Goal: Task Accomplishment & Management: Complete application form

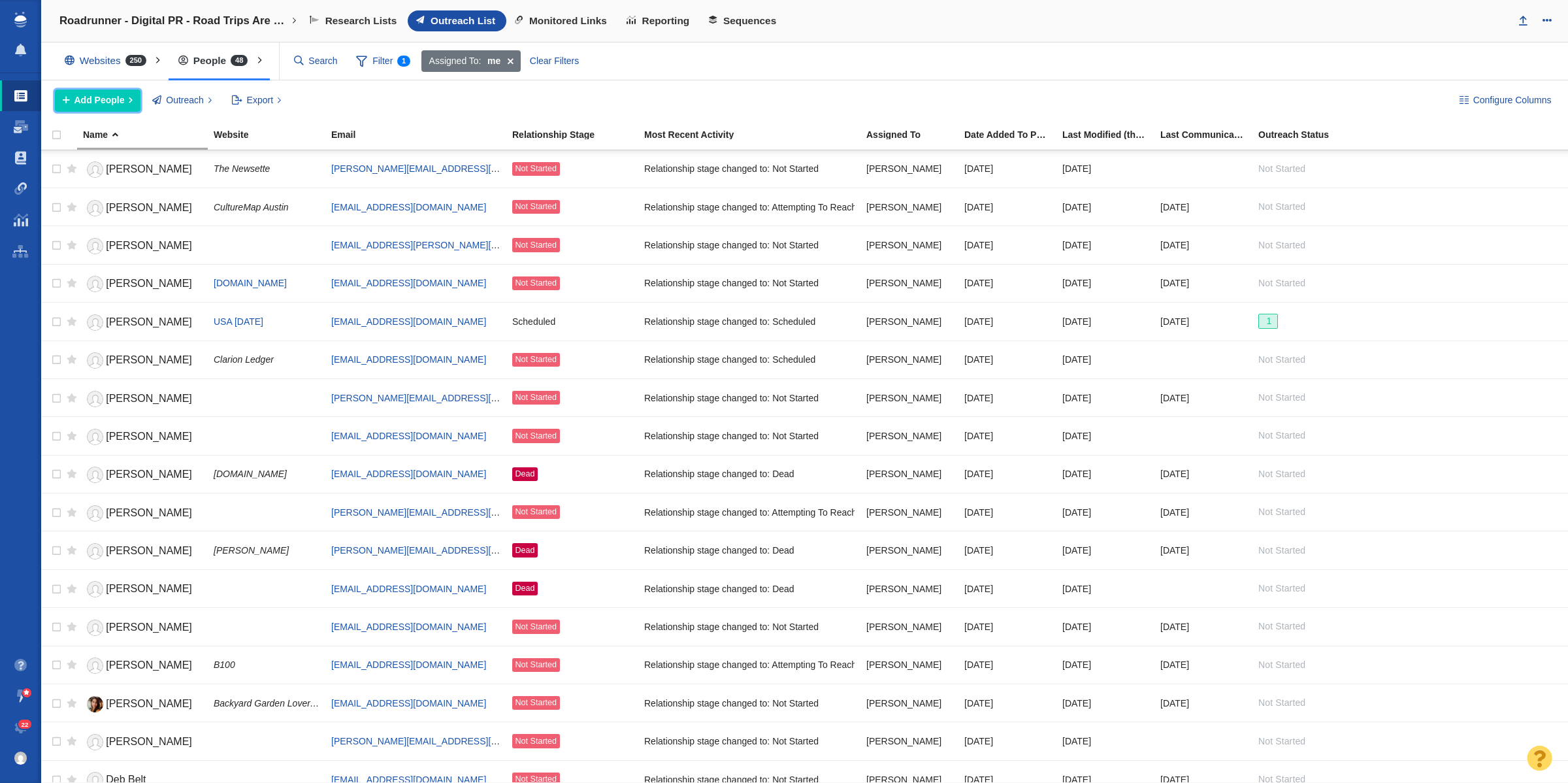
drag, startPoint x: 71, startPoint y: 103, endPoint x: 66, endPoint y: 66, distance: 37.3
click at [71, 103] on button "Add People" at bounding box center [98, 100] width 86 height 22
click at [112, 127] on div "Add a Person" at bounding box center [146, 130] width 183 height 20
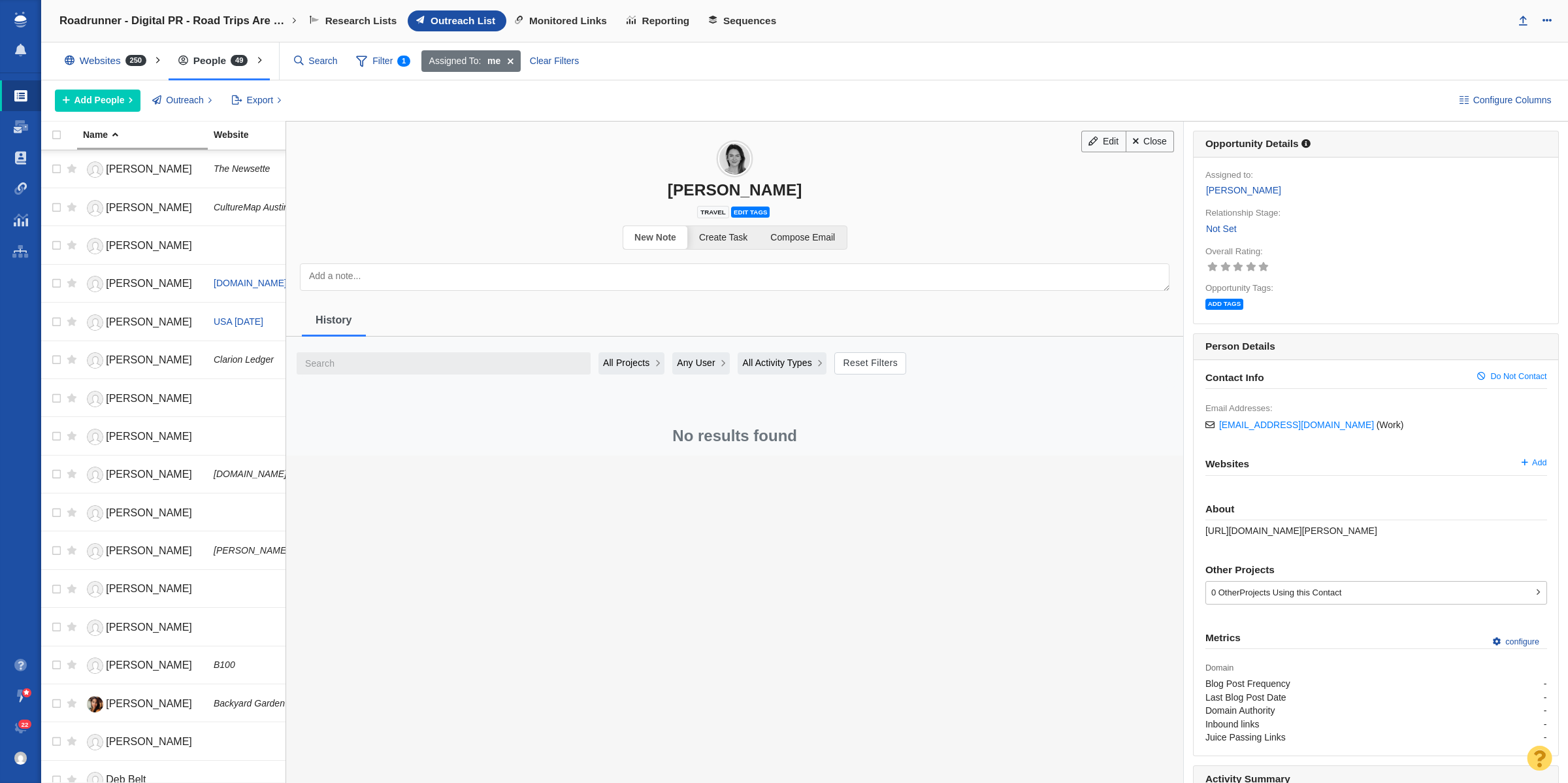
click at [1205, 229] on link "Not Set" at bounding box center [1221, 229] width 32 height 15
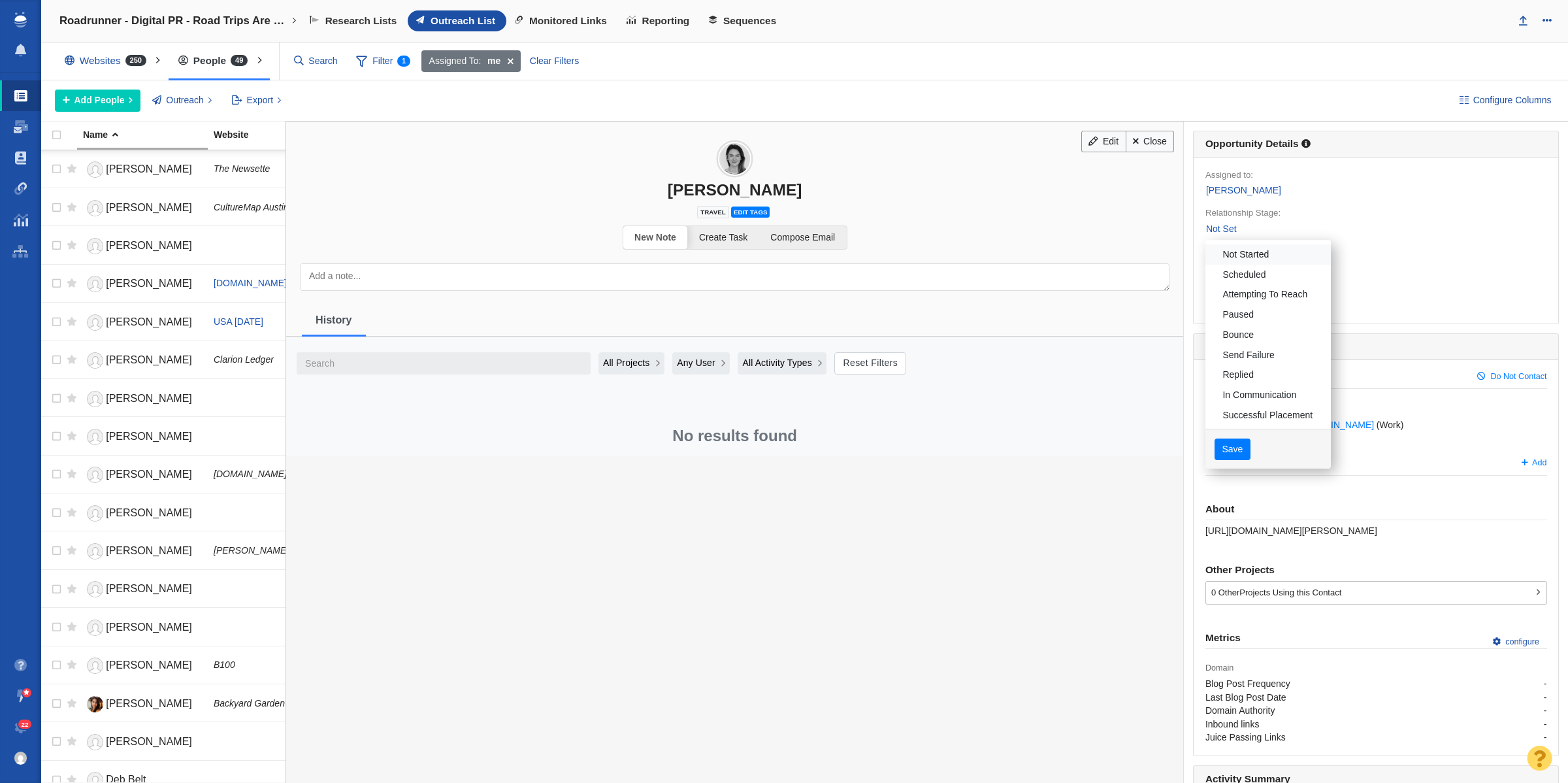
click at [1237, 246] on link "Not Started" at bounding box center [1268, 254] width 125 height 20
click at [1229, 454] on button "Save" at bounding box center [1233, 449] width 36 height 22
click at [1138, 151] on div at bounding box center [784, 391] width 1568 height 783
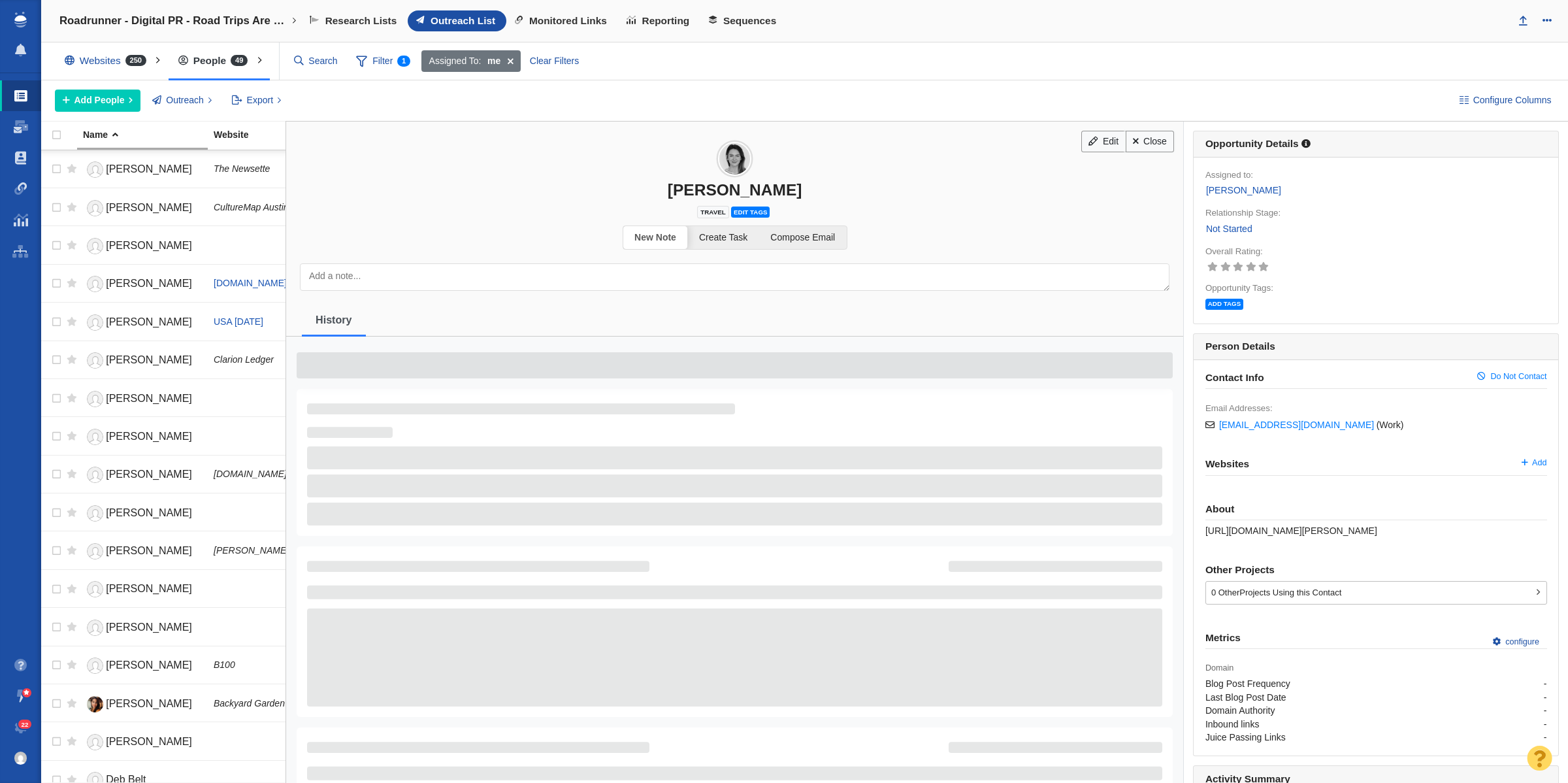
click at [1138, 151] on link "Close" at bounding box center [1150, 141] width 49 height 22
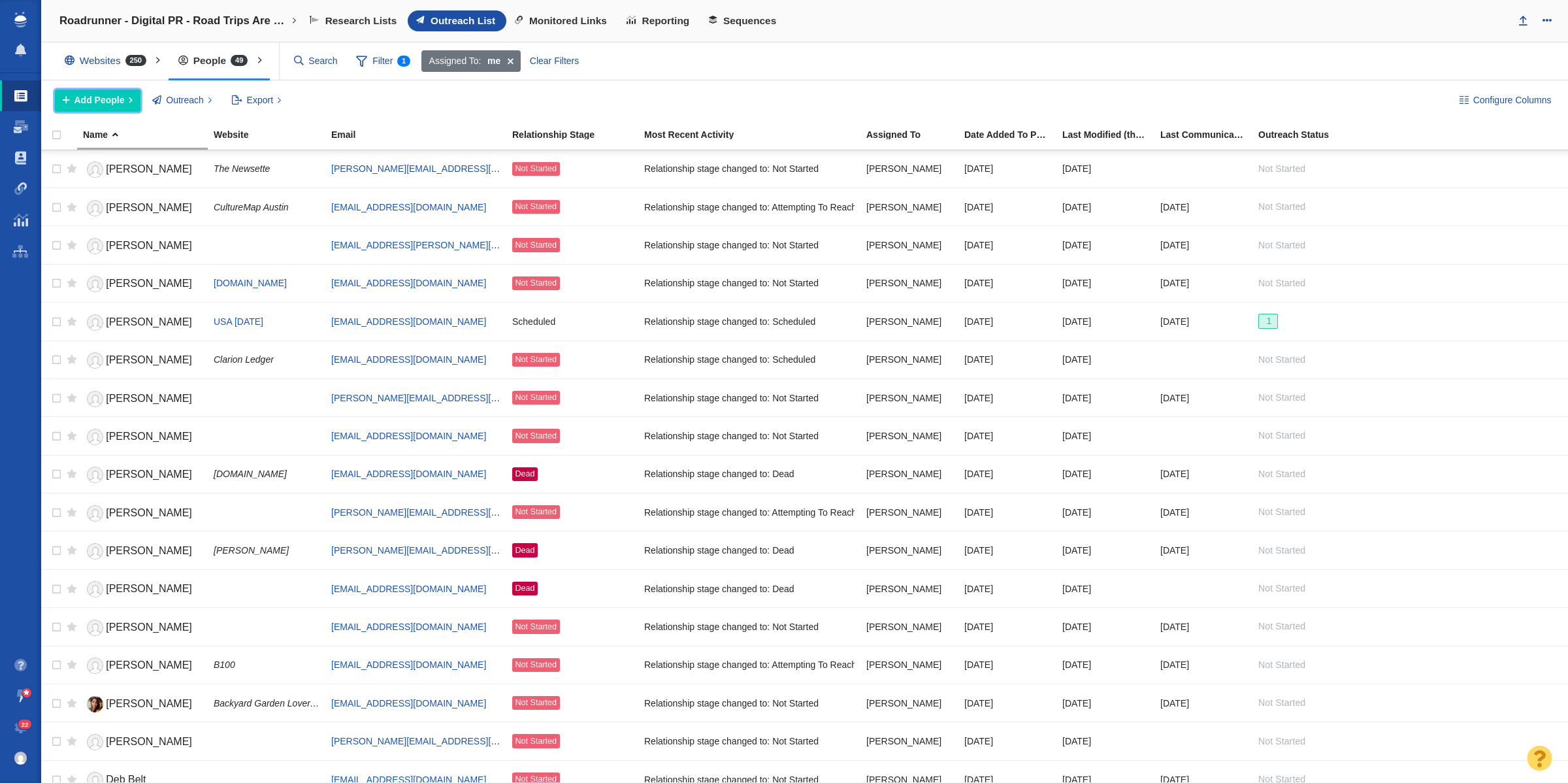
click at [119, 96] on span "Add People" at bounding box center [100, 100] width 51 height 14
click at [138, 130] on div "Add a Person" at bounding box center [146, 130] width 183 height 20
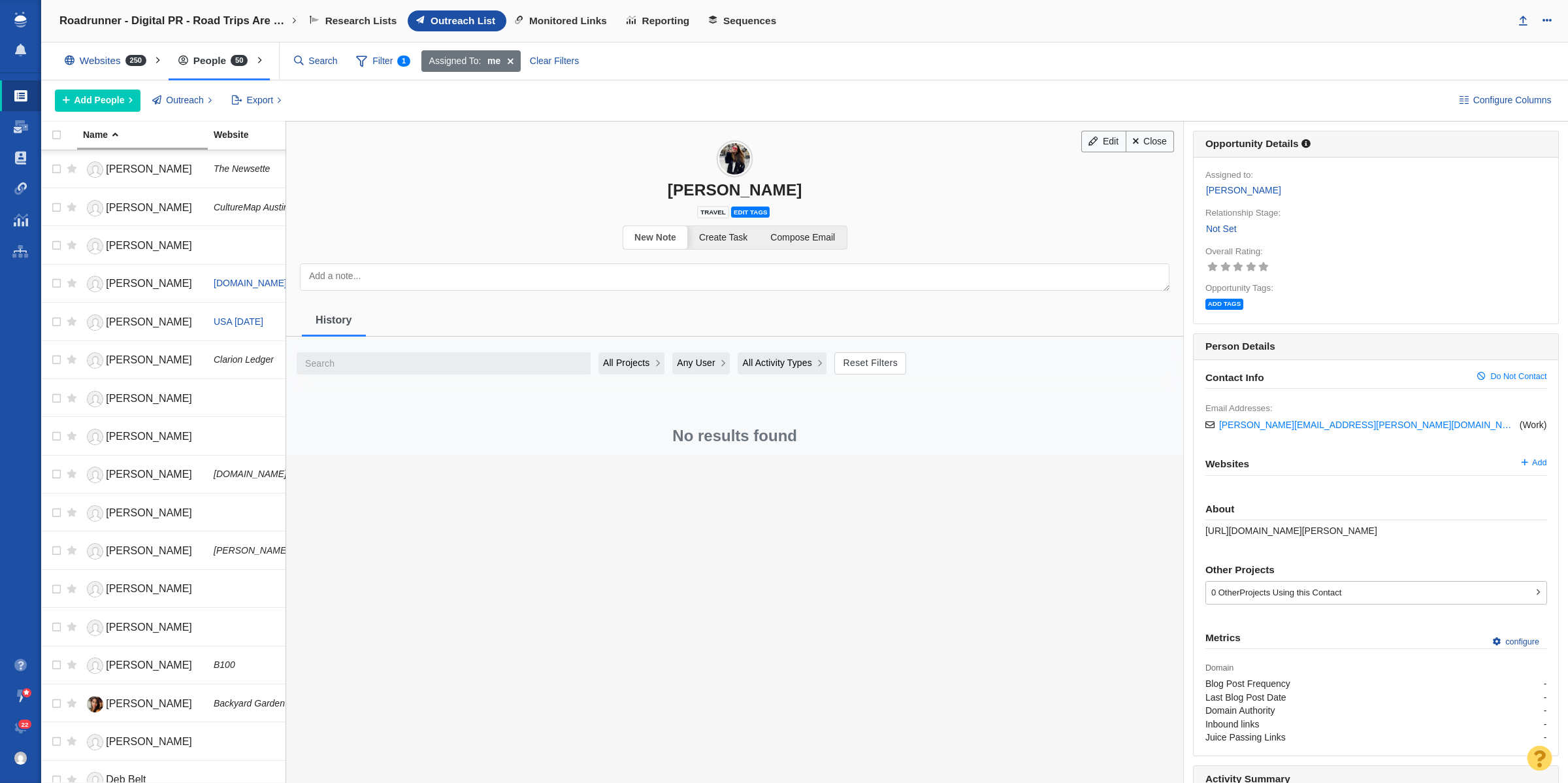
click at [1205, 227] on link "Not Set" at bounding box center [1221, 229] width 32 height 15
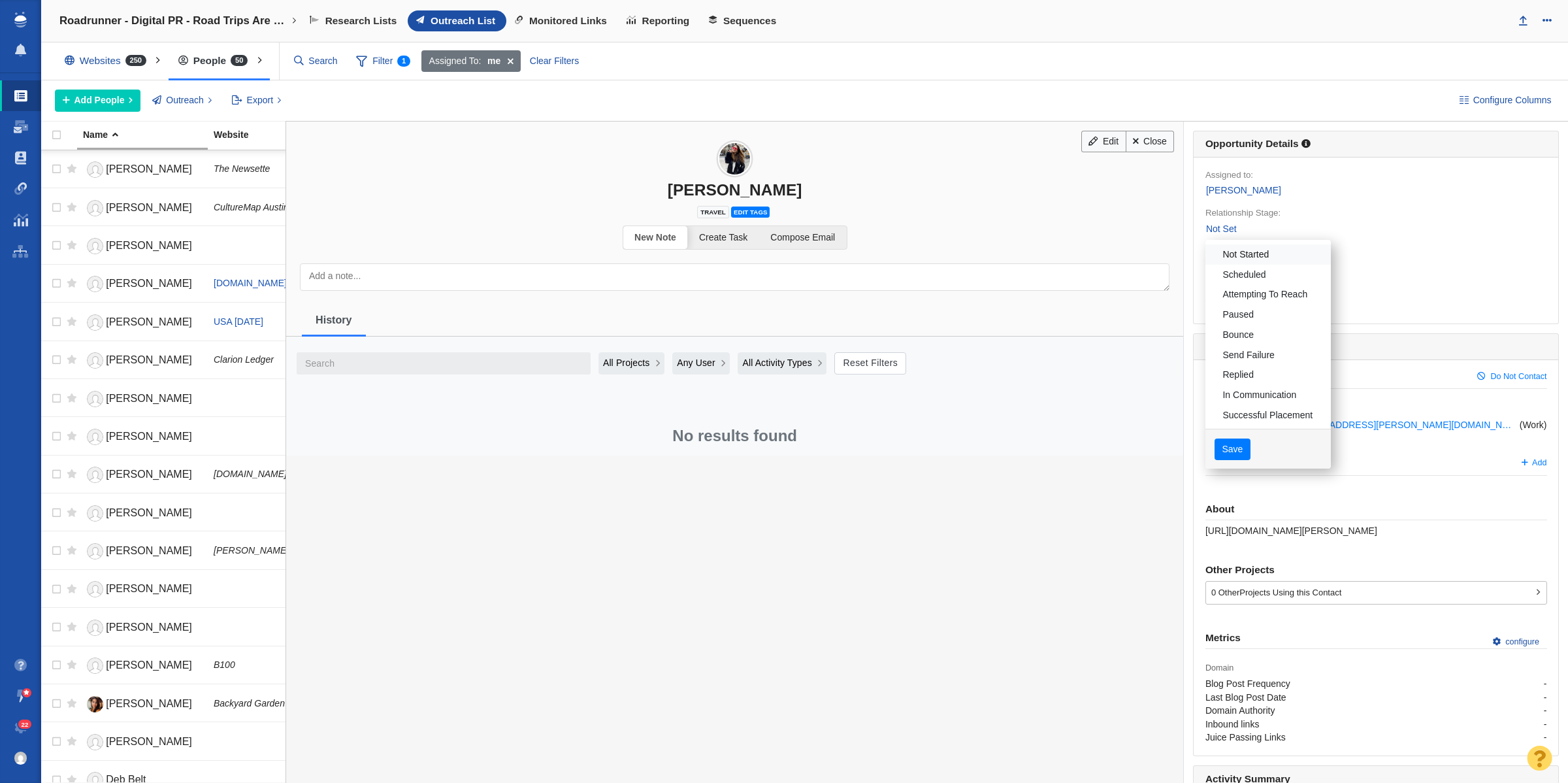
click at [1236, 252] on link "Not Started" at bounding box center [1268, 254] width 125 height 20
click at [1237, 442] on button "Save" at bounding box center [1233, 449] width 36 height 22
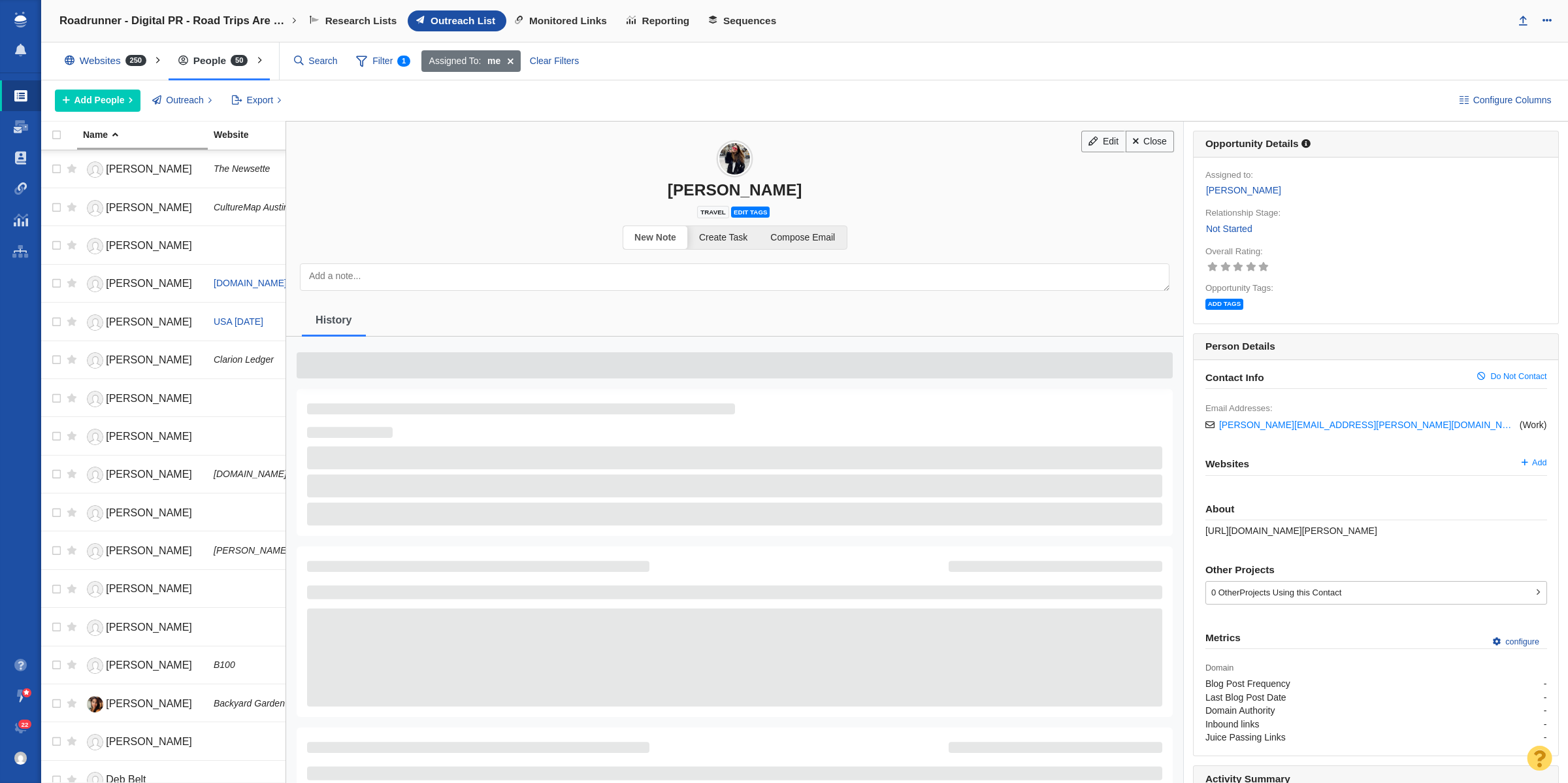
click at [1132, 147] on link "Close" at bounding box center [1150, 141] width 49 height 22
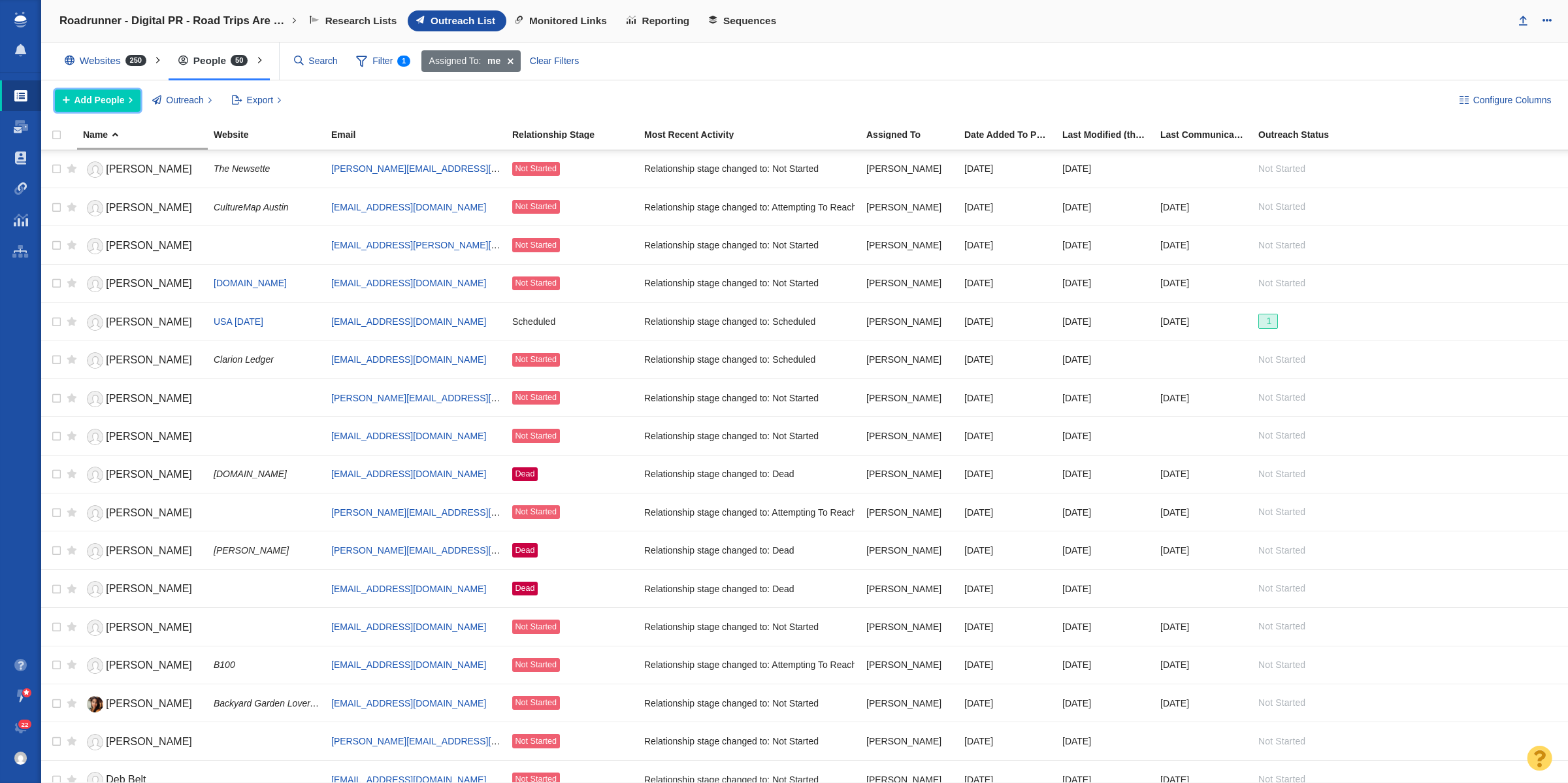
click at [100, 106] on span "Add People" at bounding box center [100, 100] width 51 height 14
click at [154, 132] on div "Add a Person" at bounding box center [146, 130] width 183 height 20
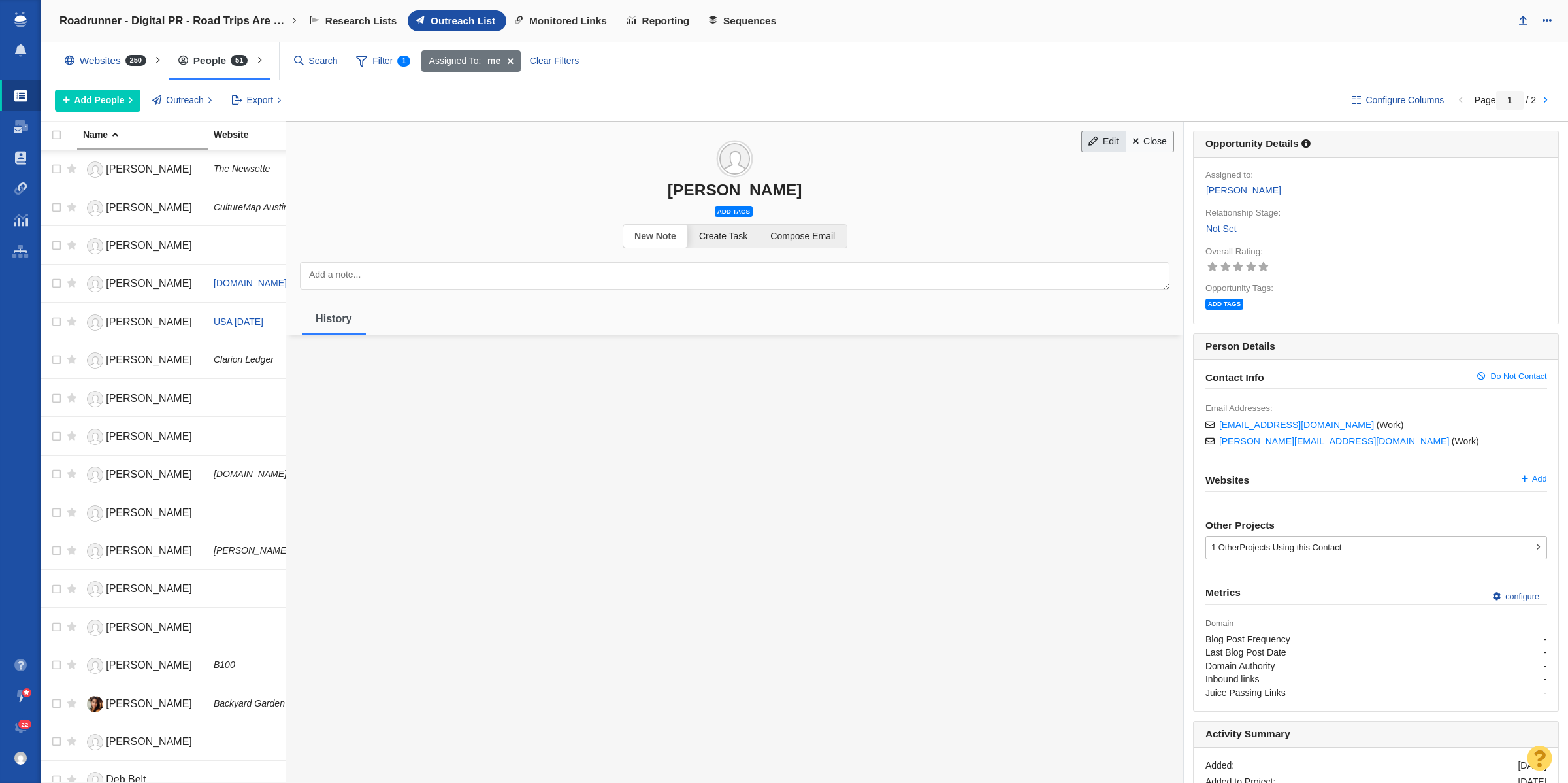
click at [1075, 129] on h3 "[PERSON_NAME]" at bounding box center [735, 160] width 897 height 78
click at [1082, 139] on link "Edit" at bounding box center [1104, 141] width 44 height 22
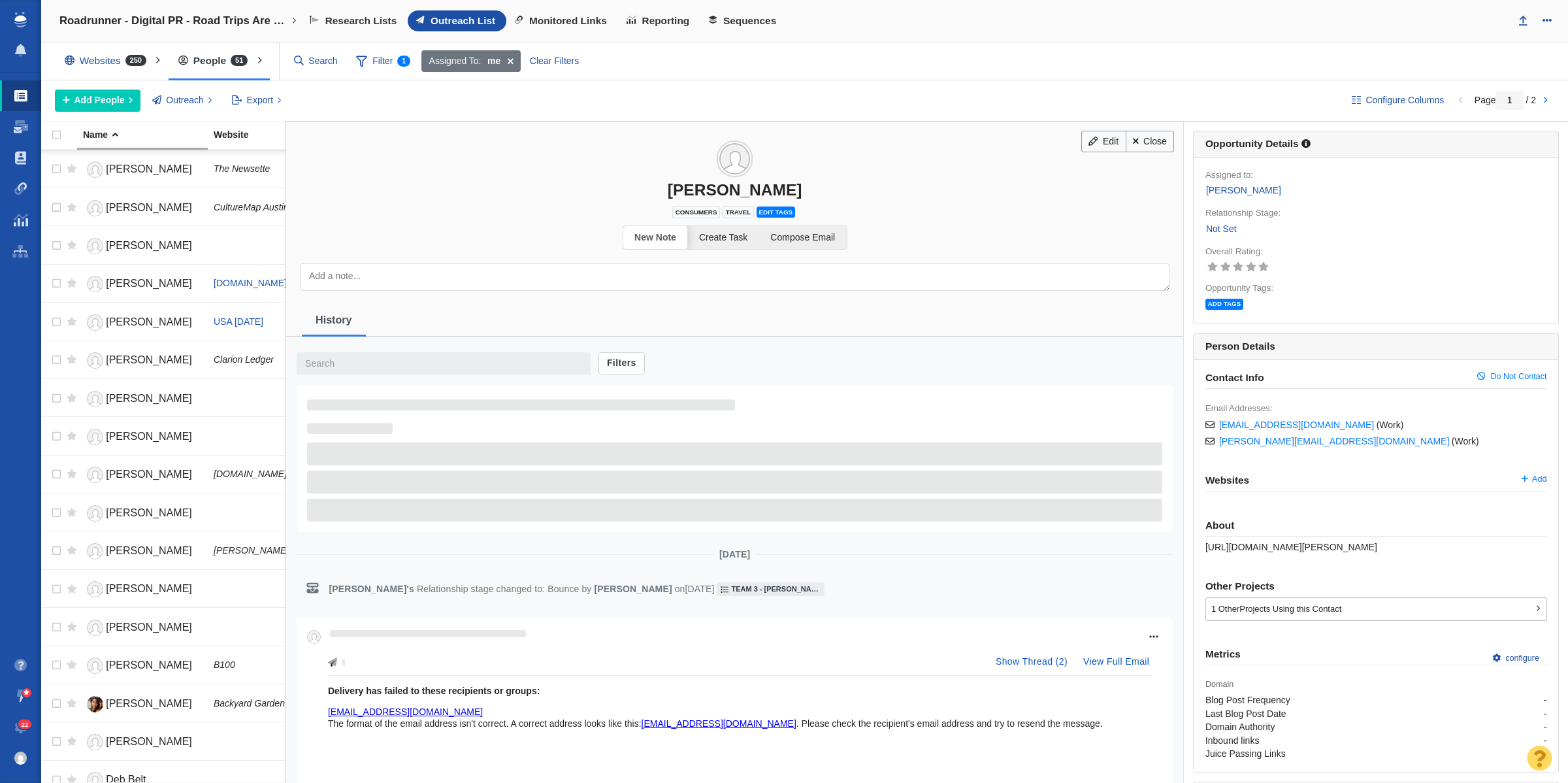
click at [1223, 228] on link "Not Set" at bounding box center [1221, 229] width 32 height 15
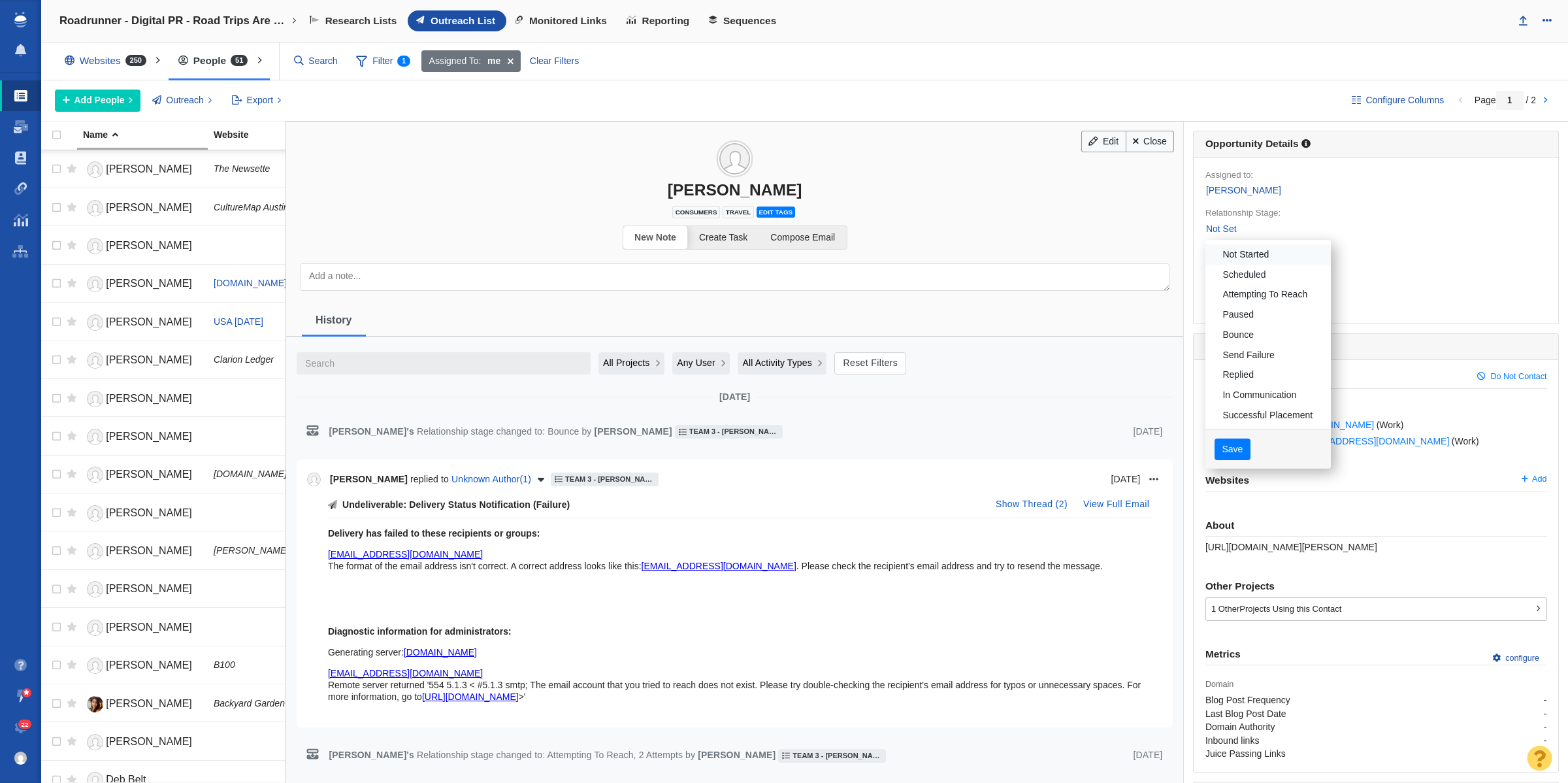
click at [1230, 255] on link "Not Started" at bounding box center [1268, 254] width 125 height 20
click at [1220, 459] on button "Save" at bounding box center [1233, 449] width 36 height 22
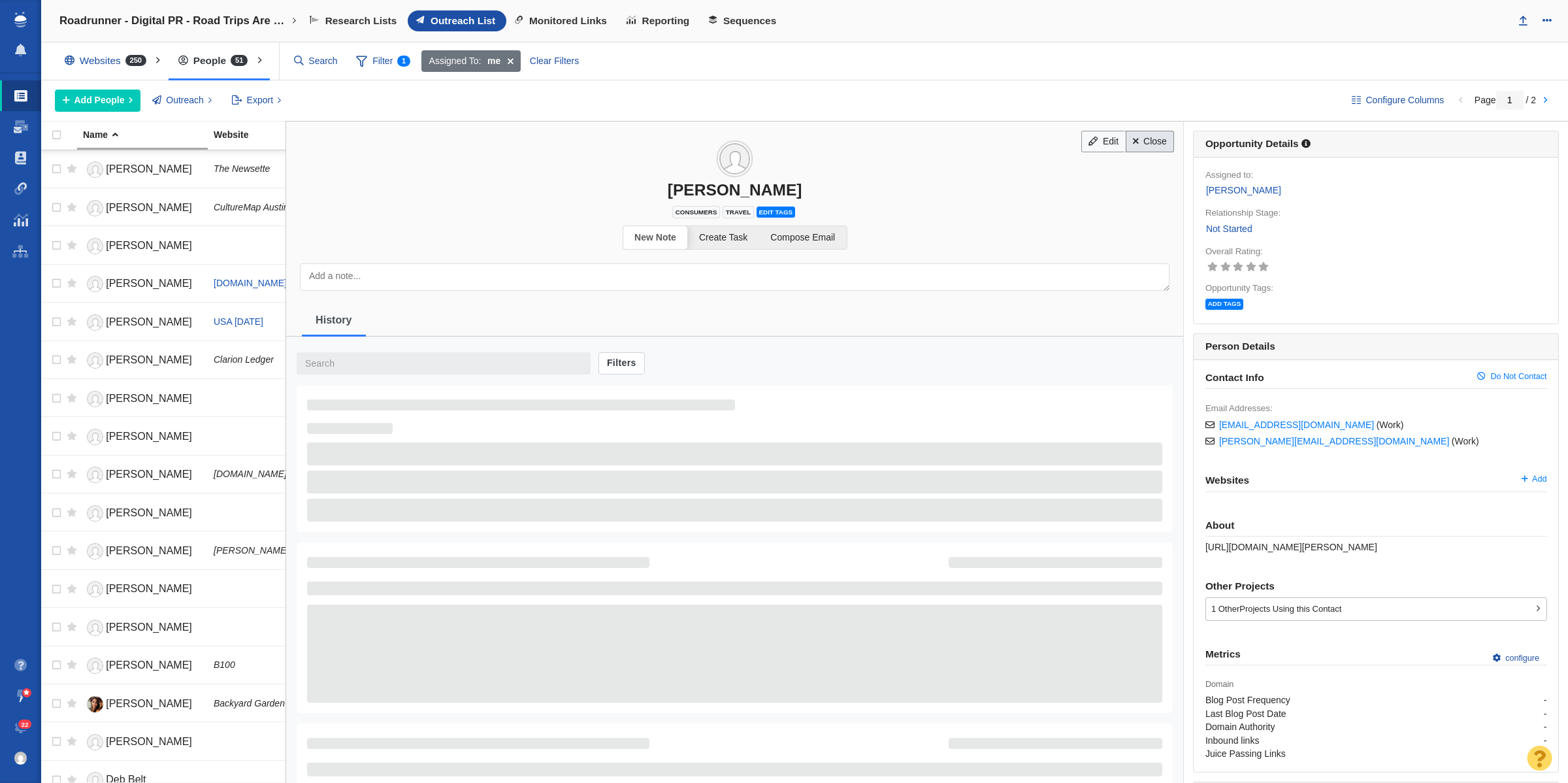
click at [1147, 132] on link "Close" at bounding box center [1150, 141] width 49 height 22
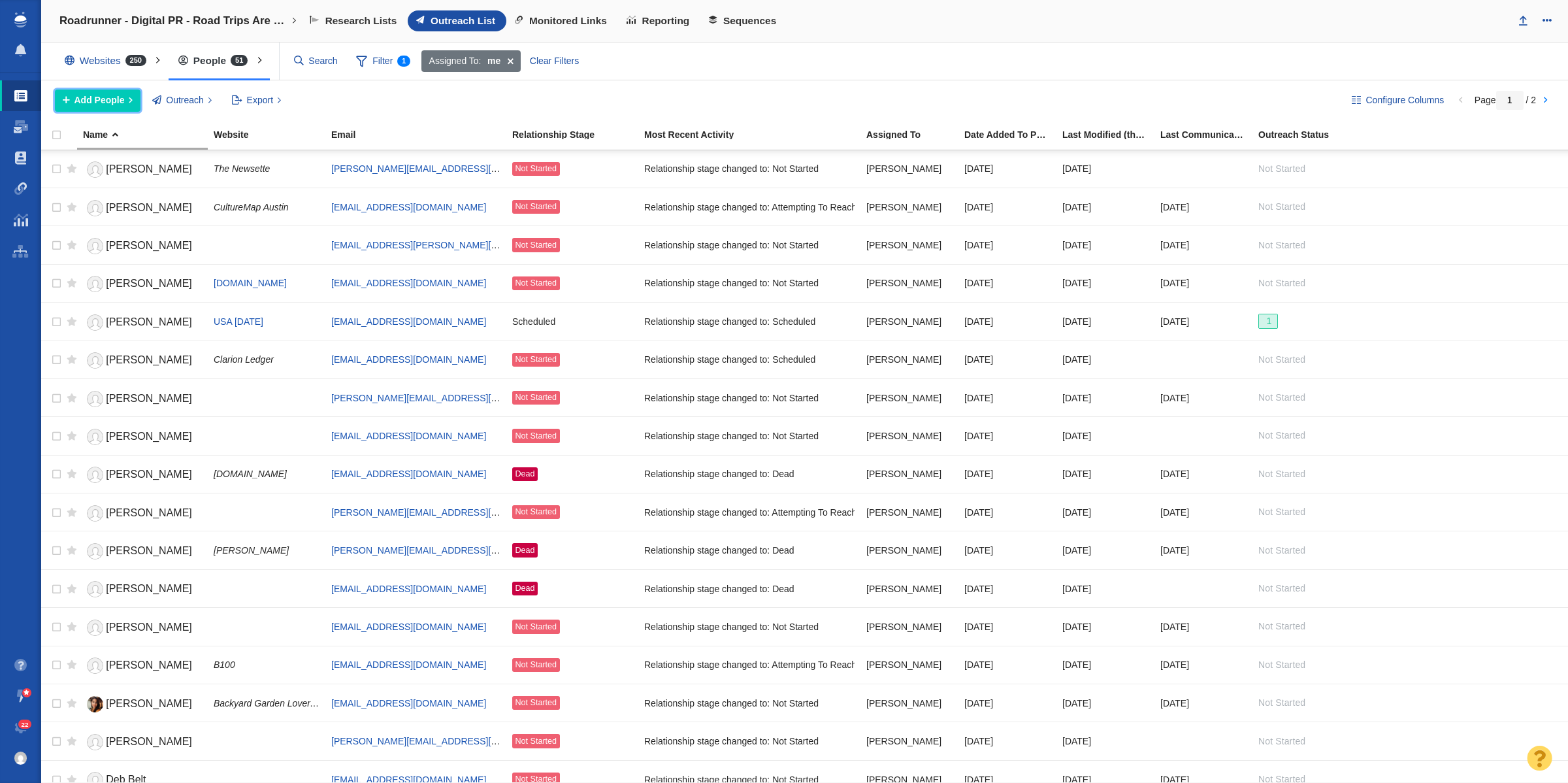
drag, startPoint x: 116, startPoint y: 99, endPoint x: 123, endPoint y: 118, distance: 20.2
click at [116, 99] on span "Add People" at bounding box center [100, 100] width 51 height 14
click at [125, 122] on div "Add a Person" at bounding box center [146, 130] width 183 height 20
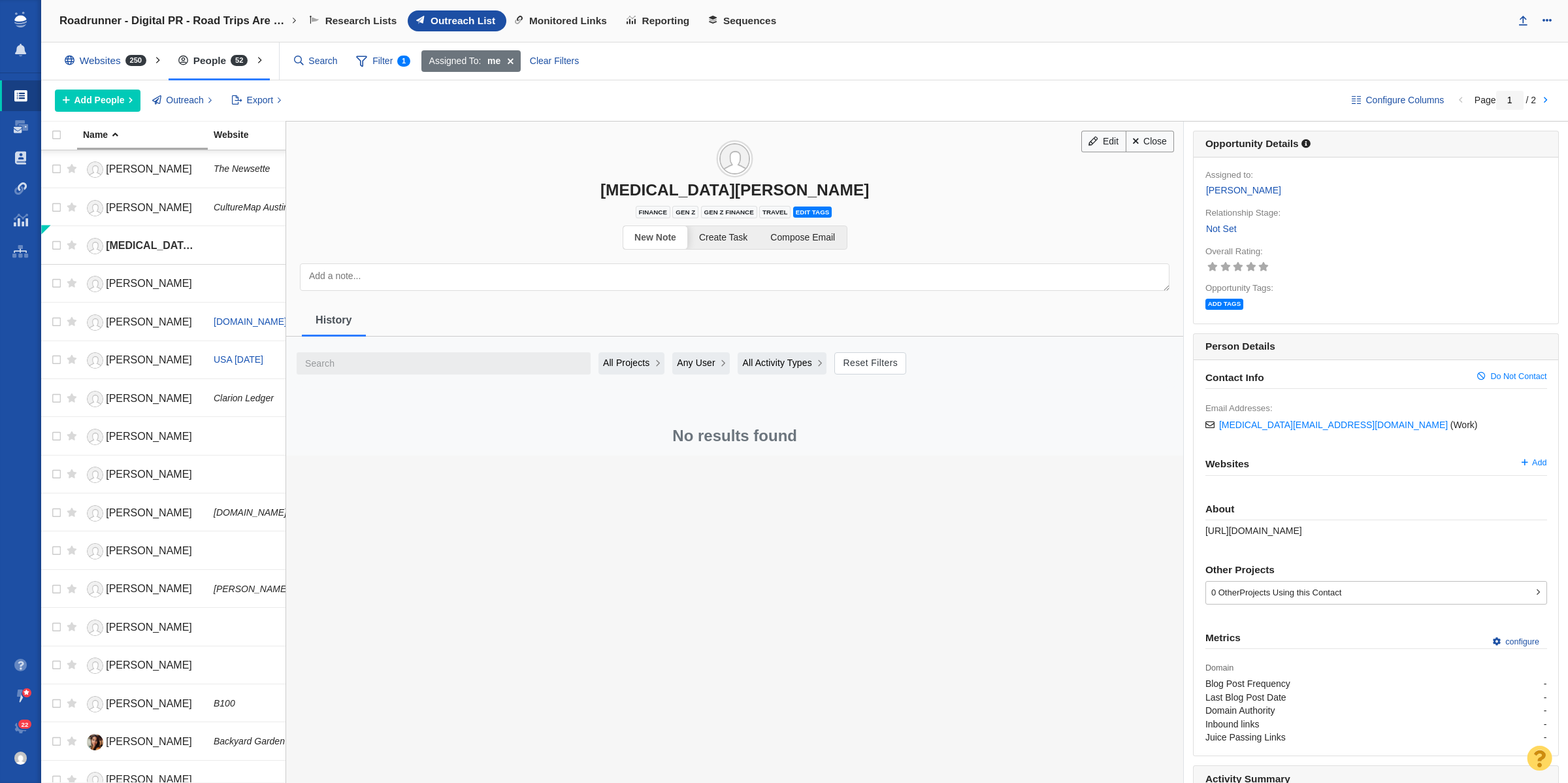
click at [1206, 231] on link "Not Set" at bounding box center [1221, 229] width 32 height 15
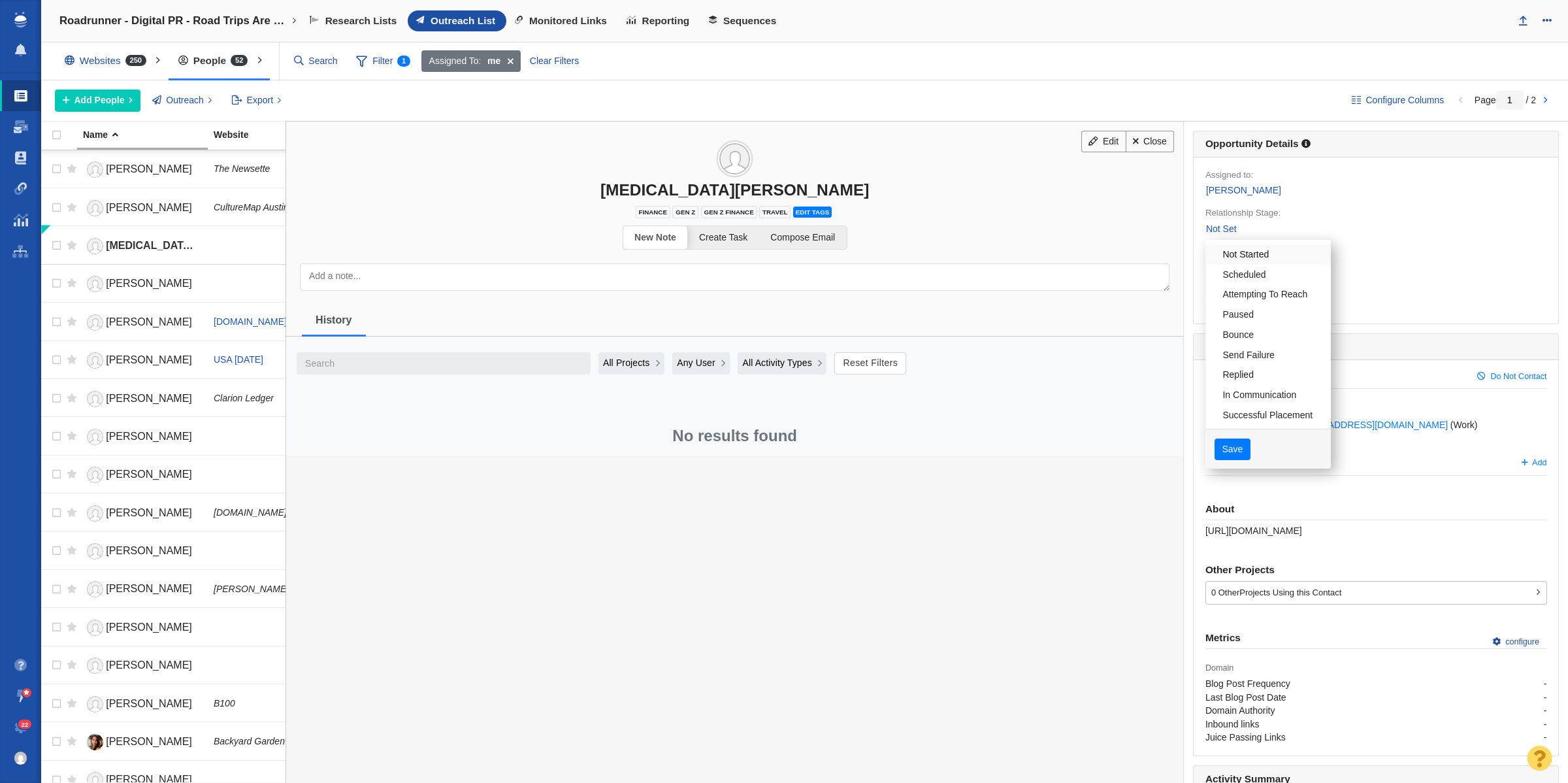
click at [1252, 263] on link "Not Started" at bounding box center [1268, 254] width 125 height 20
click at [1217, 453] on button "Save" at bounding box center [1233, 449] width 36 height 22
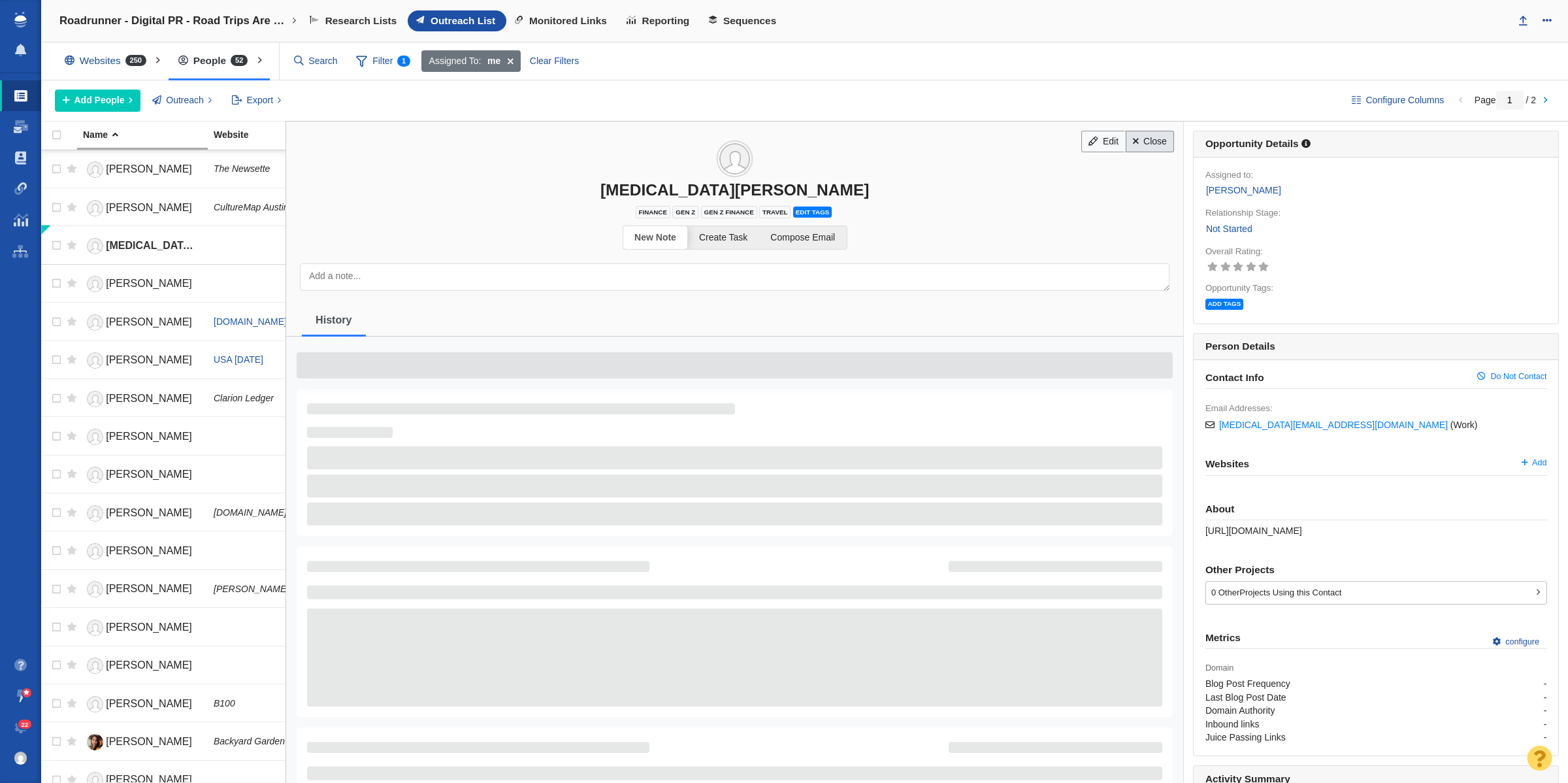
click at [1162, 139] on link "Close" at bounding box center [1150, 141] width 49 height 22
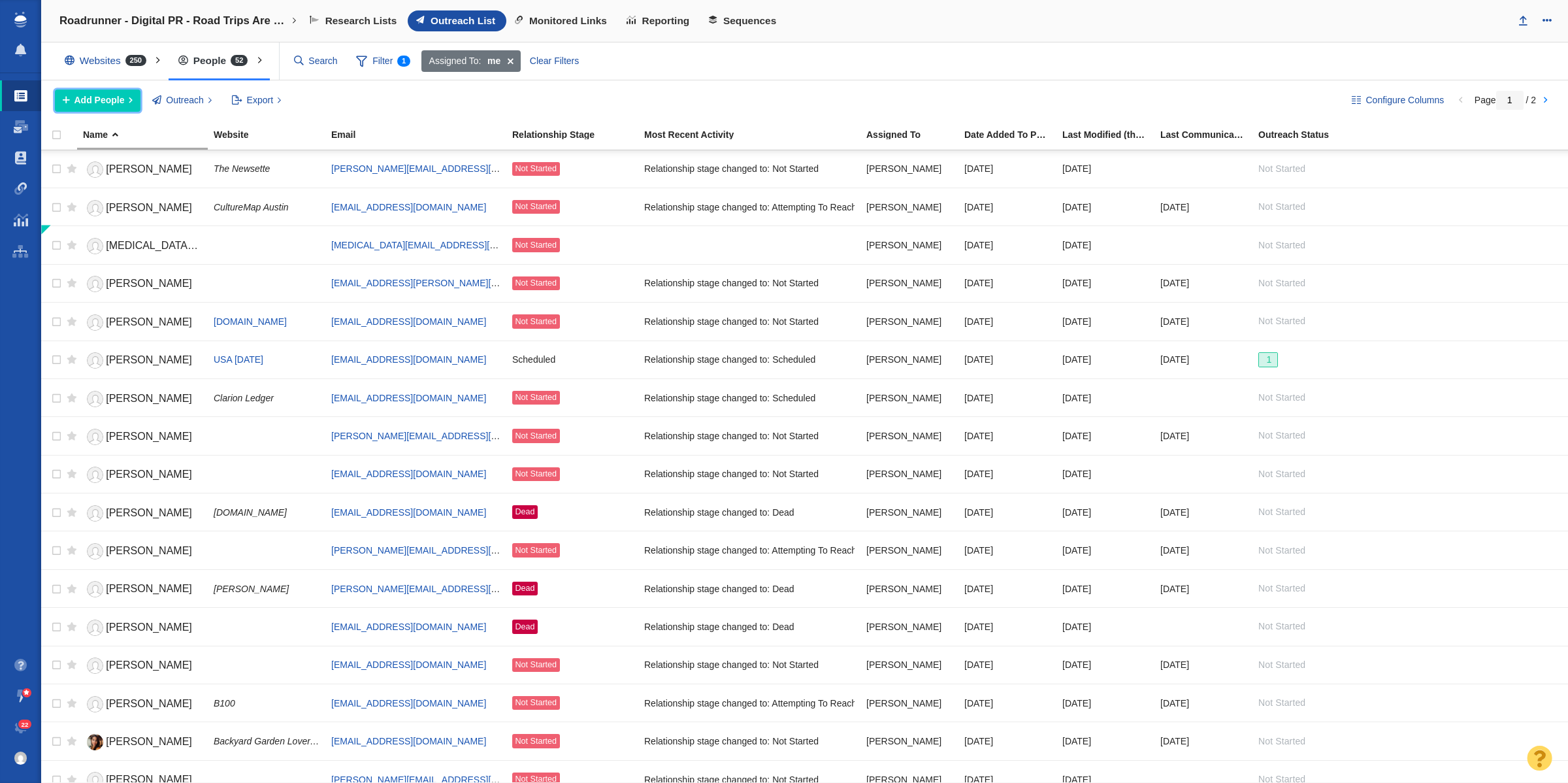
click at [80, 99] on span "Add People" at bounding box center [100, 100] width 51 height 14
click at [127, 136] on div "Add a Person" at bounding box center [146, 130] width 183 height 20
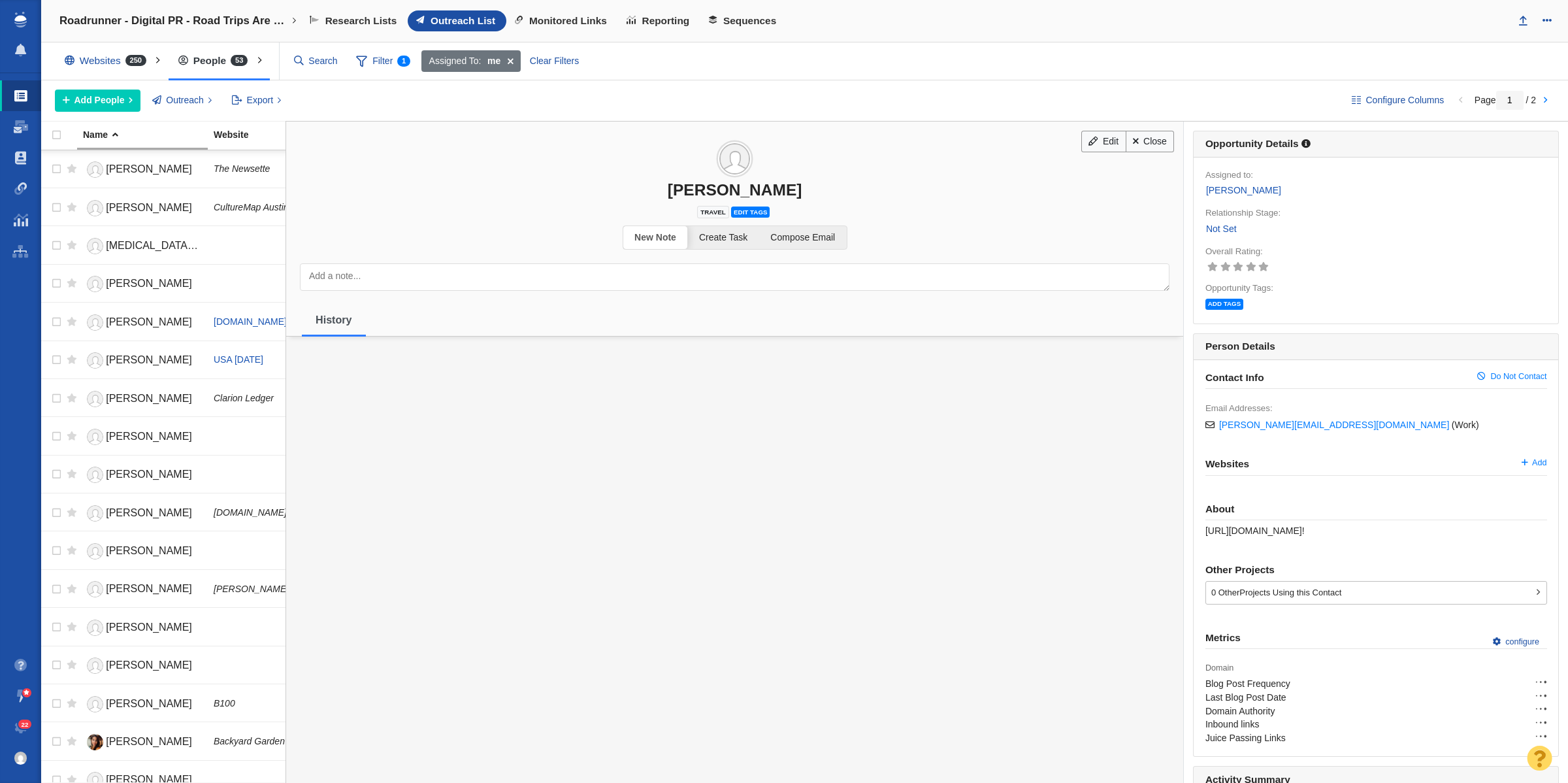
click at [1214, 228] on link "Not Set" at bounding box center [1221, 229] width 32 height 15
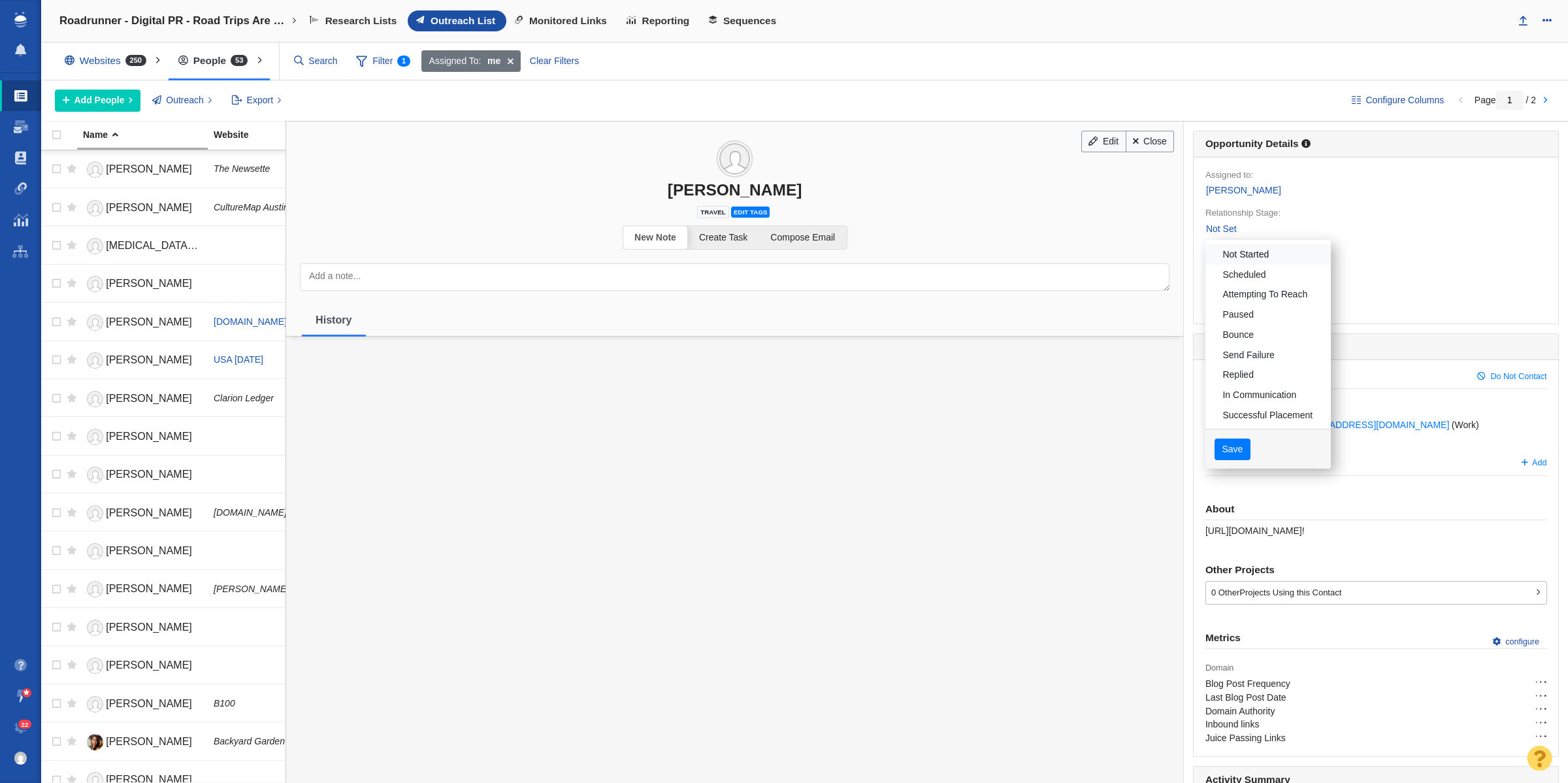
click at [1233, 252] on link "Not Started" at bounding box center [1268, 254] width 125 height 20
click at [1232, 452] on div at bounding box center [784, 391] width 1568 height 783
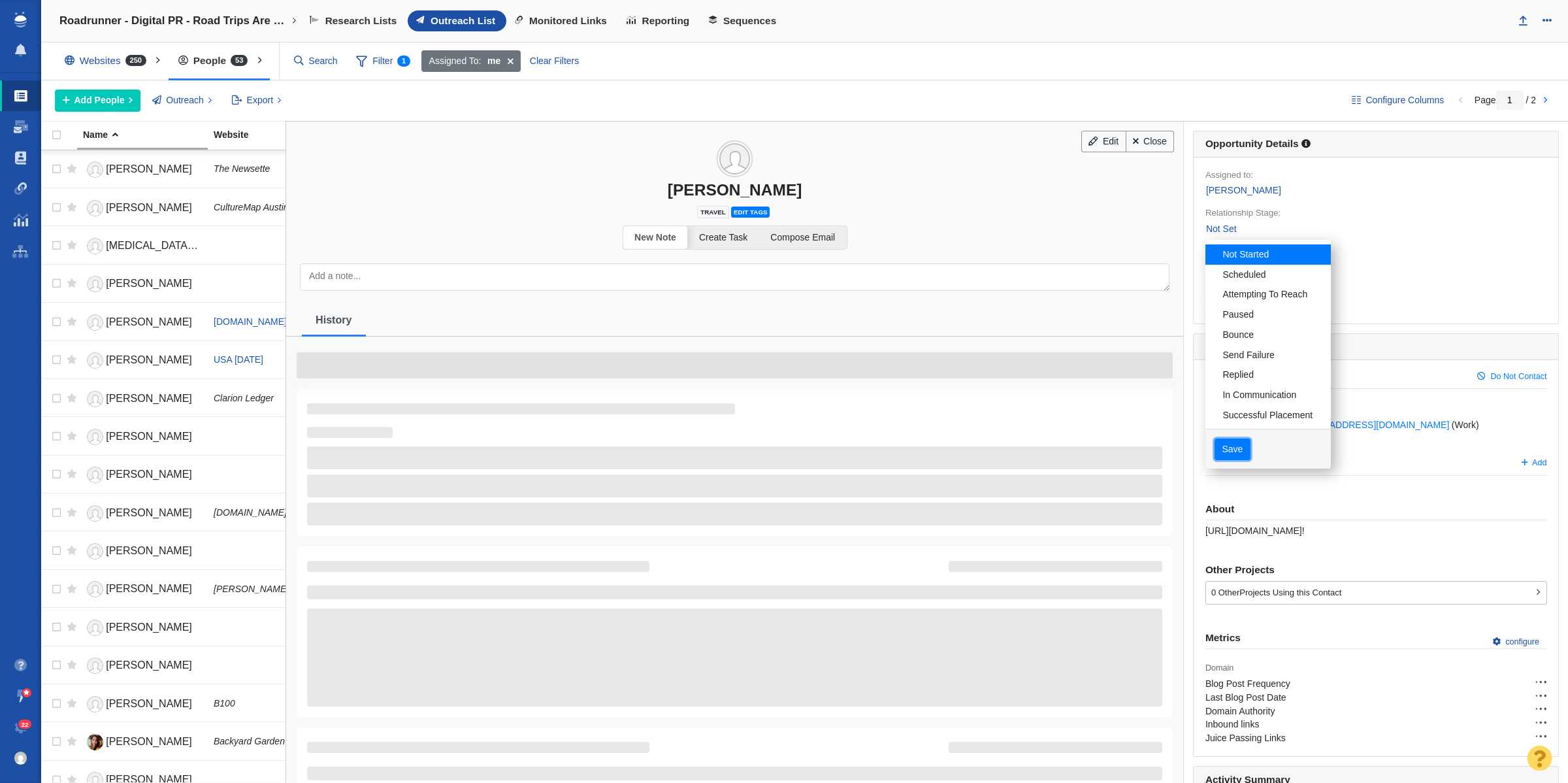
click at [1225, 456] on button "Save" at bounding box center [1233, 449] width 36 height 22
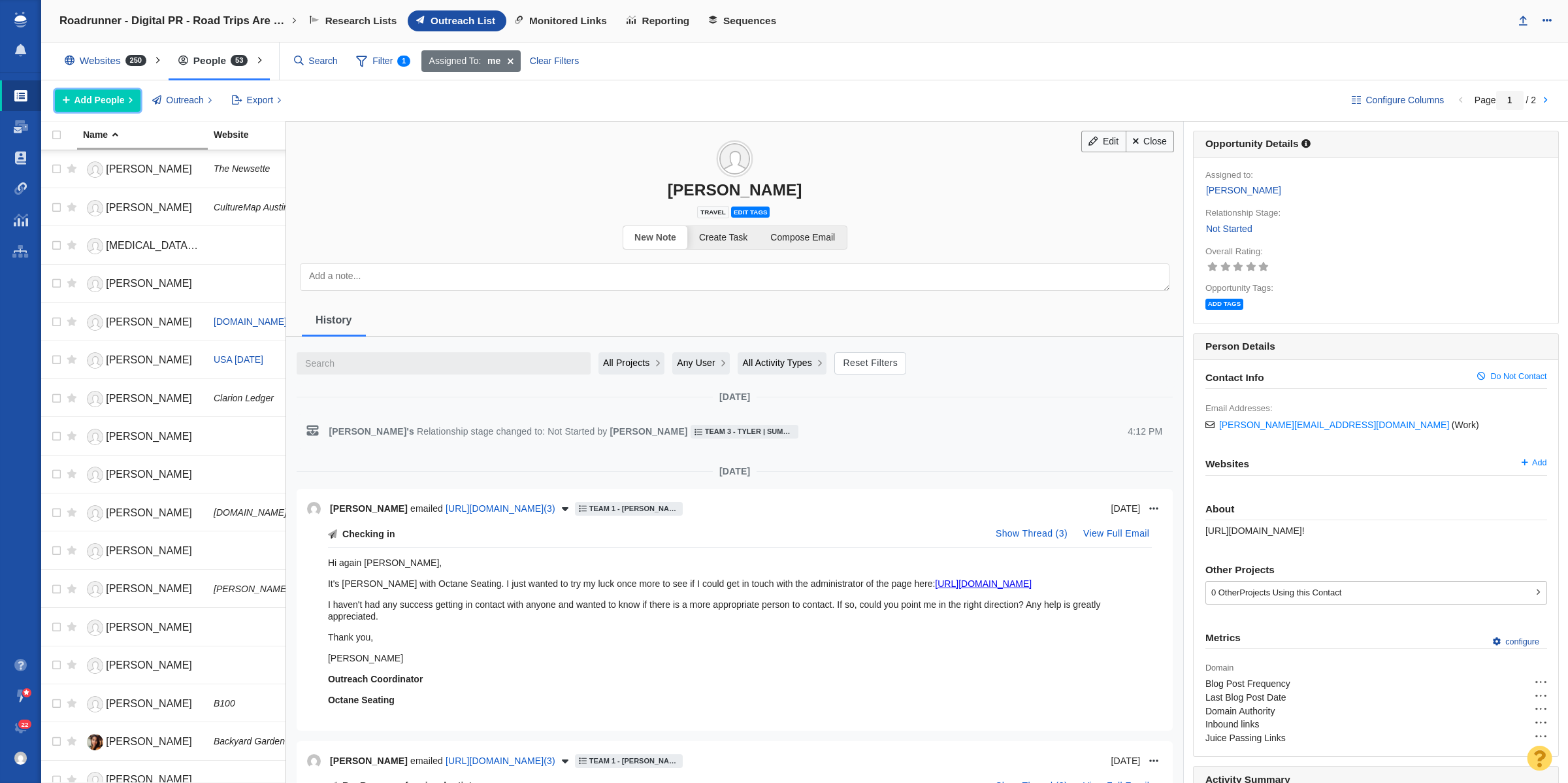
click at [76, 93] on button "Add People" at bounding box center [98, 100] width 86 height 22
click at [127, 128] on div "Add a Person" at bounding box center [146, 130] width 183 height 20
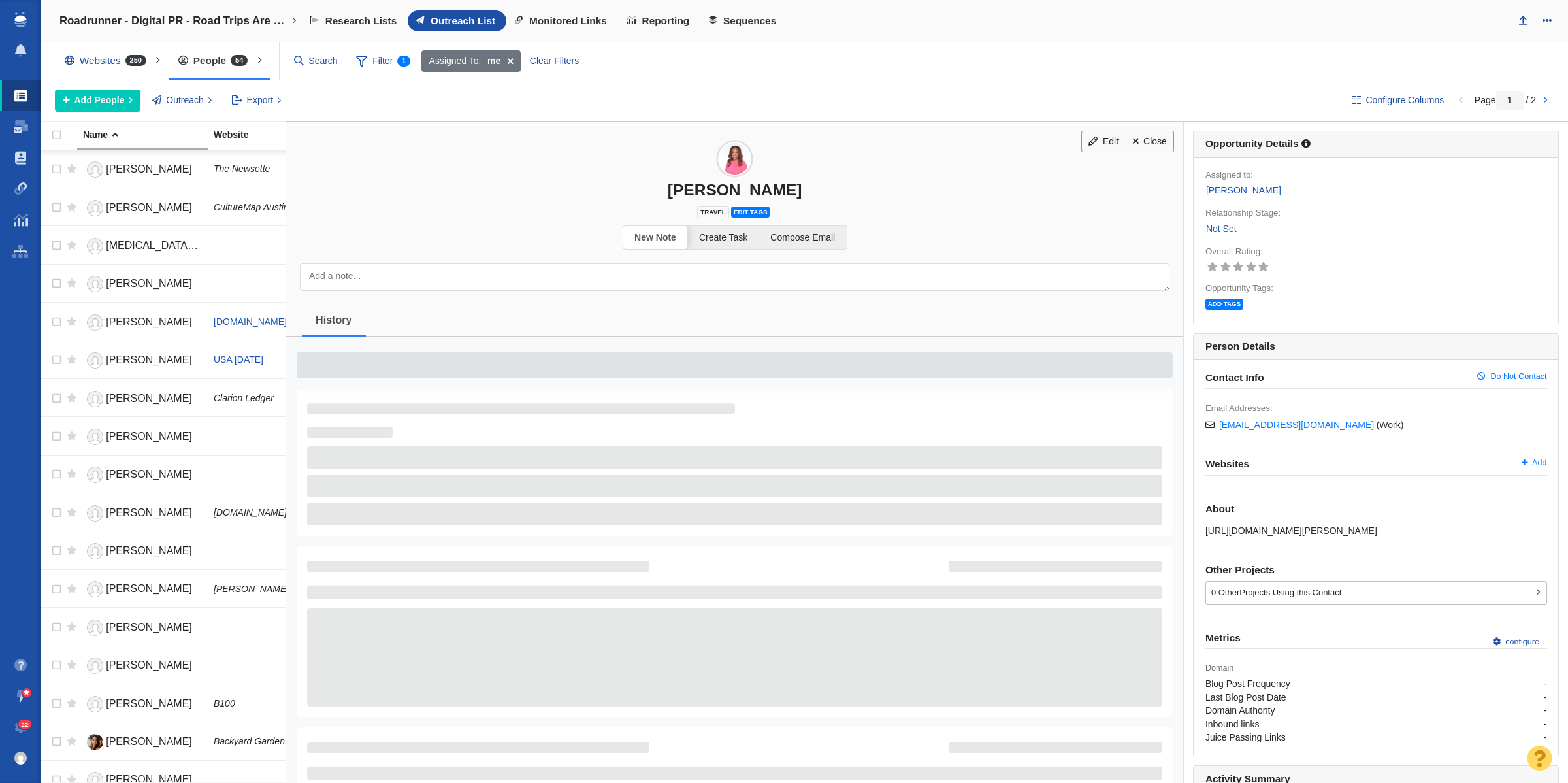
drag, startPoint x: 1214, startPoint y: 227, endPoint x: 1216, endPoint y: 252, distance: 25.1
click at [1214, 227] on link "Not Set" at bounding box center [1221, 229] width 32 height 15
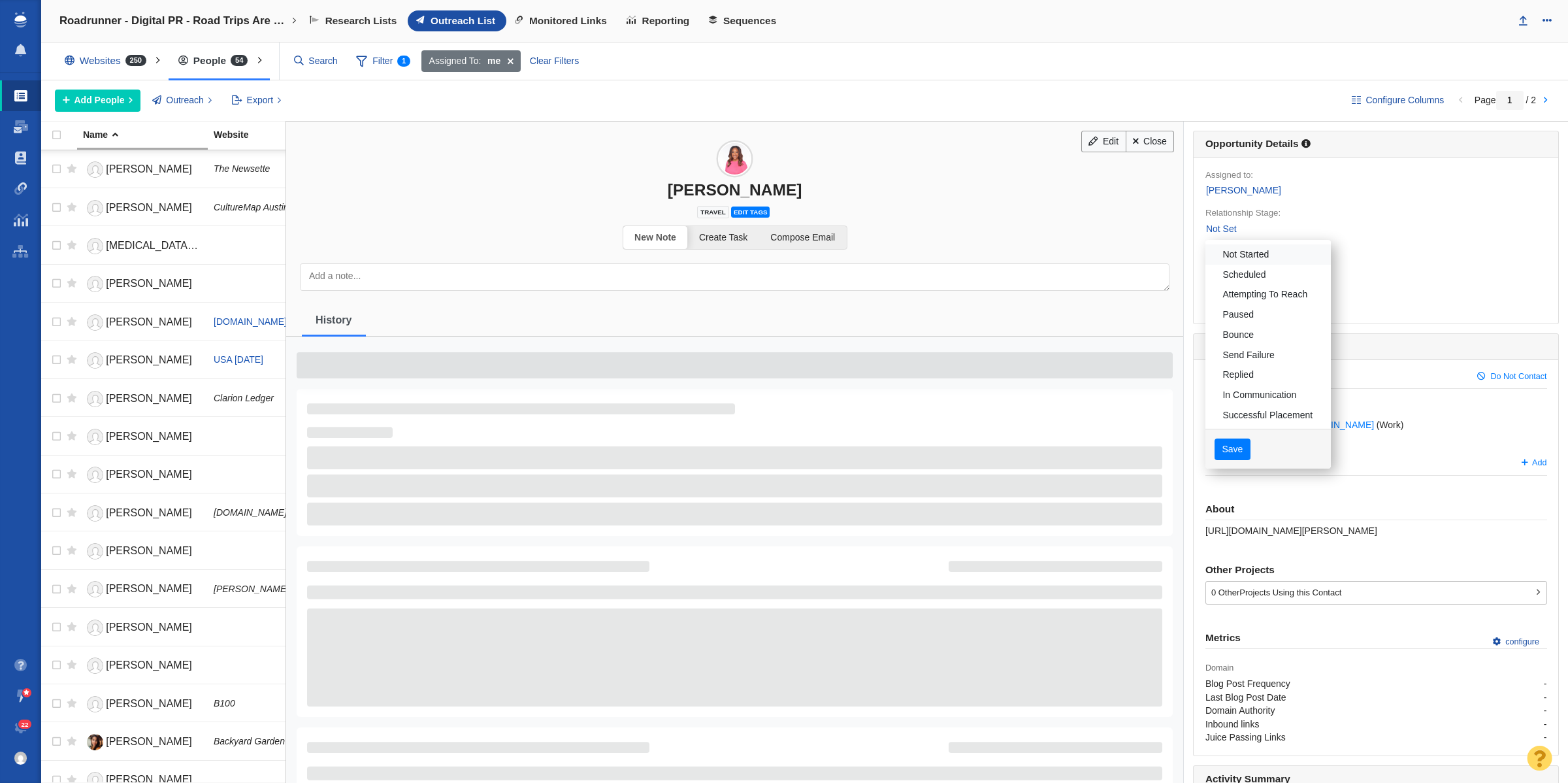
click at [1216, 258] on link "Not Started" at bounding box center [1268, 254] width 125 height 20
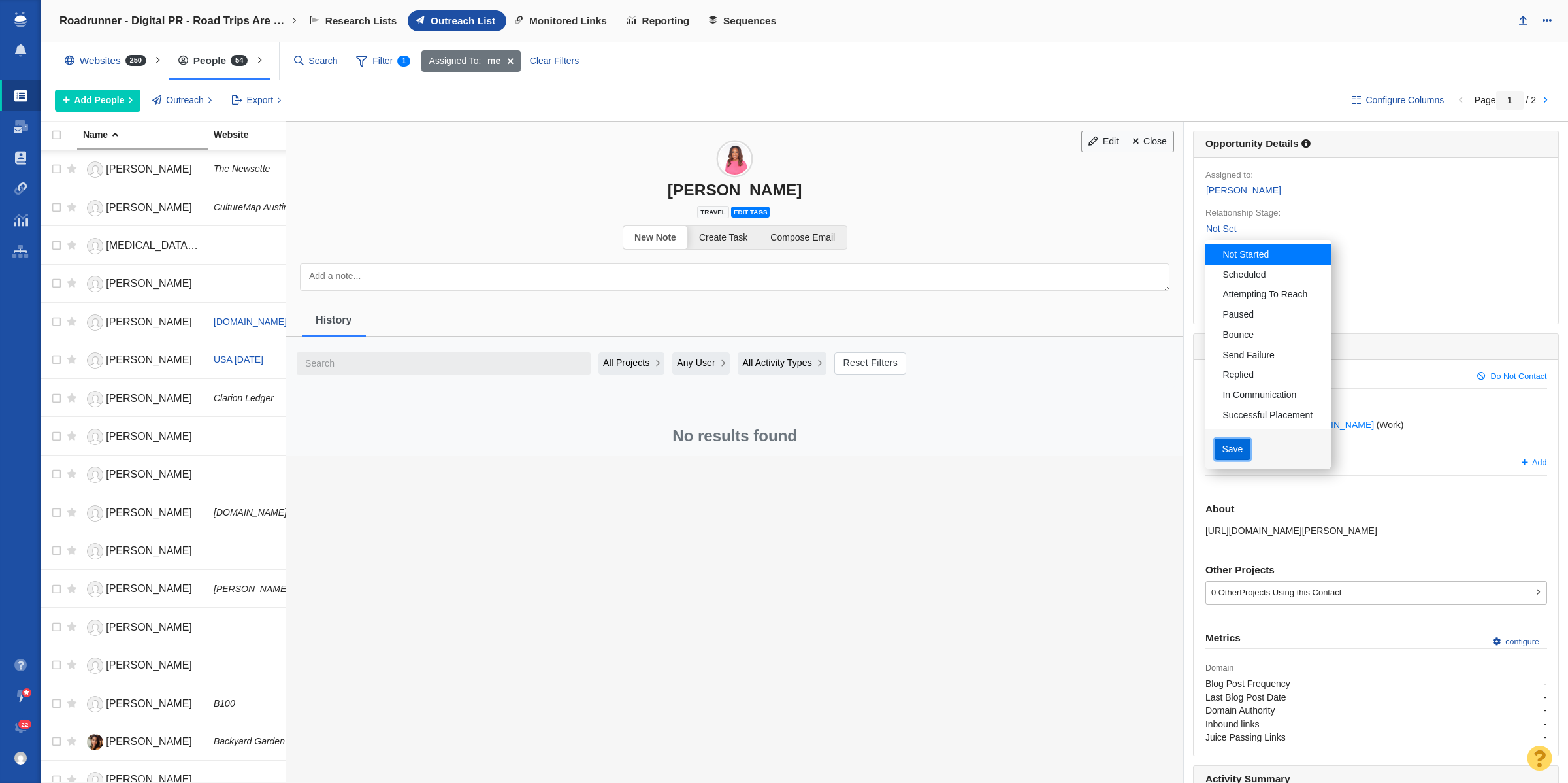
click at [1236, 453] on button "Save" at bounding box center [1233, 449] width 36 height 22
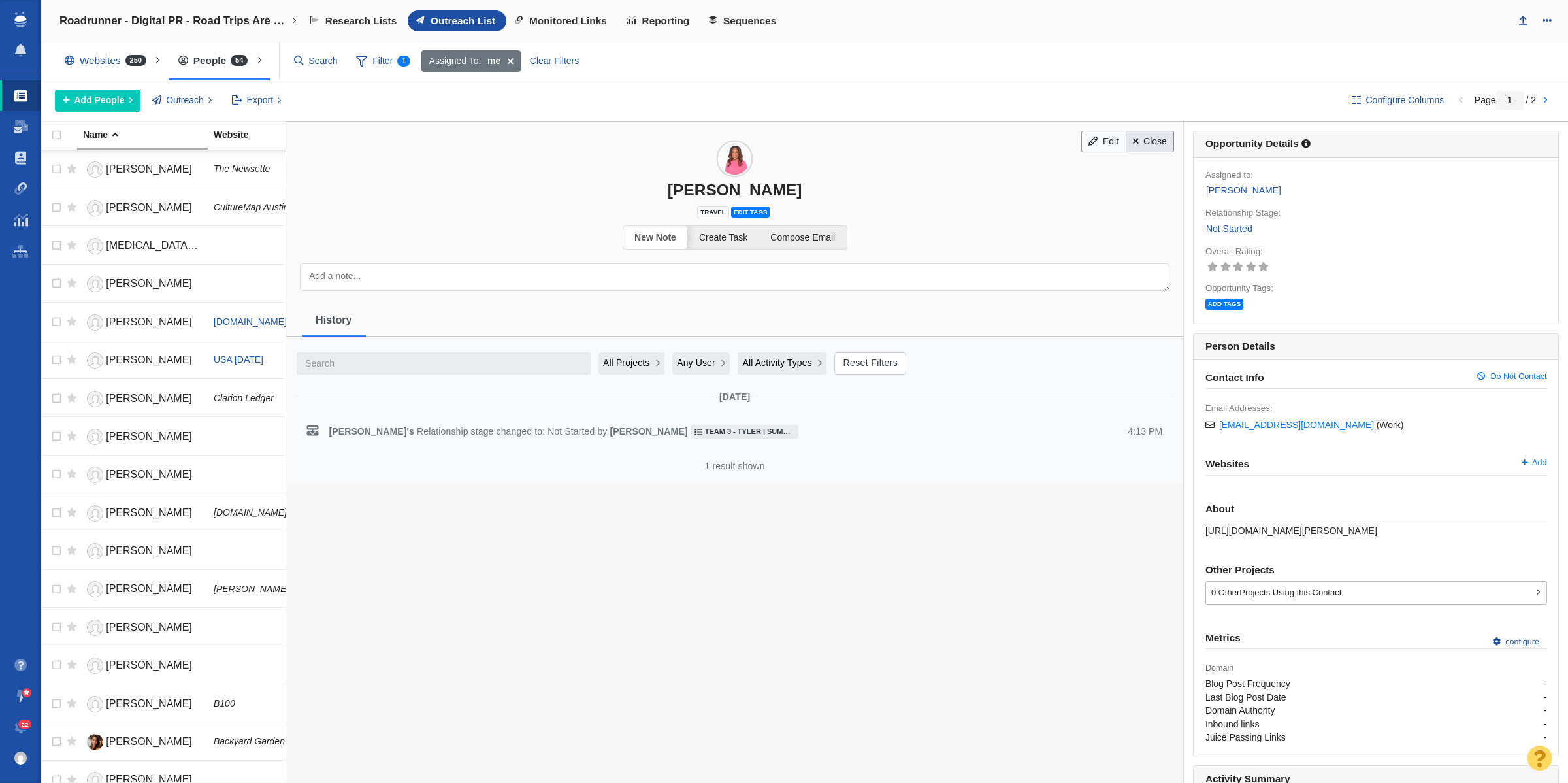
click at [1148, 139] on link "Close" at bounding box center [1150, 141] width 49 height 22
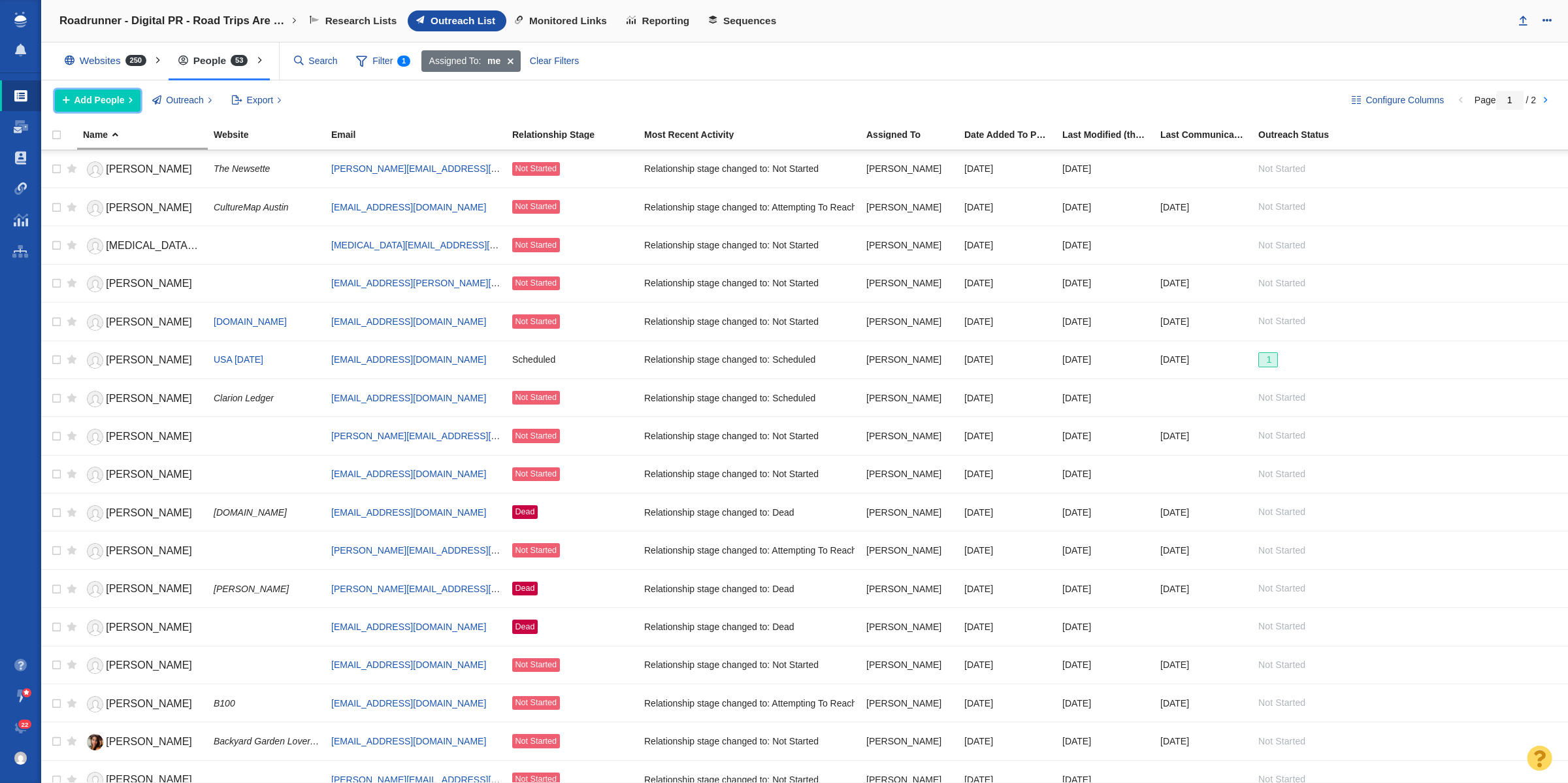
click at [66, 103] on span at bounding box center [66, 100] width 8 height 14
click at [91, 133] on div "Add a Person" at bounding box center [146, 130] width 183 height 20
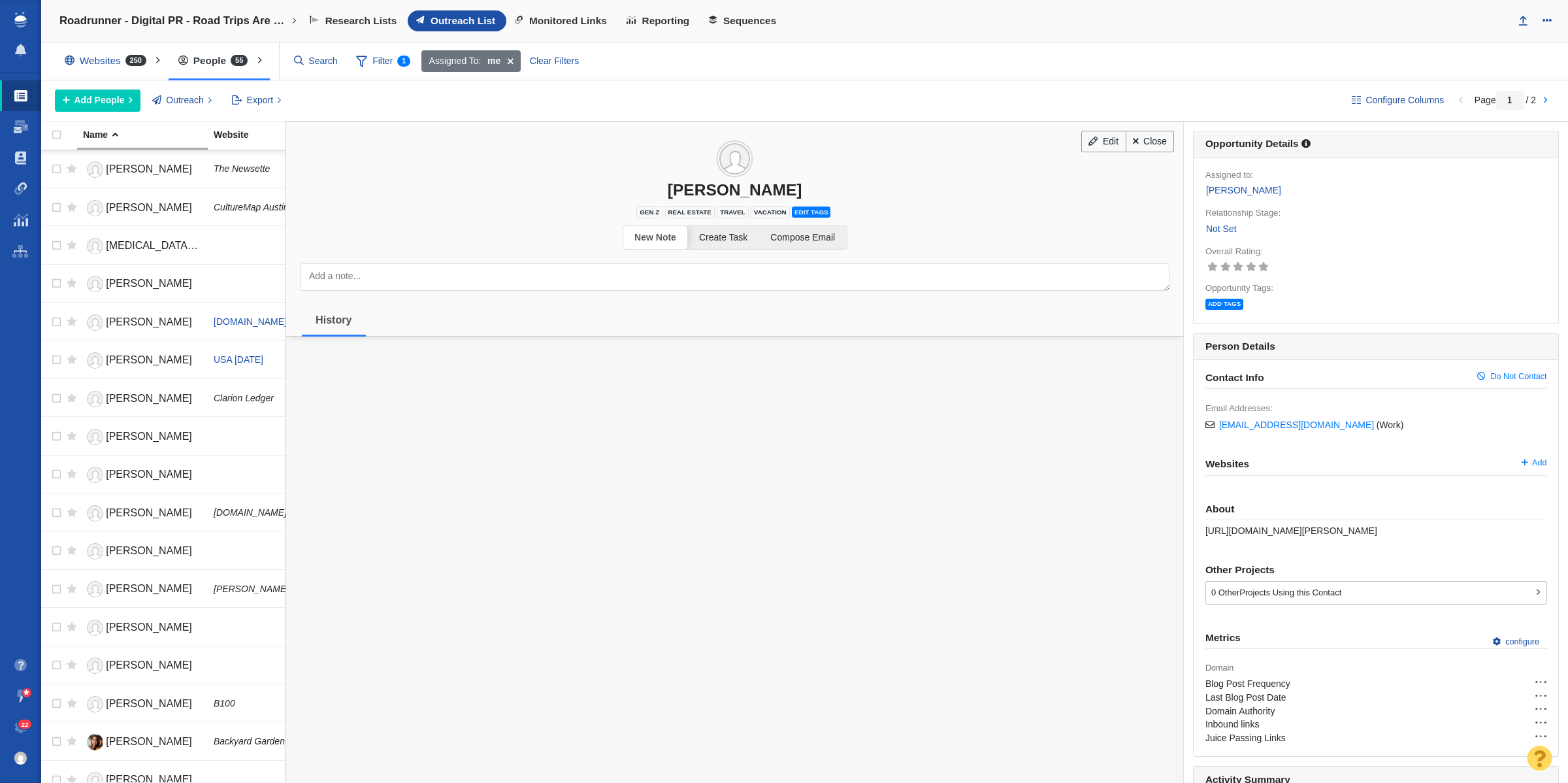
click at [1220, 229] on link "Not Set" at bounding box center [1221, 229] width 32 height 15
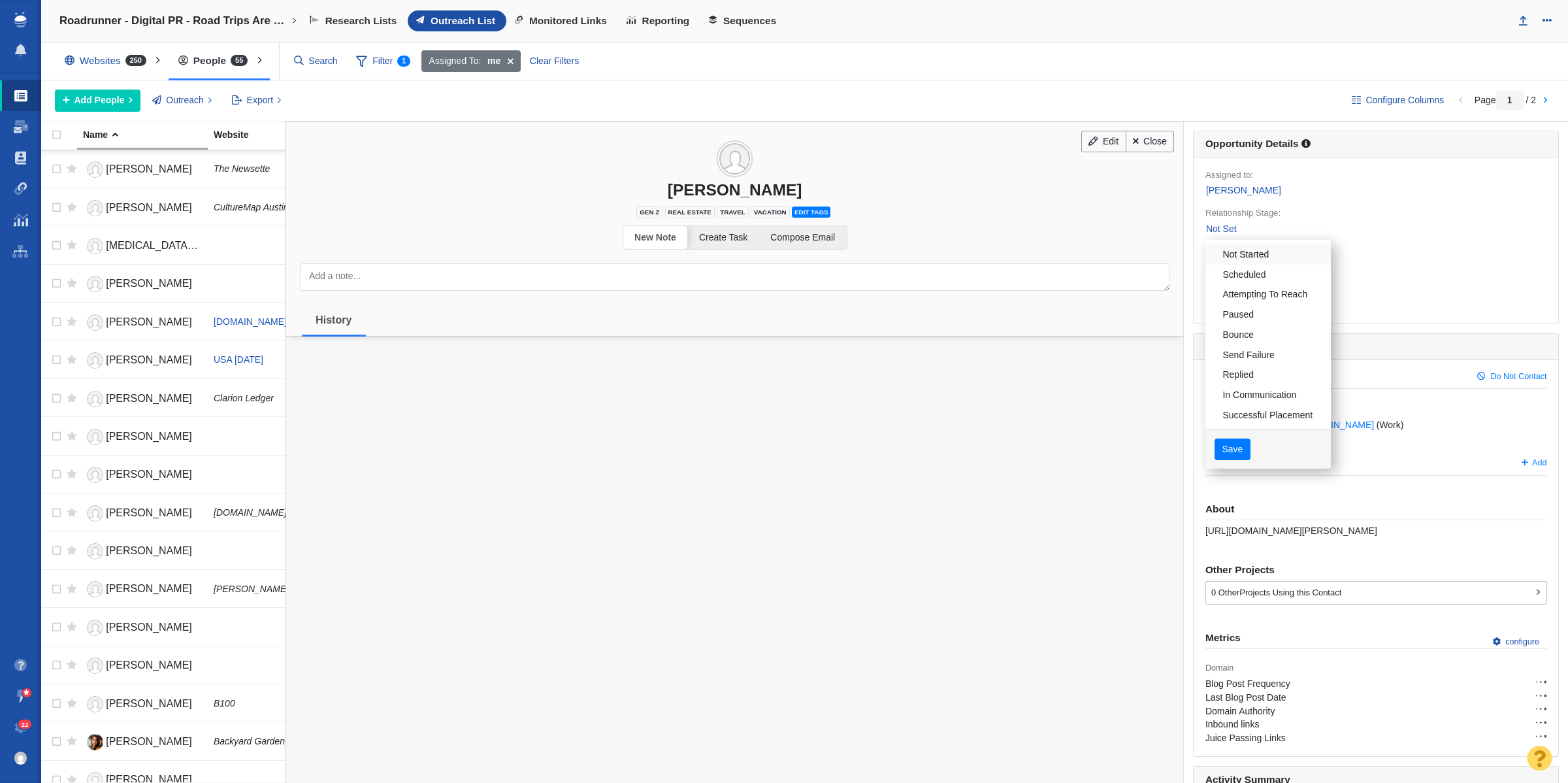
click at [1235, 246] on link "Not Started" at bounding box center [1268, 254] width 125 height 20
click at [1230, 462] on div "Save" at bounding box center [1268, 449] width 125 height 41
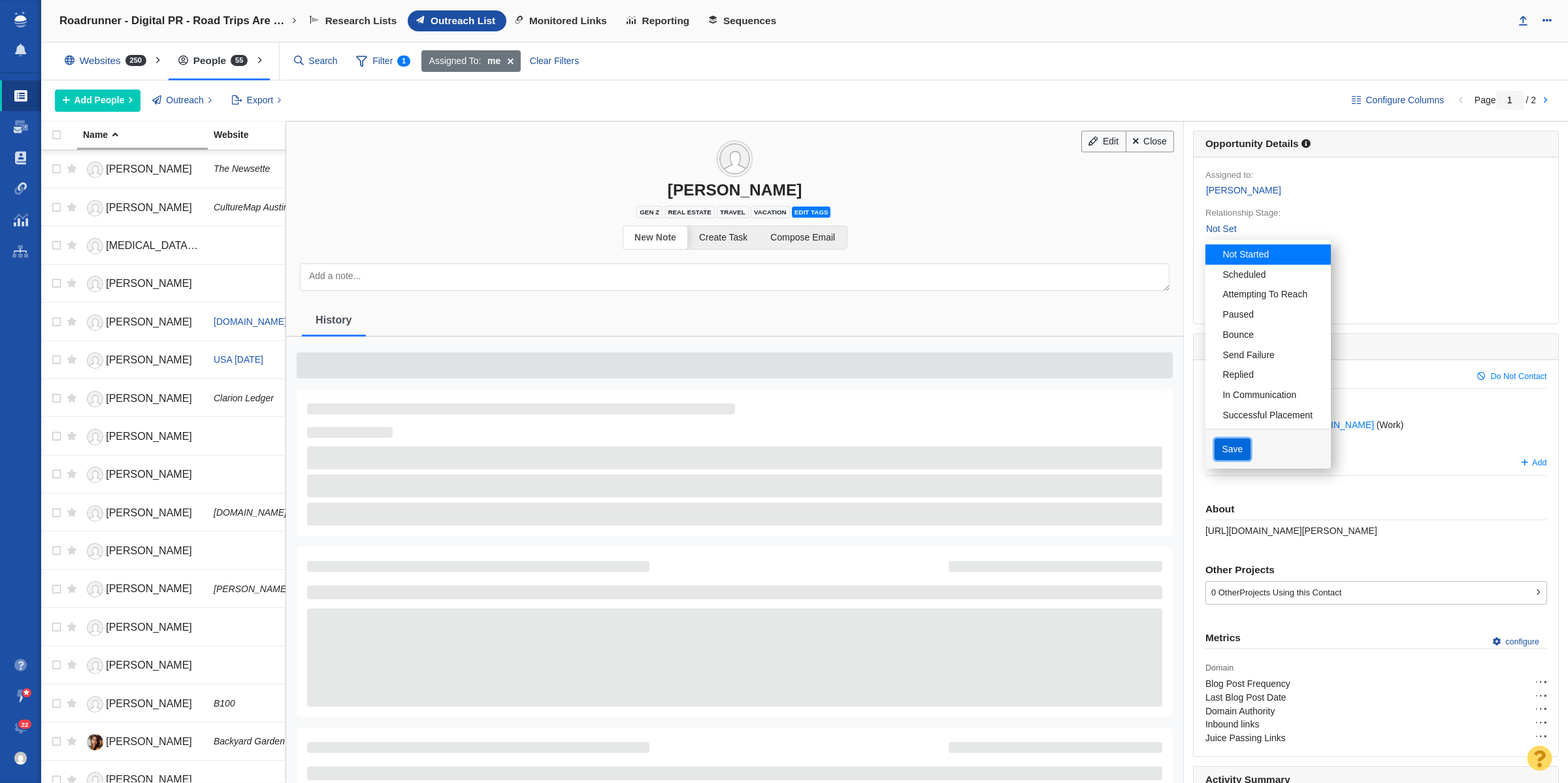
click at [1230, 449] on button "Save" at bounding box center [1233, 449] width 36 height 22
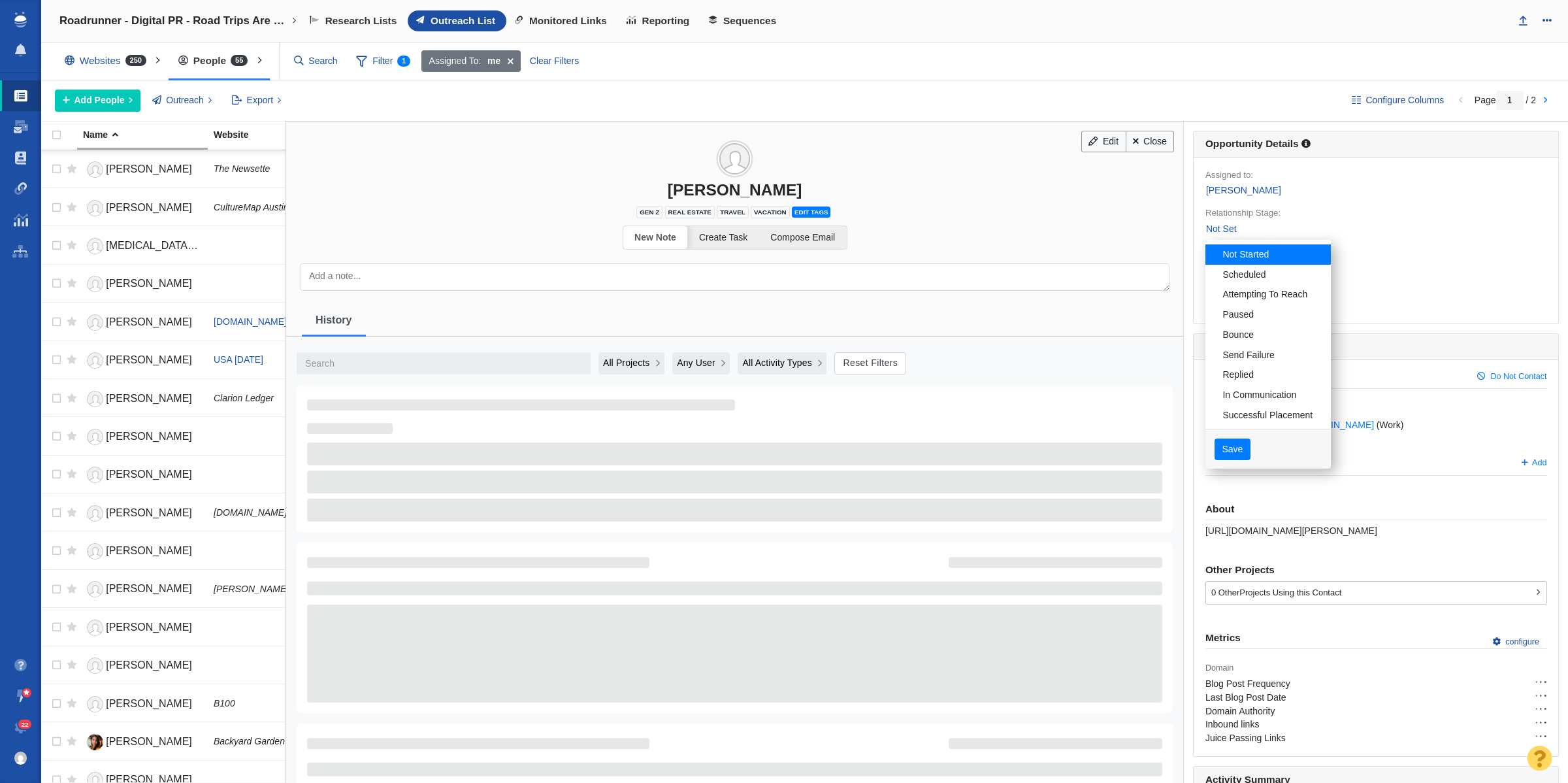
click at [1131, 151] on div at bounding box center [784, 391] width 1568 height 783
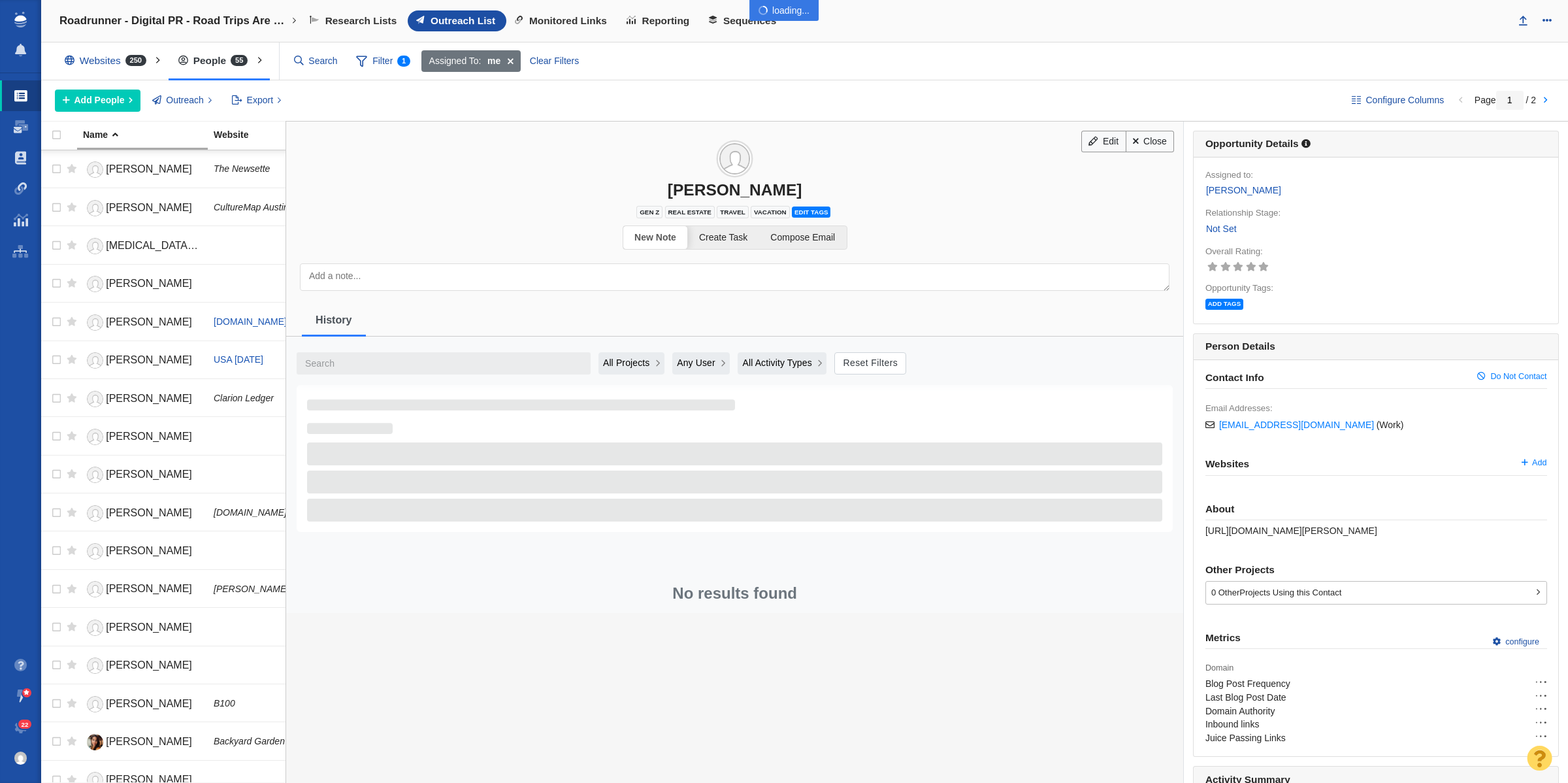
click at [1139, 138] on div at bounding box center [784, 391] width 1568 height 783
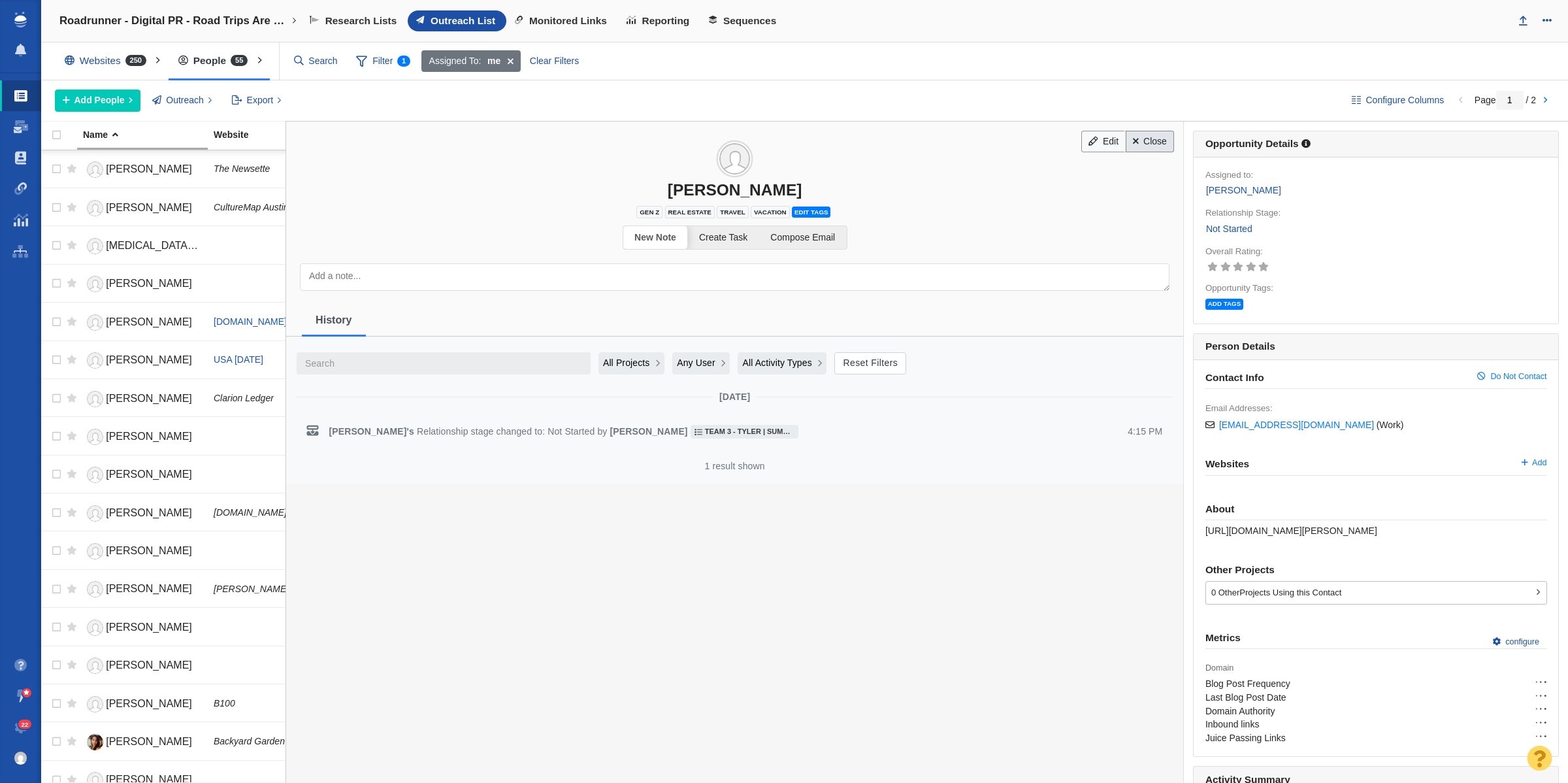
click at [1151, 131] on link "Close" at bounding box center [1150, 141] width 49 height 22
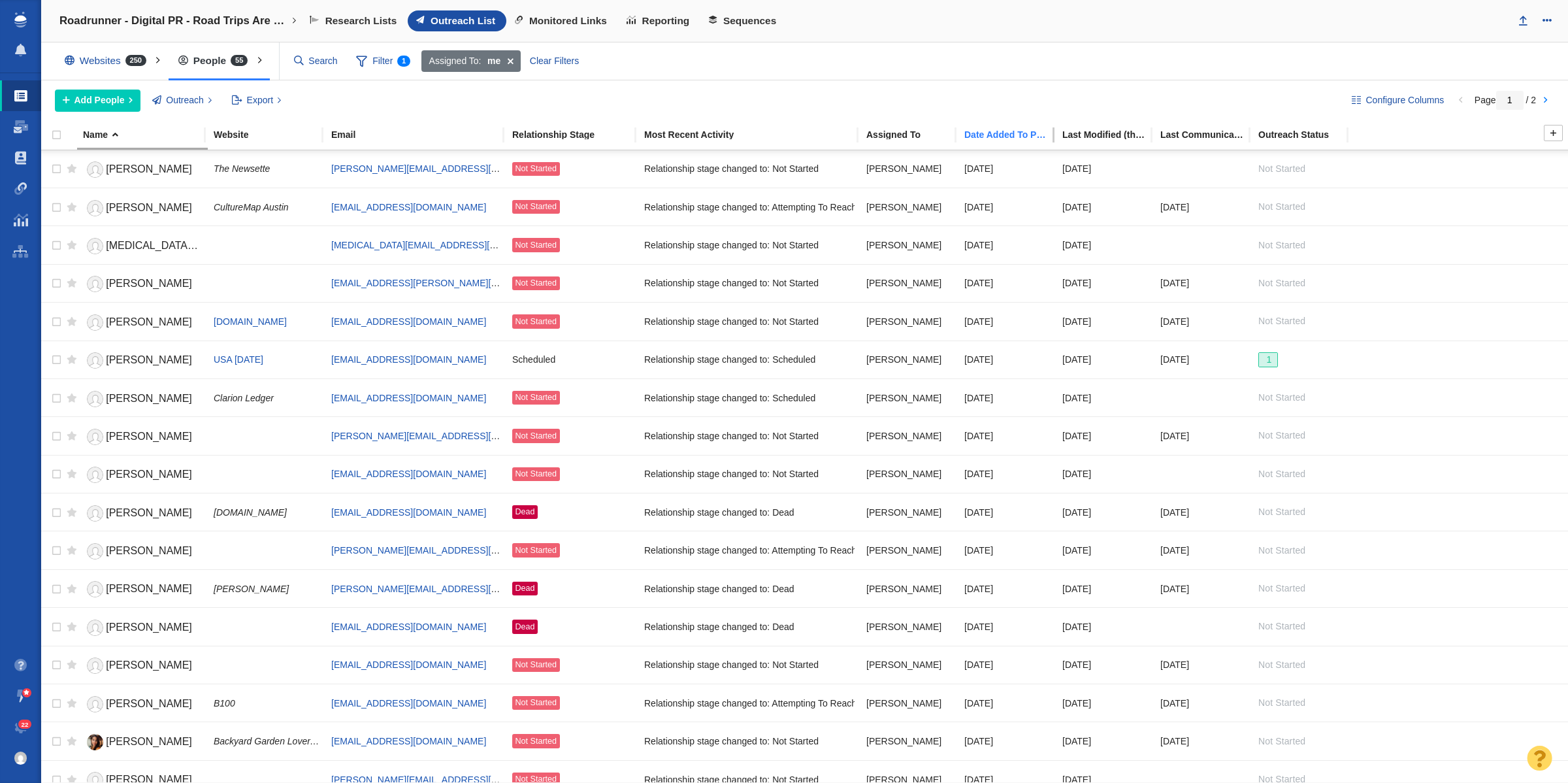
click at [1007, 133] on div "Date Added To Project" at bounding box center [1013, 135] width 96 height 9
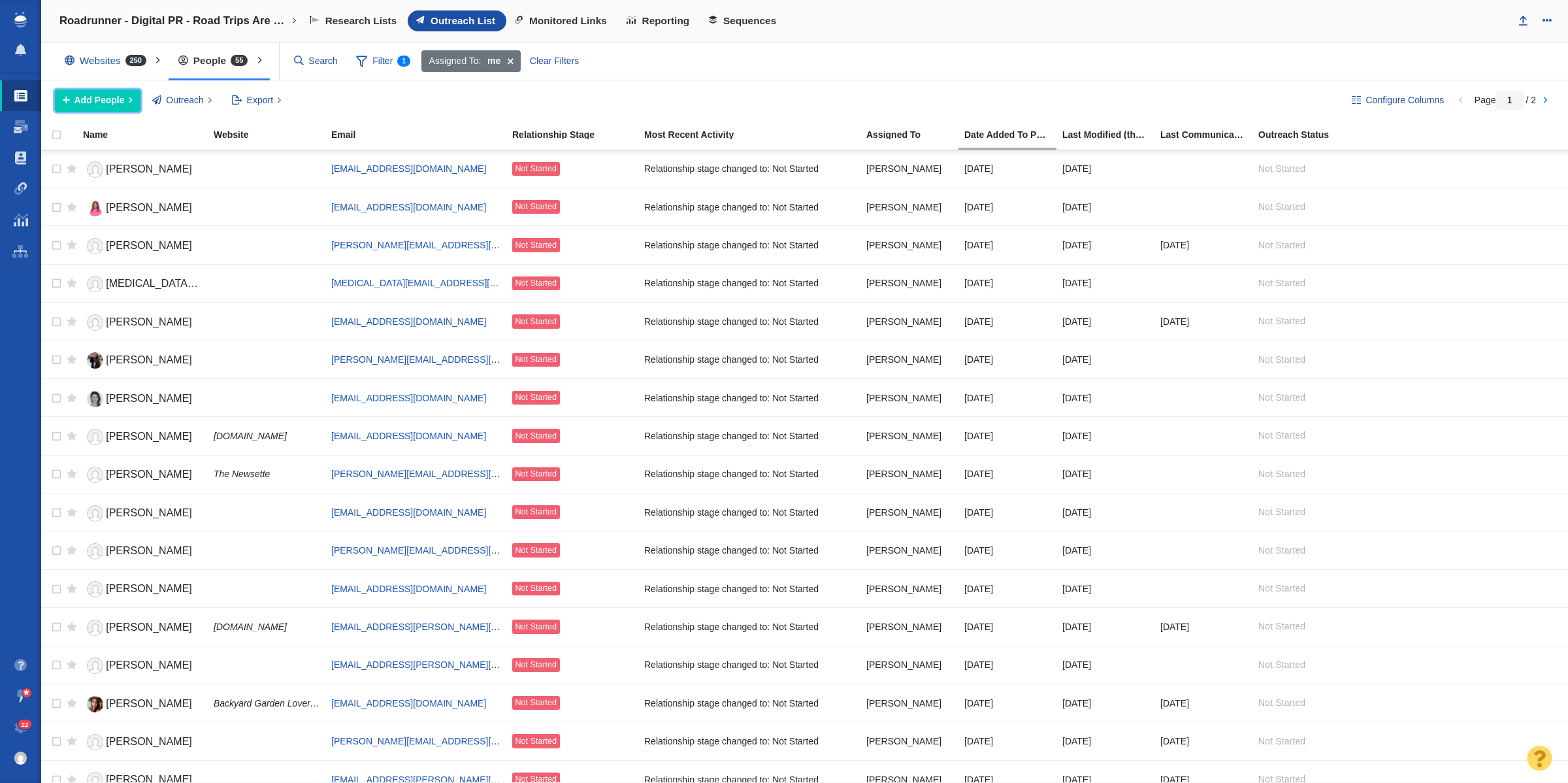
click at [112, 91] on button "Add People" at bounding box center [98, 100] width 86 height 22
click at [193, 128] on div "Add a Person" at bounding box center [146, 130] width 183 height 20
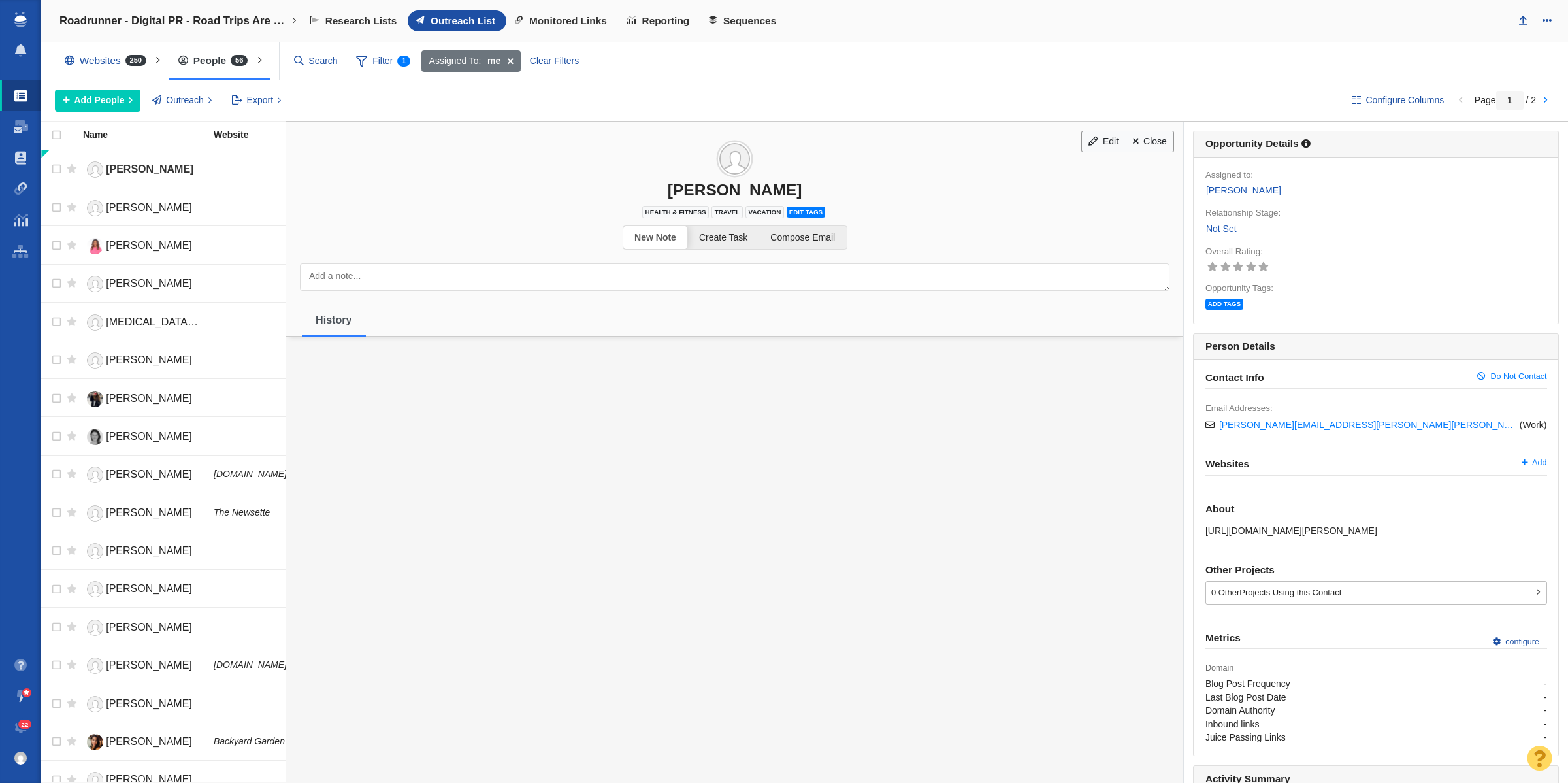
click at [1224, 228] on link "Not Set" at bounding box center [1221, 229] width 32 height 15
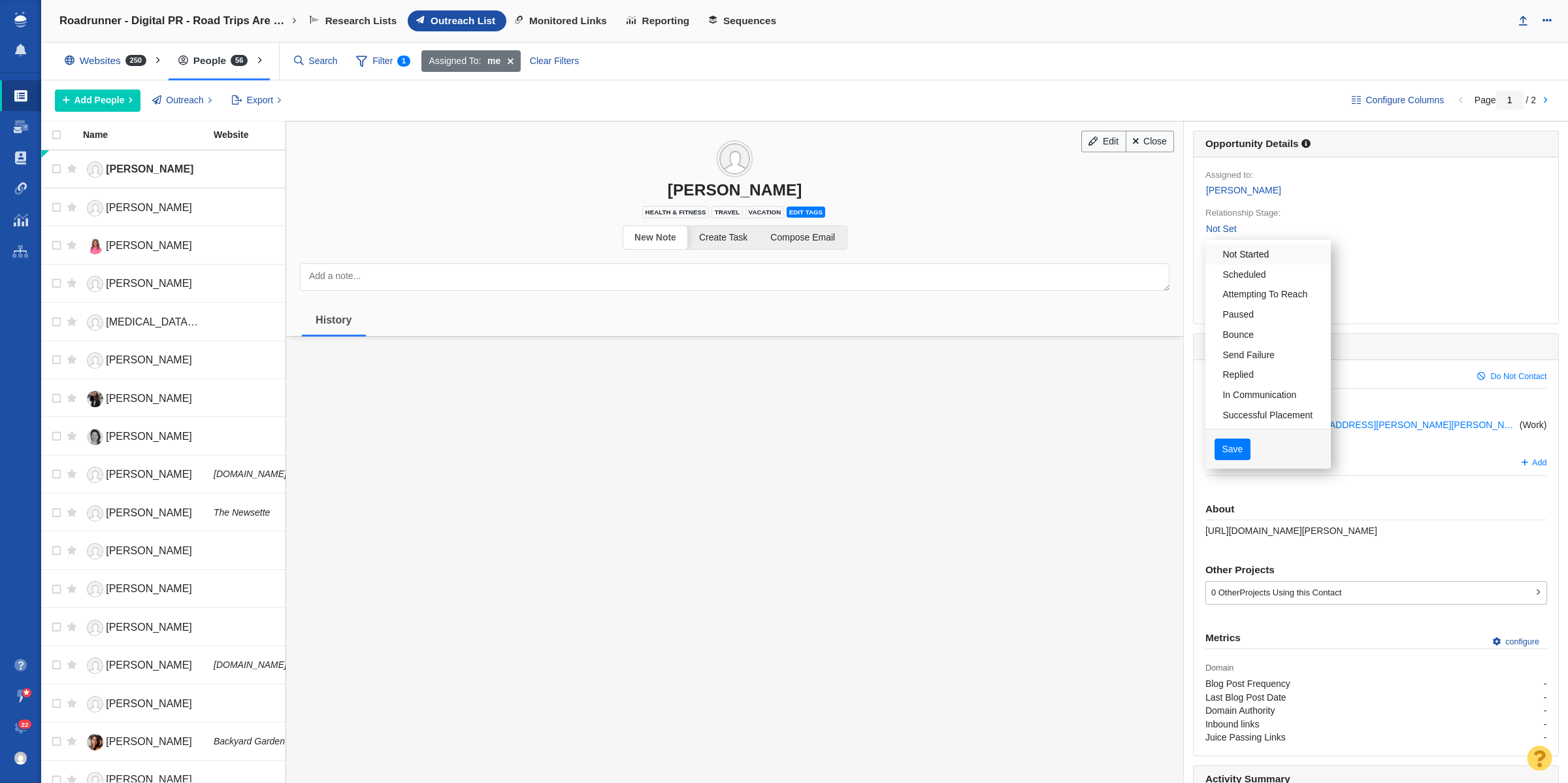
click at [1245, 252] on link "Not Started" at bounding box center [1268, 254] width 125 height 20
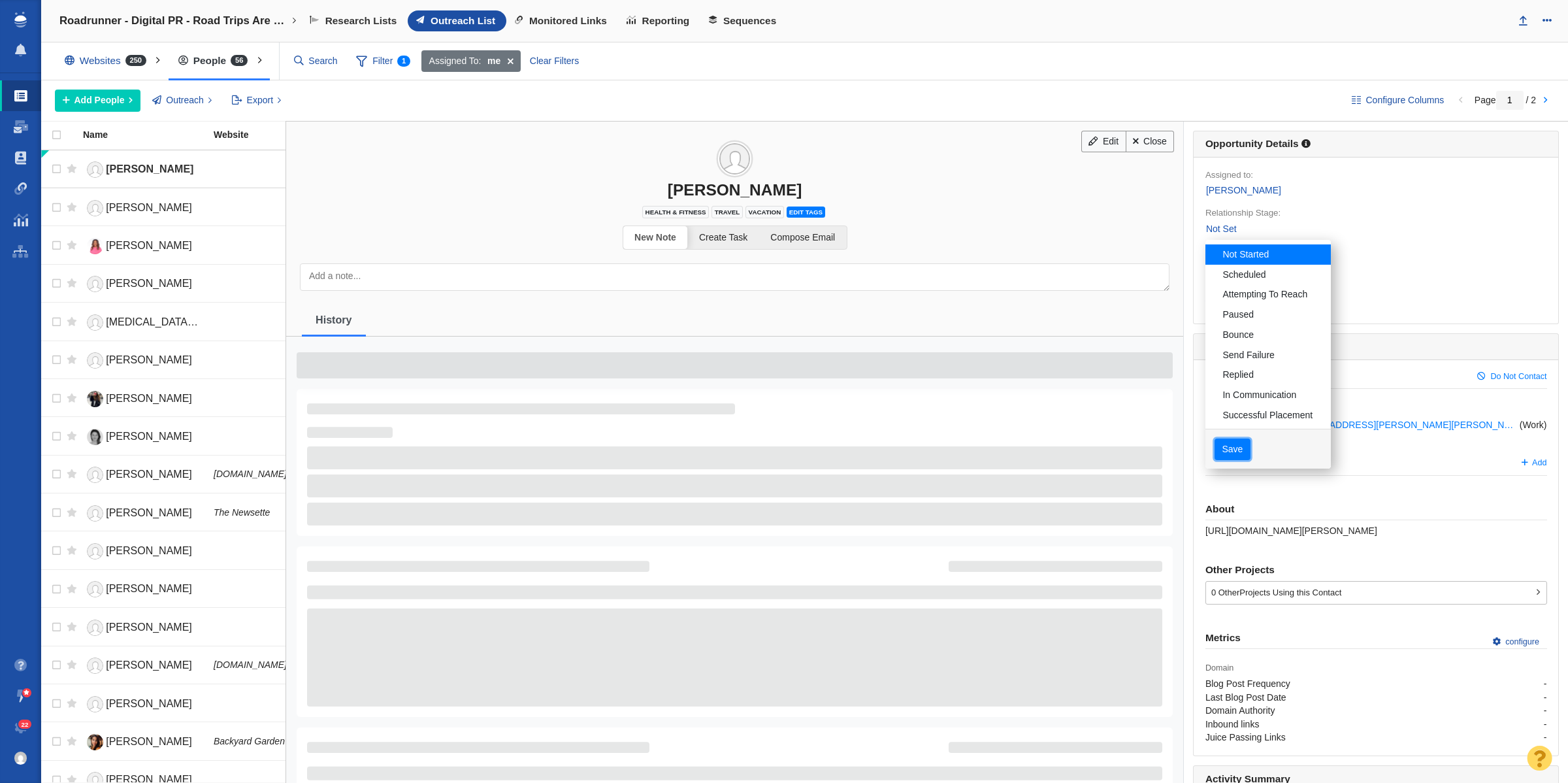
click at [1219, 449] on button "Save" at bounding box center [1233, 449] width 36 height 22
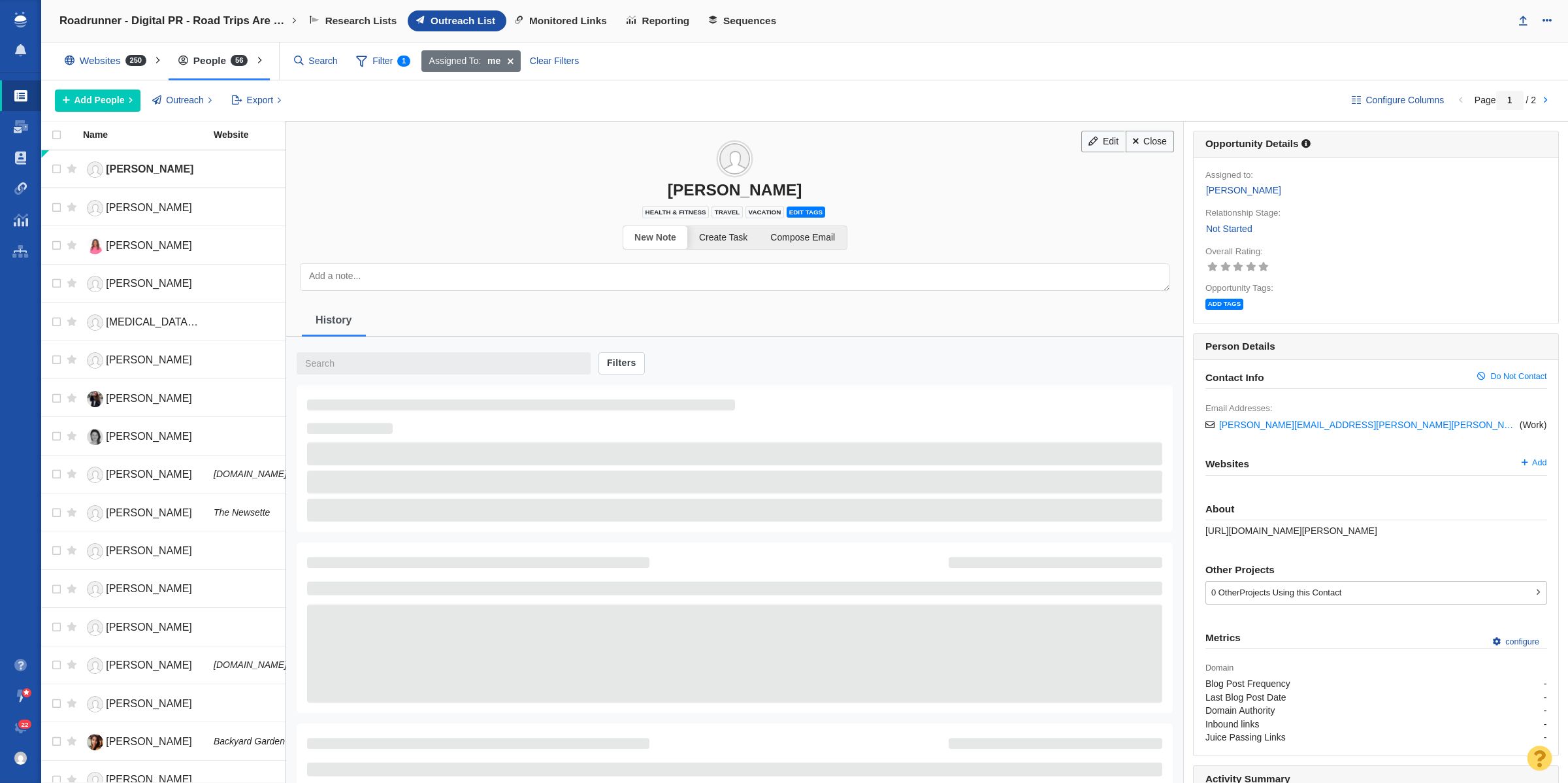
click at [1151, 138] on link "Close" at bounding box center [1150, 141] width 49 height 22
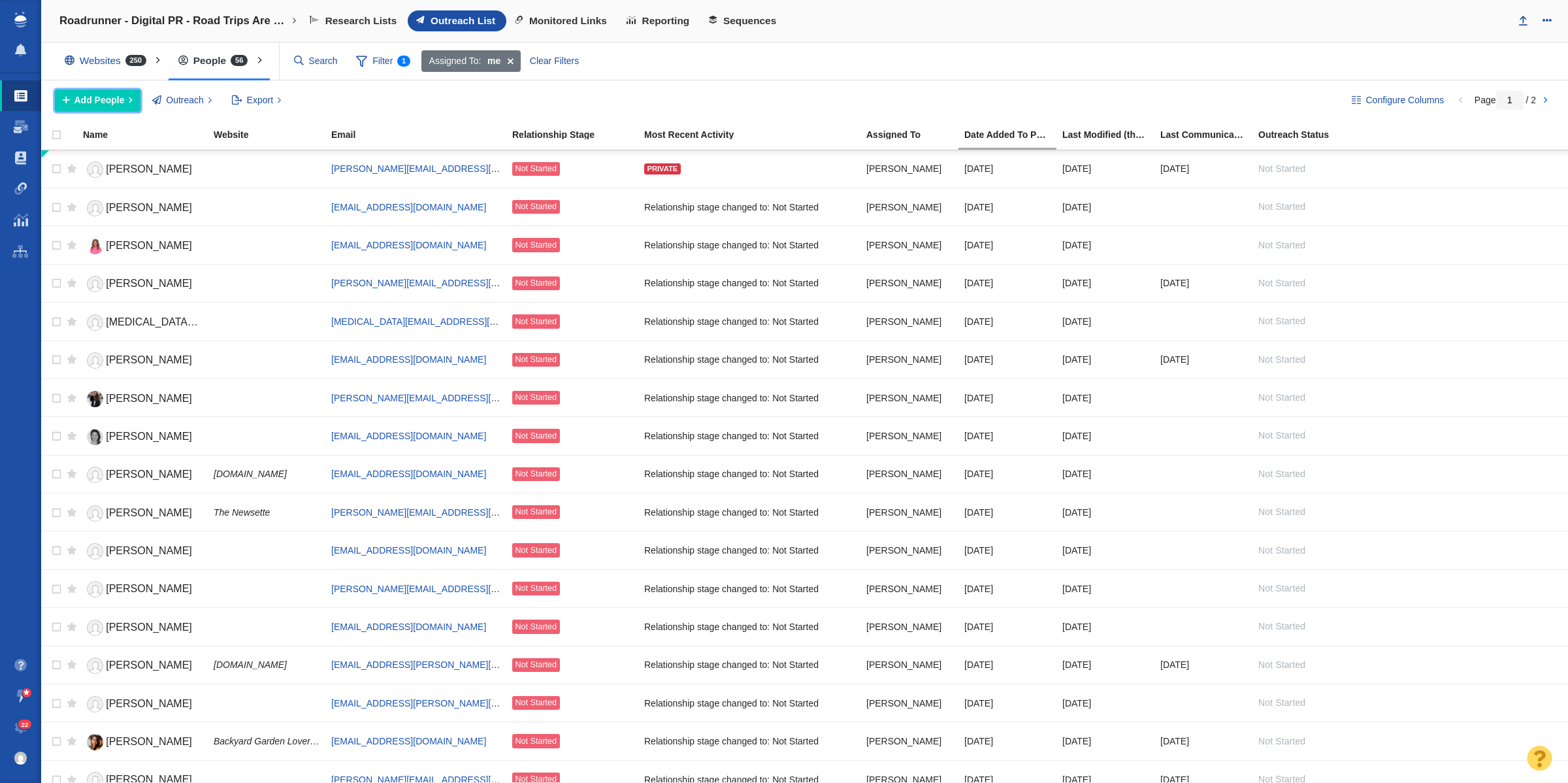
click at [101, 102] on span "Add People" at bounding box center [100, 100] width 51 height 14
click at [168, 128] on div "Add a Person" at bounding box center [146, 130] width 183 height 20
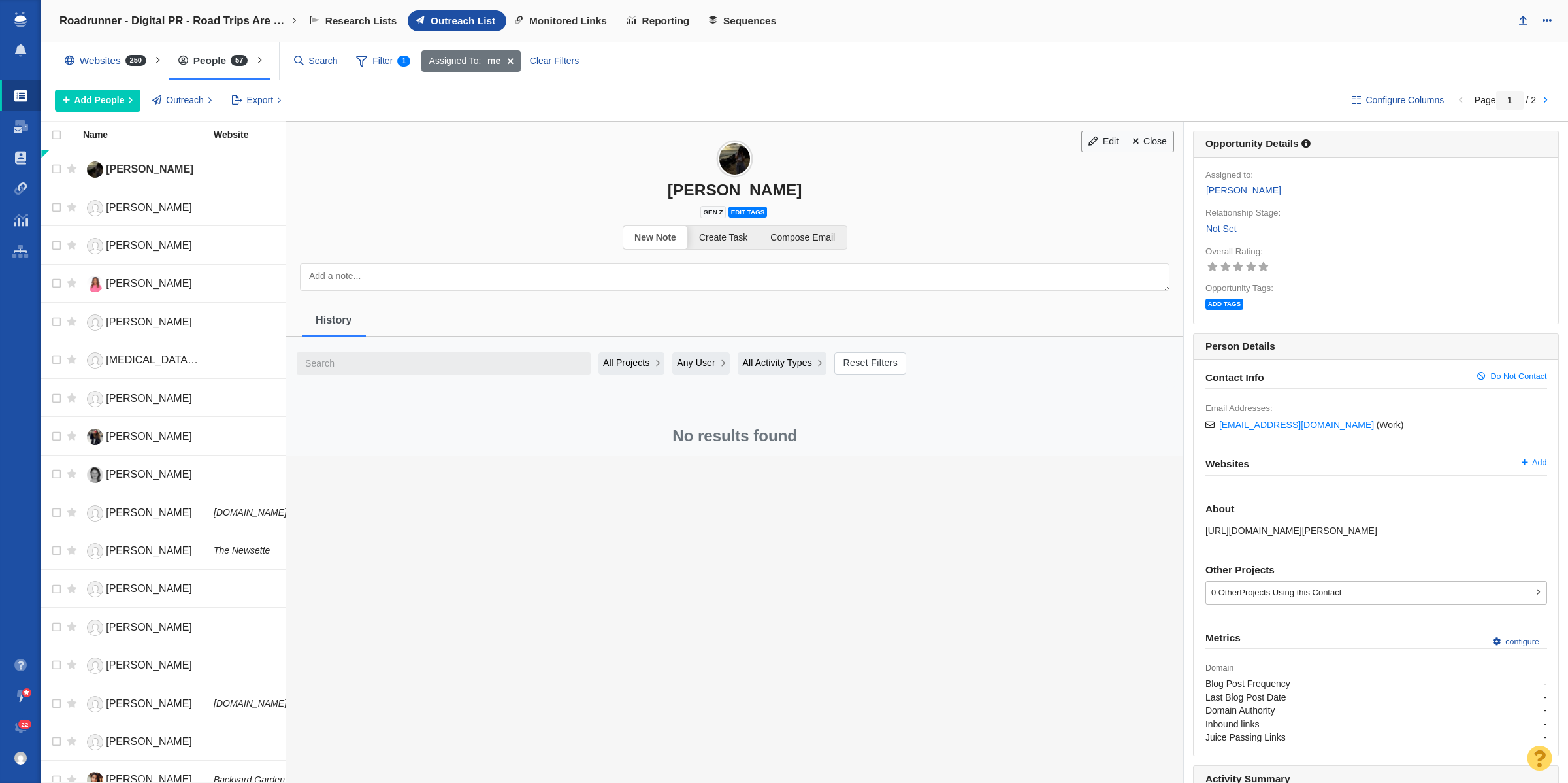
click at [1209, 219] on label "Relationship Stage:" at bounding box center [1243, 213] width 75 height 12
click at [1210, 234] on link "Not Set" at bounding box center [1221, 229] width 32 height 15
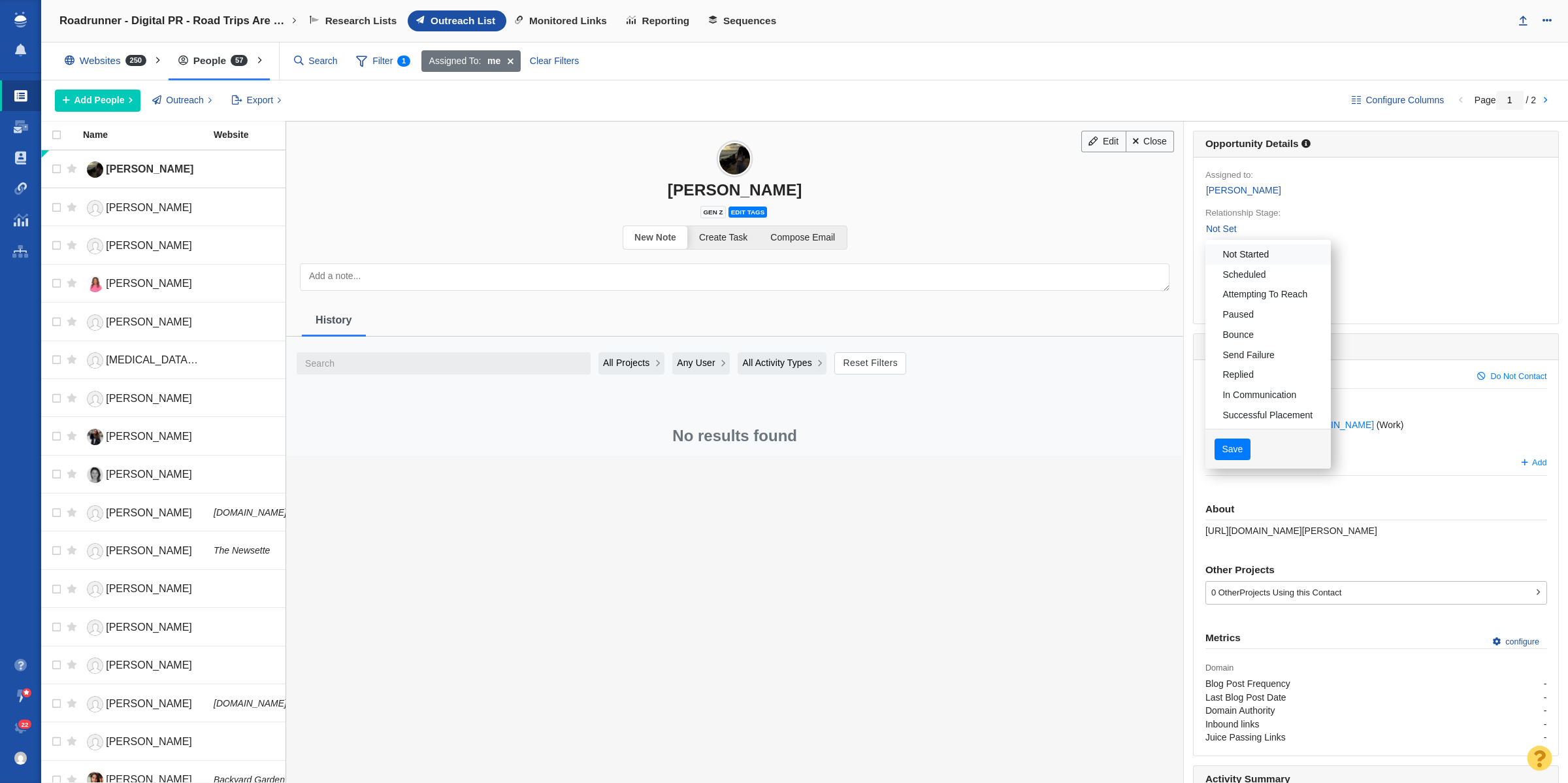
click at [1225, 253] on link "Not Started" at bounding box center [1268, 254] width 125 height 20
click at [1232, 446] on button "Save" at bounding box center [1233, 449] width 36 height 22
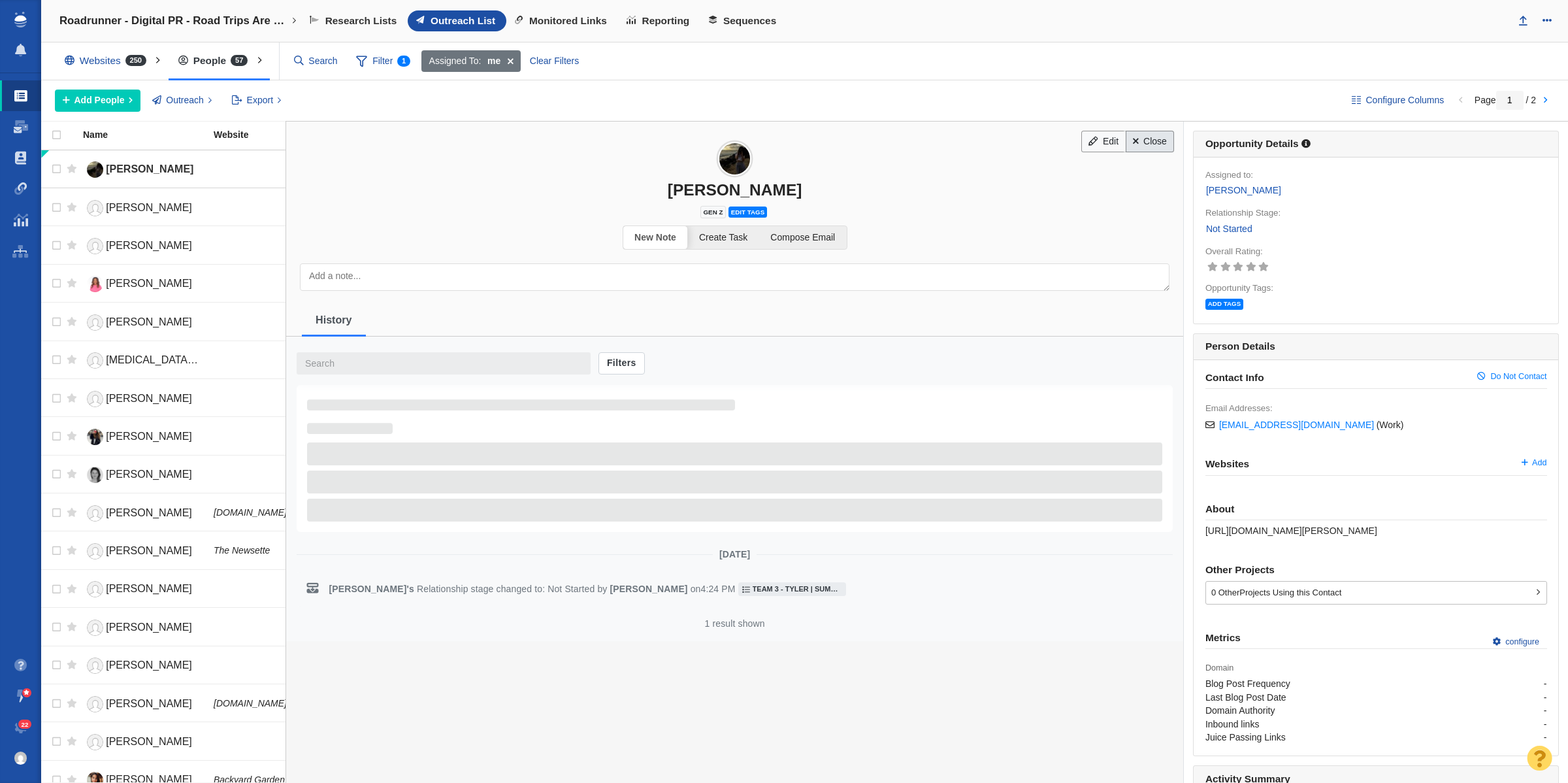
click at [1139, 151] on link "Close" at bounding box center [1150, 141] width 49 height 22
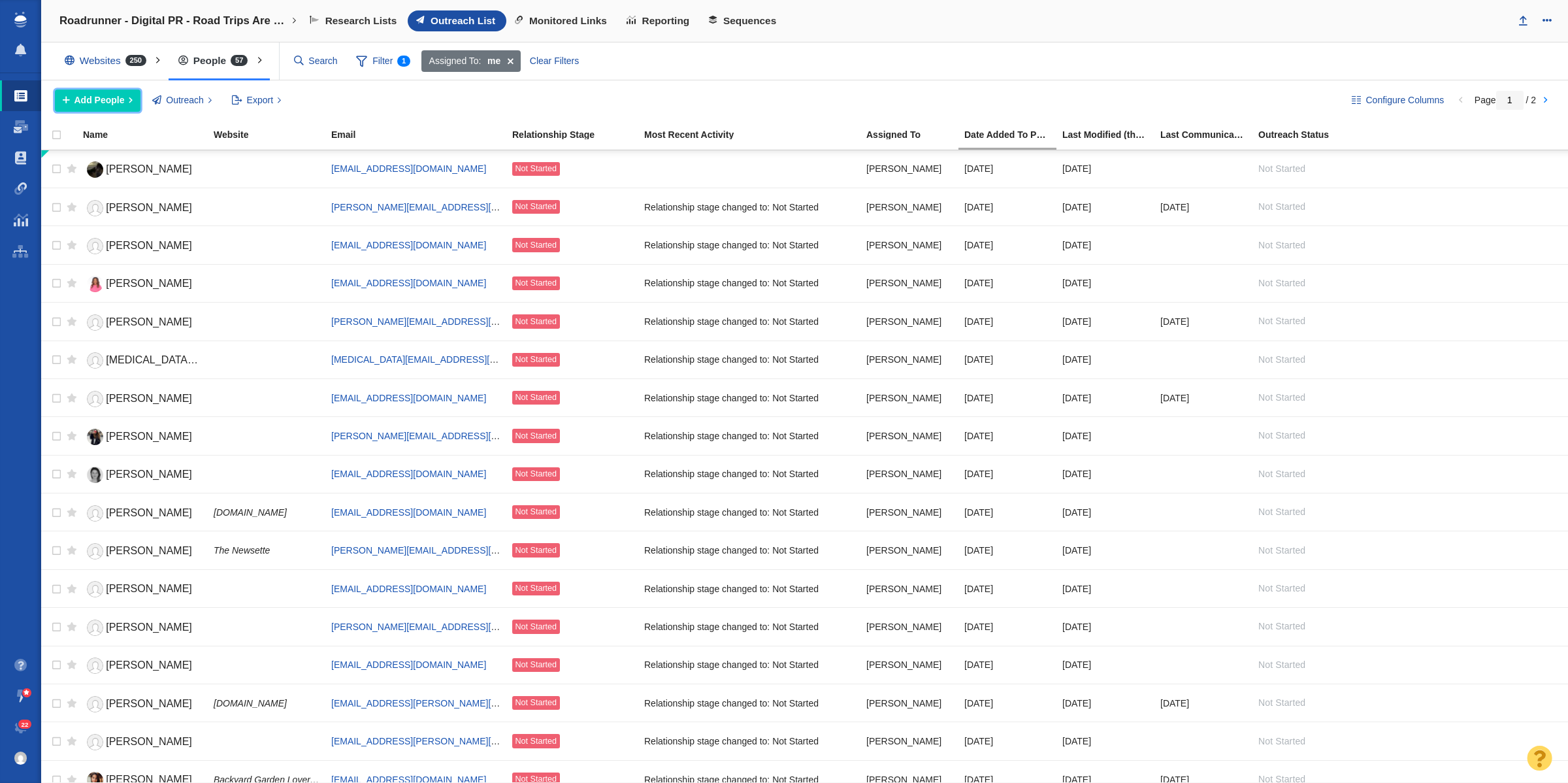
click at [101, 102] on span "Add People" at bounding box center [100, 100] width 51 height 14
click at [144, 136] on div "Add a Person" at bounding box center [146, 130] width 183 height 20
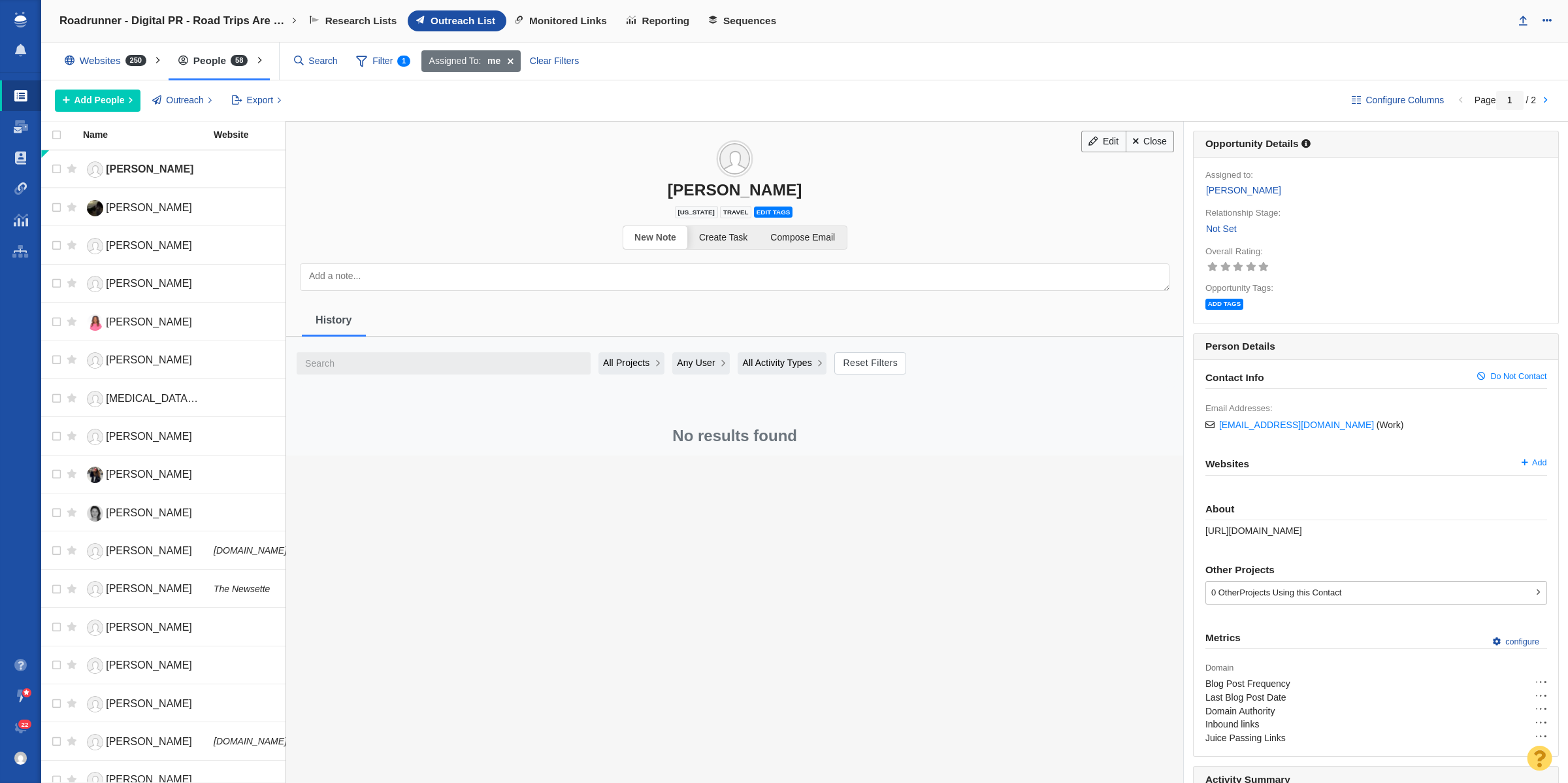
click at [1220, 226] on link "Not Set" at bounding box center [1221, 229] width 32 height 15
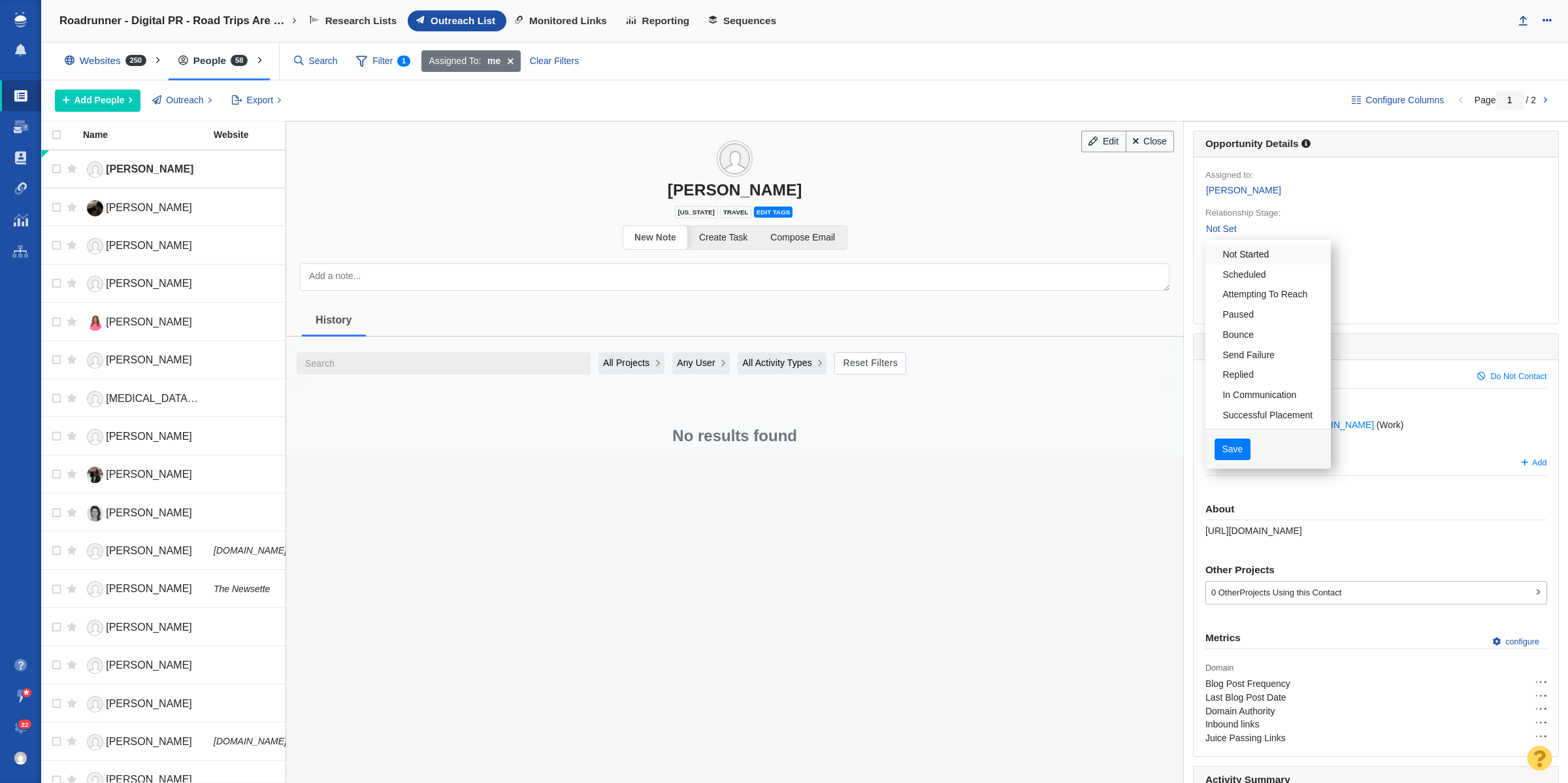
click at [1236, 250] on link "Not Started" at bounding box center [1268, 254] width 125 height 20
click at [1215, 445] on button "Save" at bounding box center [1233, 449] width 36 height 22
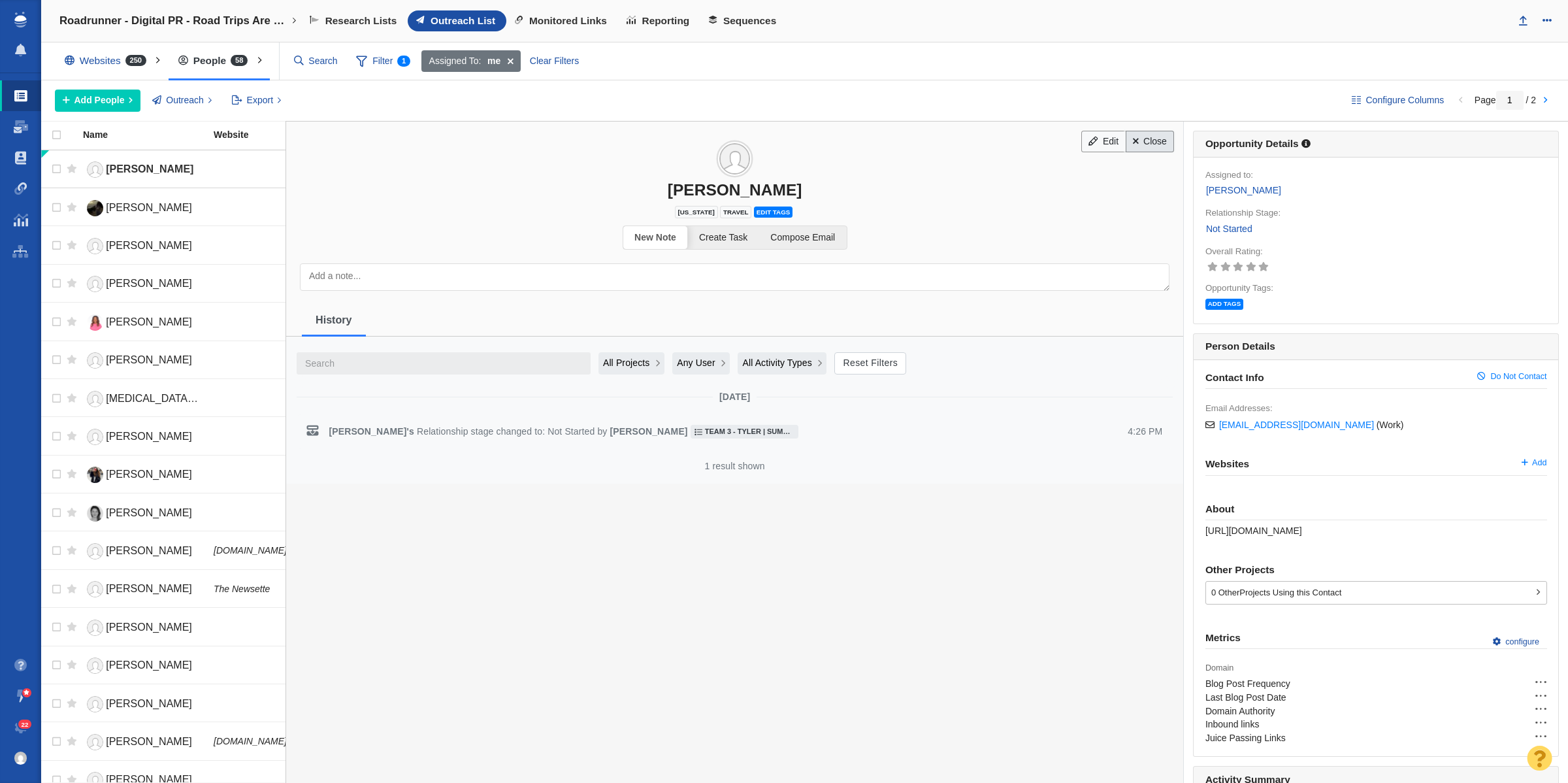
click at [1142, 139] on link "Close" at bounding box center [1150, 141] width 49 height 22
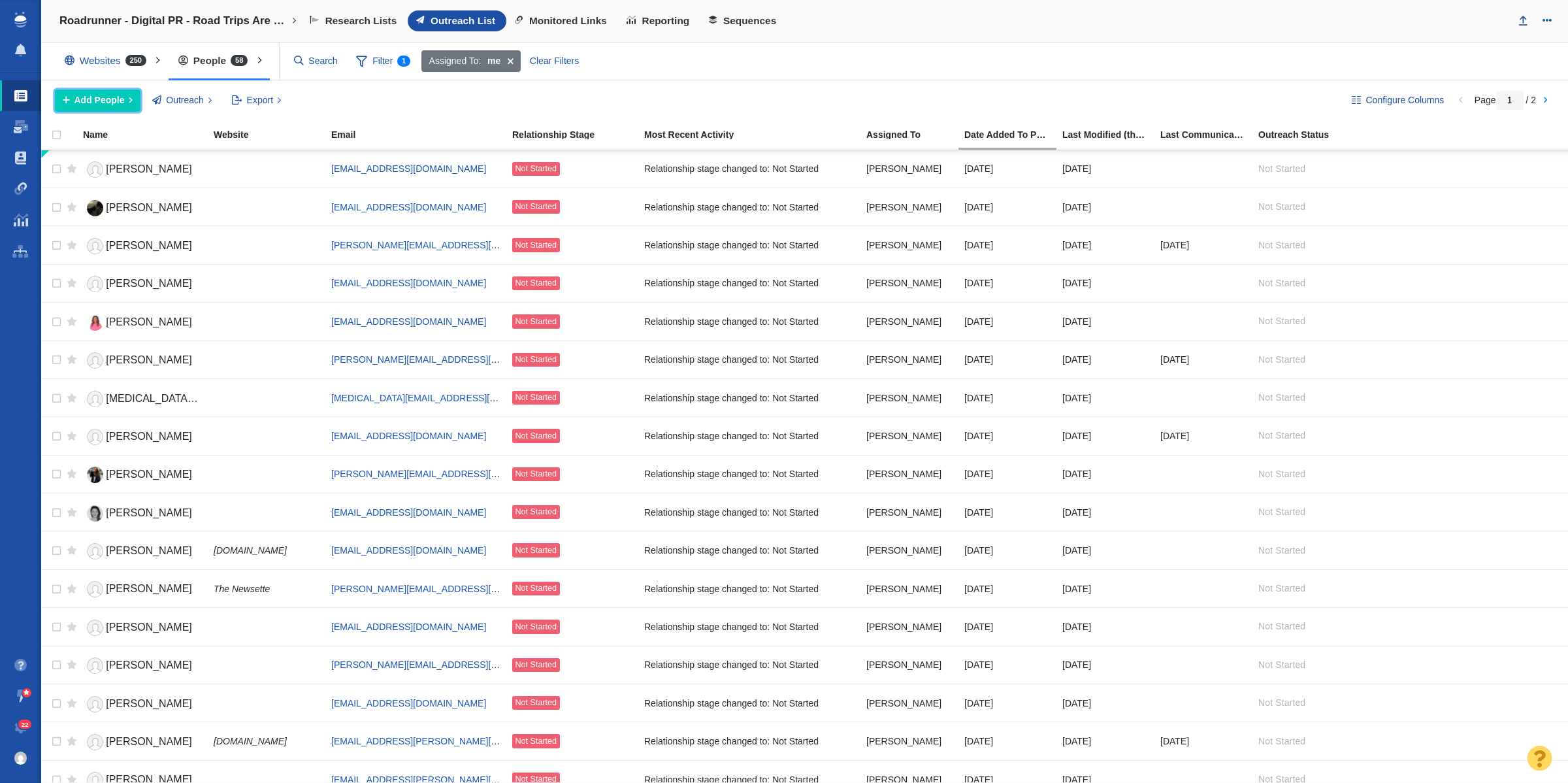
click at [101, 103] on span "Add People" at bounding box center [100, 100] width 51 height 14
click at [206, 136] on div "Add a Person" at bounding box center [146, 130] width 183 height 20
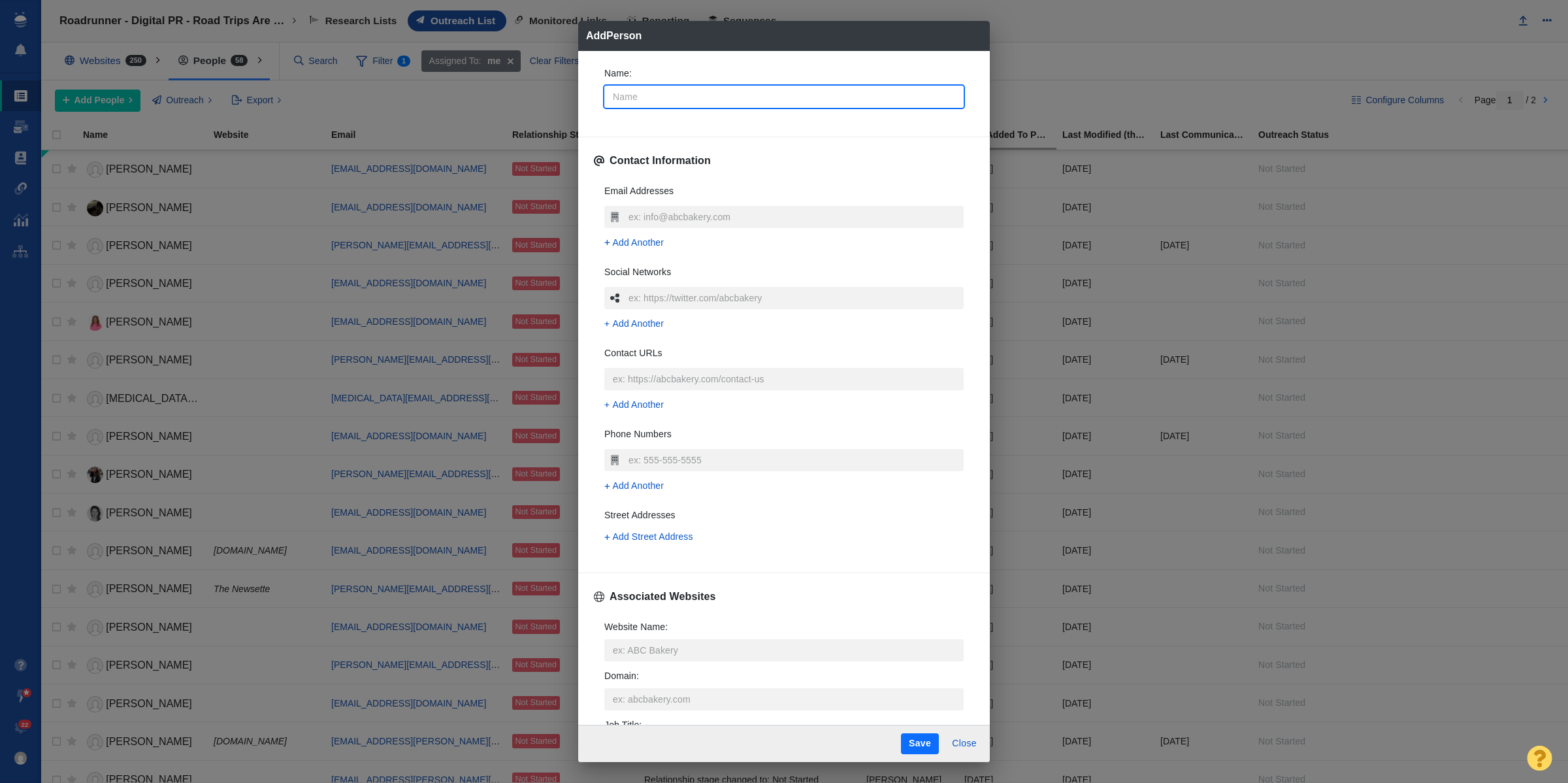
type input "J"
type textarea "x"
type input "Je"
type textarea "x"
type input "Jes"
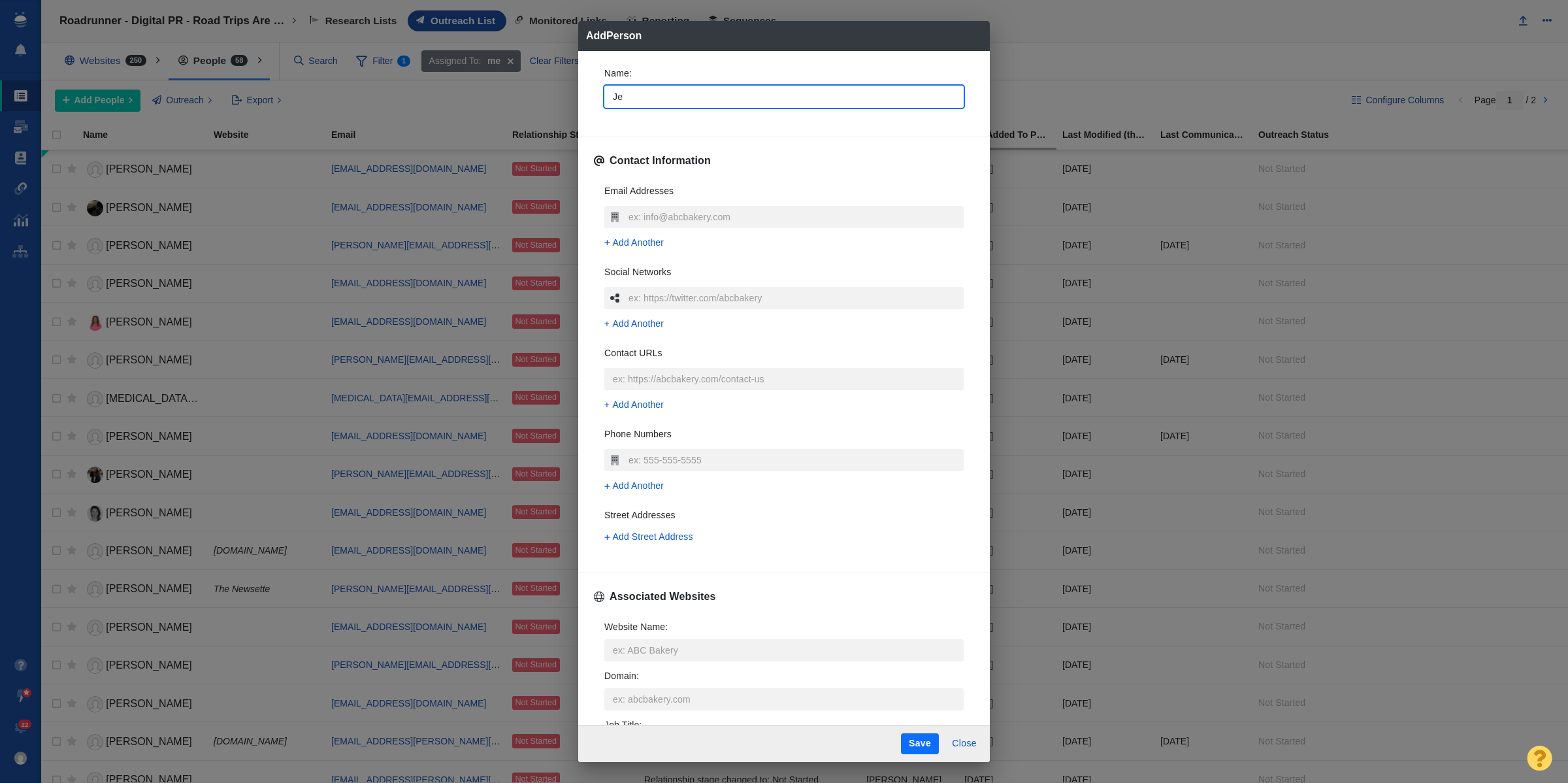
type textarea "x"
type input "Jess"
type textarea "x"
type input "Jessi"
type textarea "x"
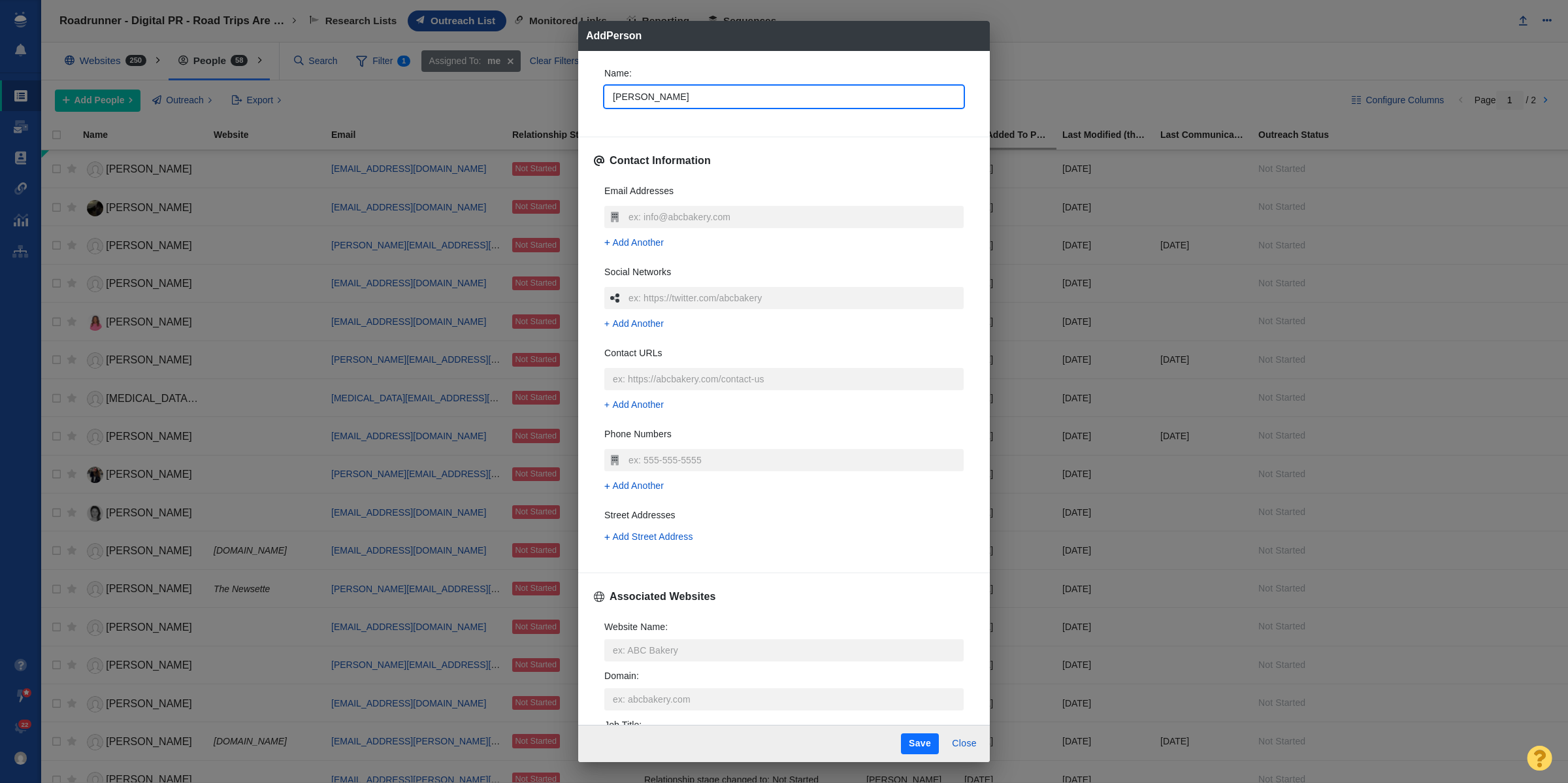
type input "Jessic"
type textarea "x"
type input "Jessica"
type textarea "x"
type input "Jessica"
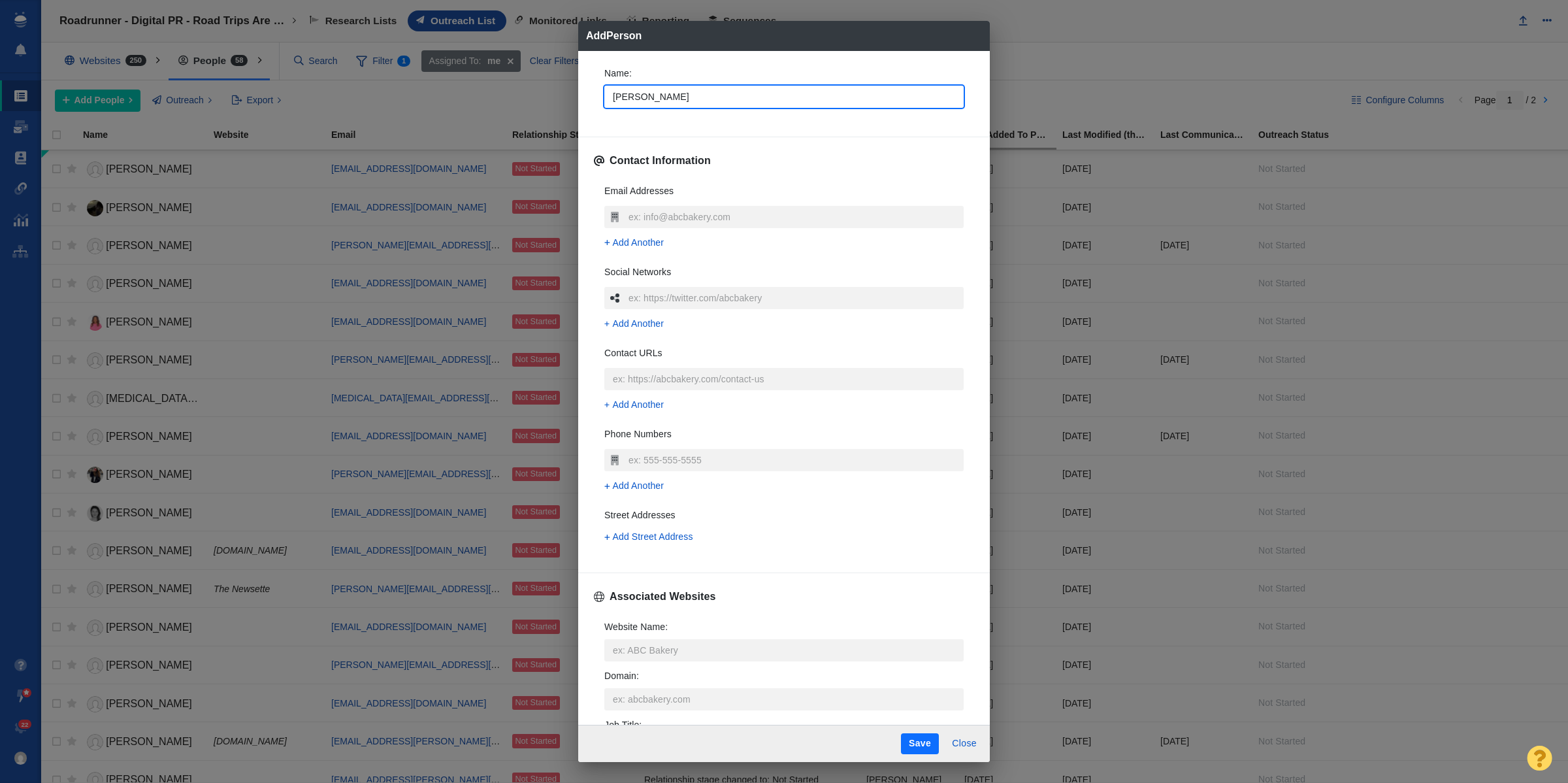
type textarea "x"
type input "Jessica S"
type textarea "x"
type input "Jessica Su"
type textarea "x"
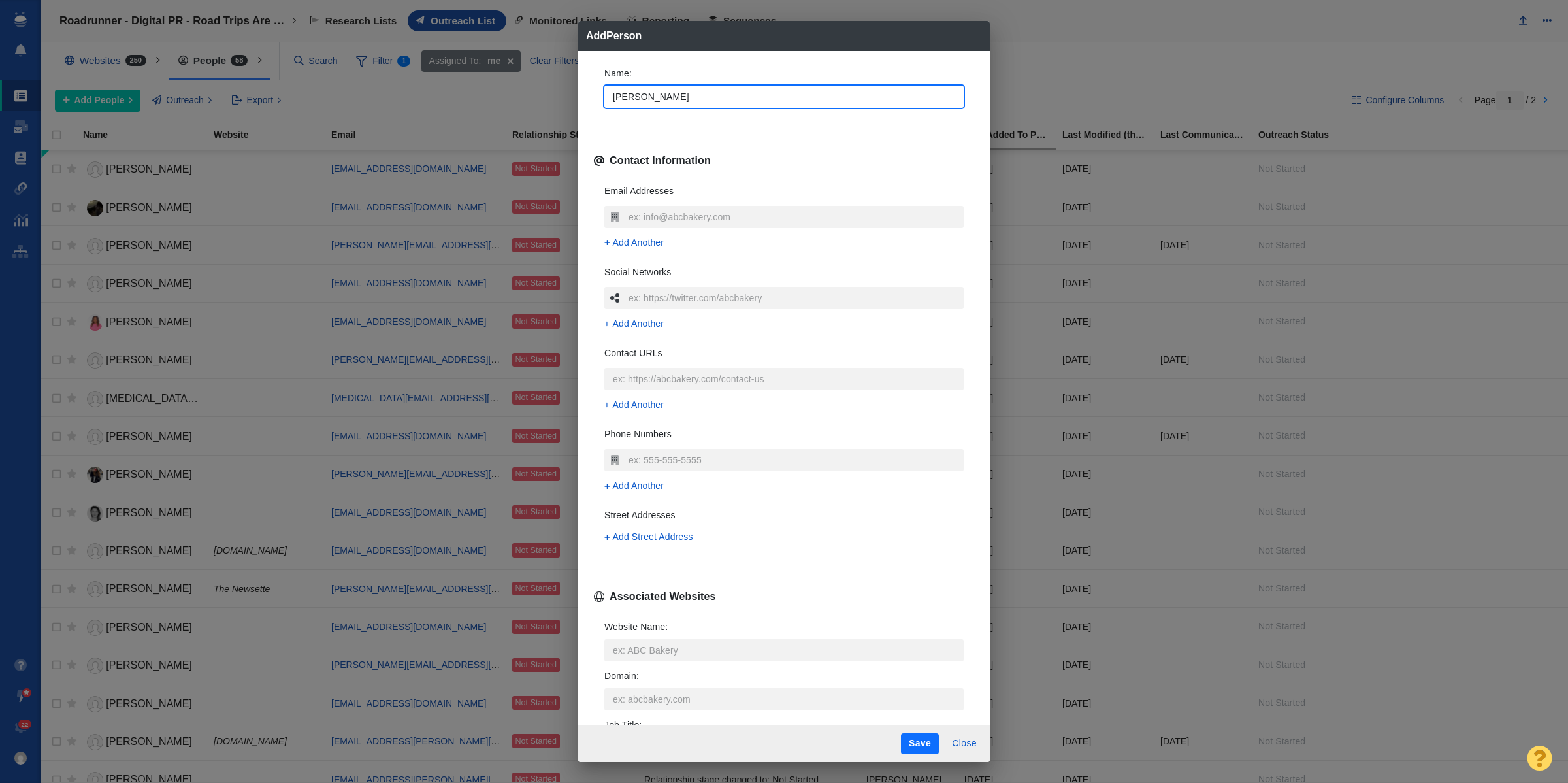
type input "Jessica Sul"
type textarea "x"
type input "Jessica Suli"
type textarea "x"
type input "Jessica Sulim"
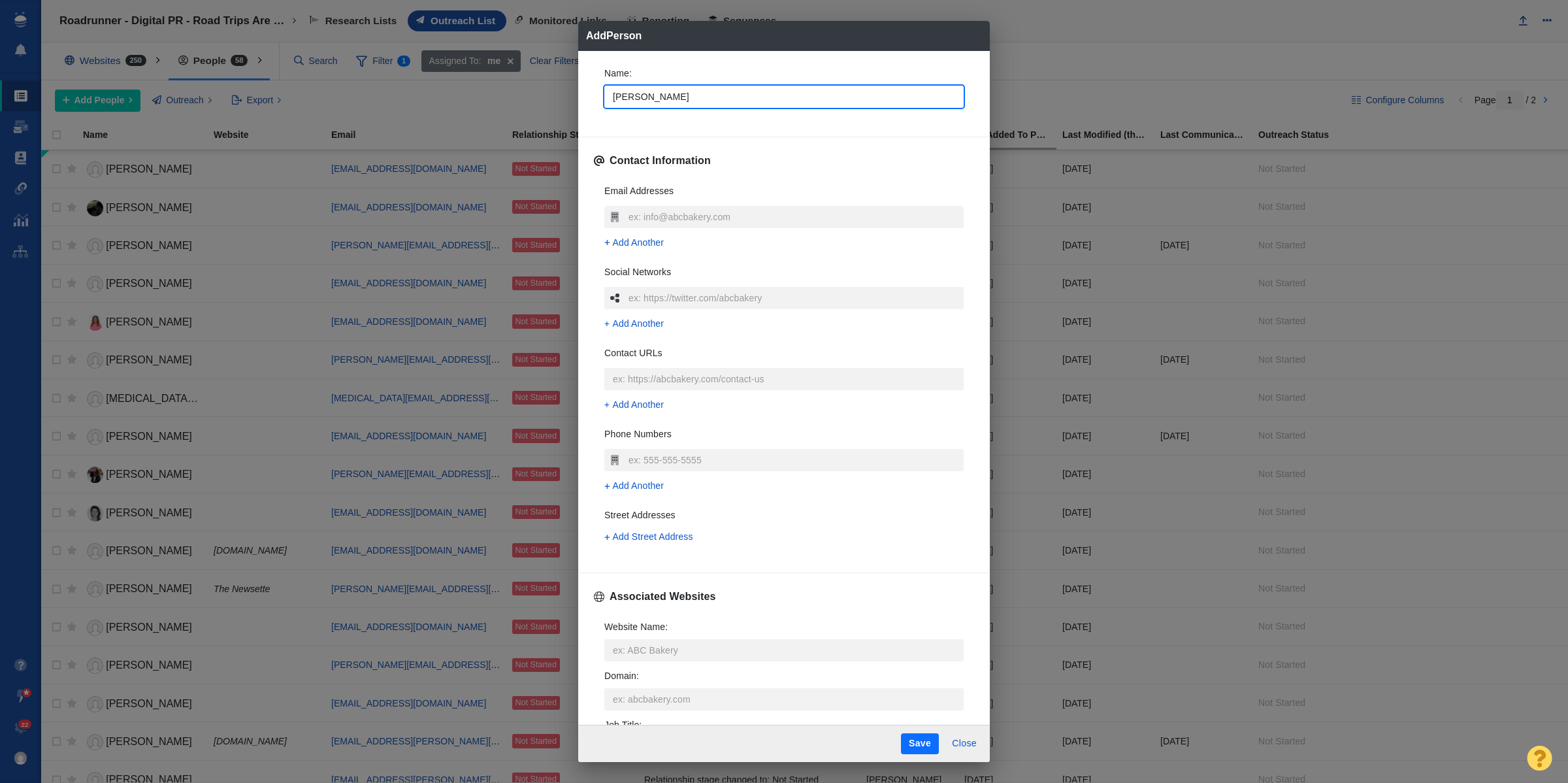
type textarea "x"
type input "Jessica Sulima"
type textarea "x"
type input "Jessica Sulima"
type textarea "x"
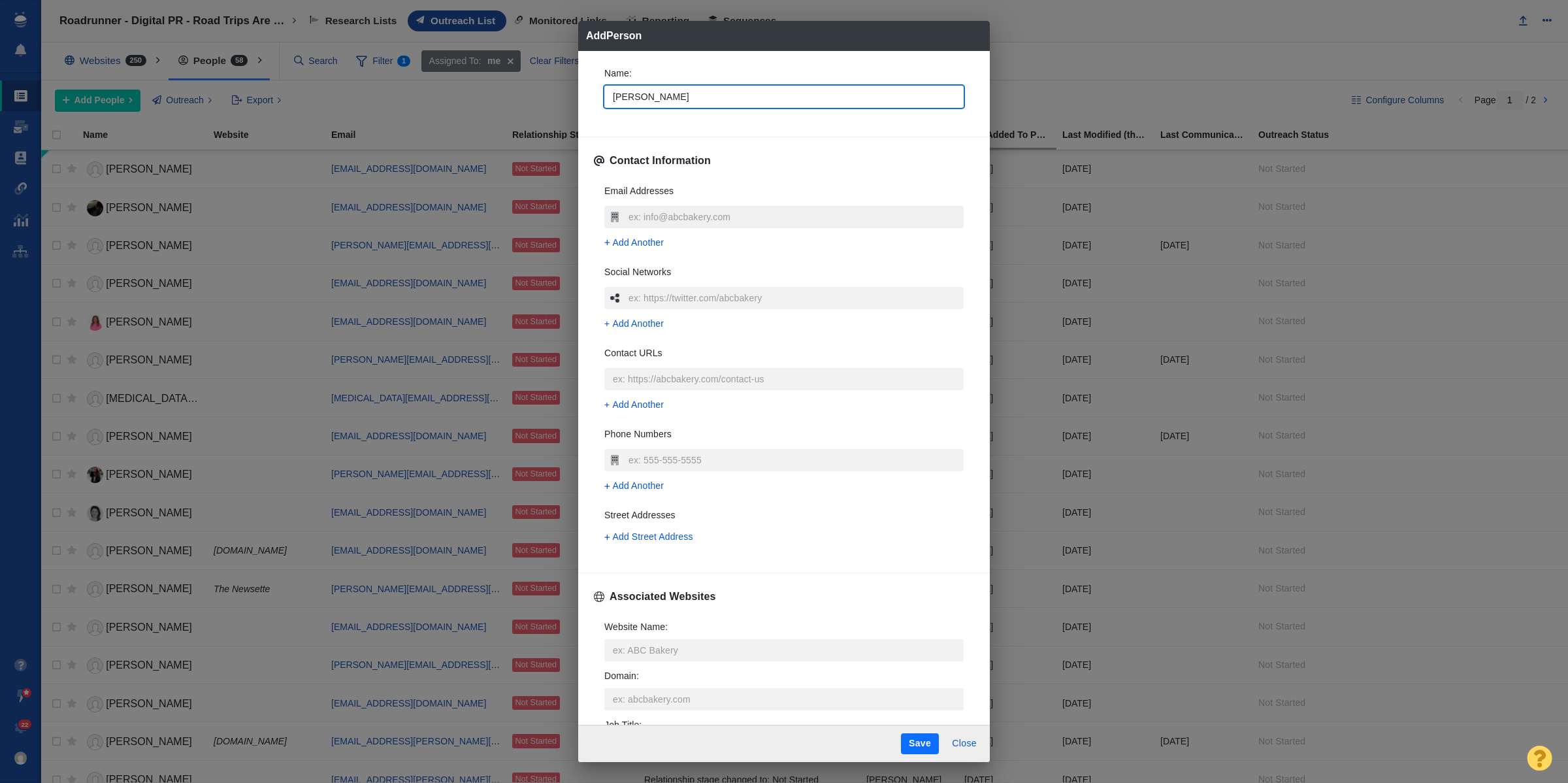
click at [792, 218] on input "text" at bounding box center [795, 216] width 338 height 22
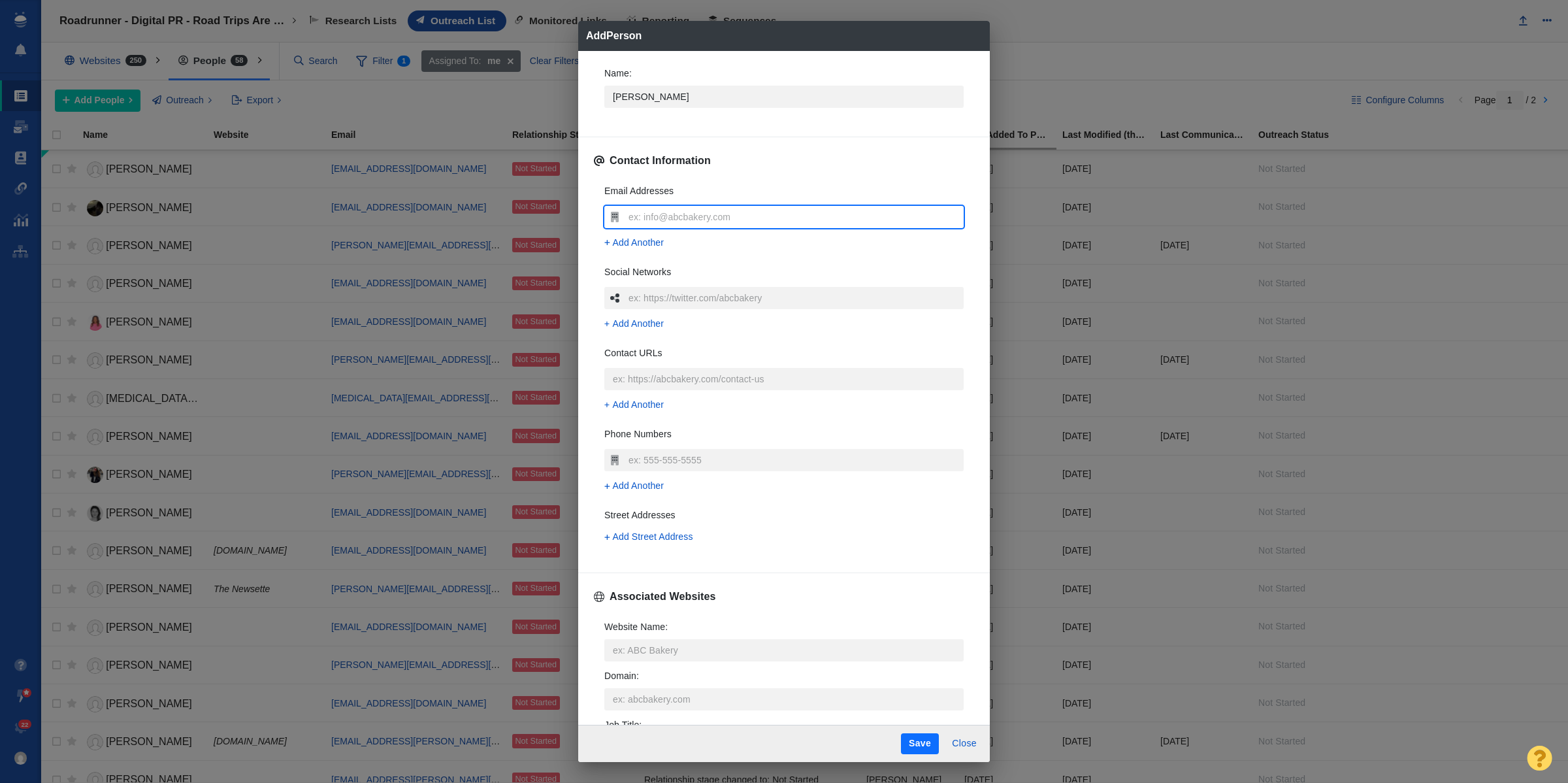
type input "jmsulima97@gmail.com"
type textarea "x"
type input "jmsulima97@gmail.com"
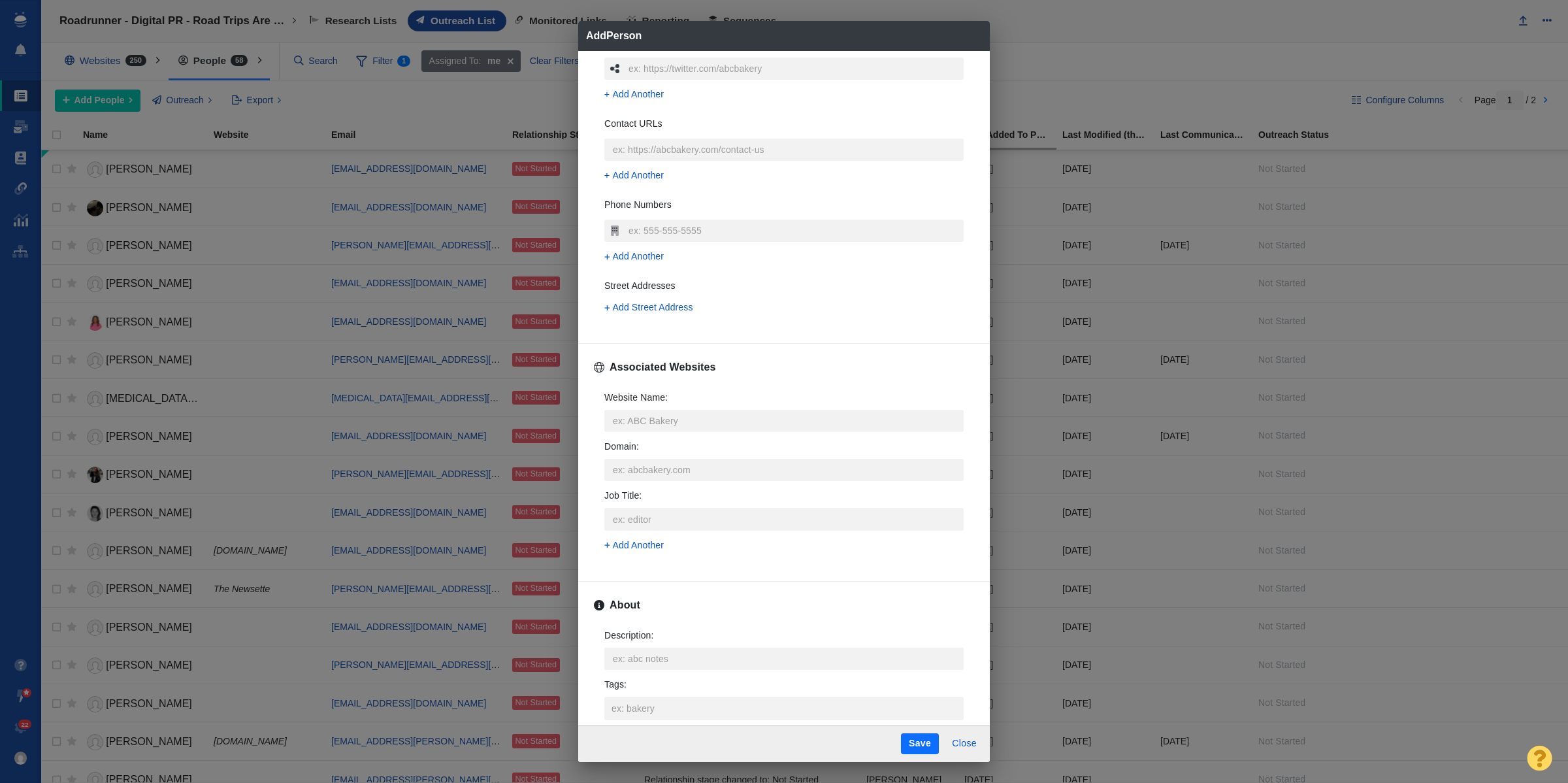
scroll to position [245, 0]
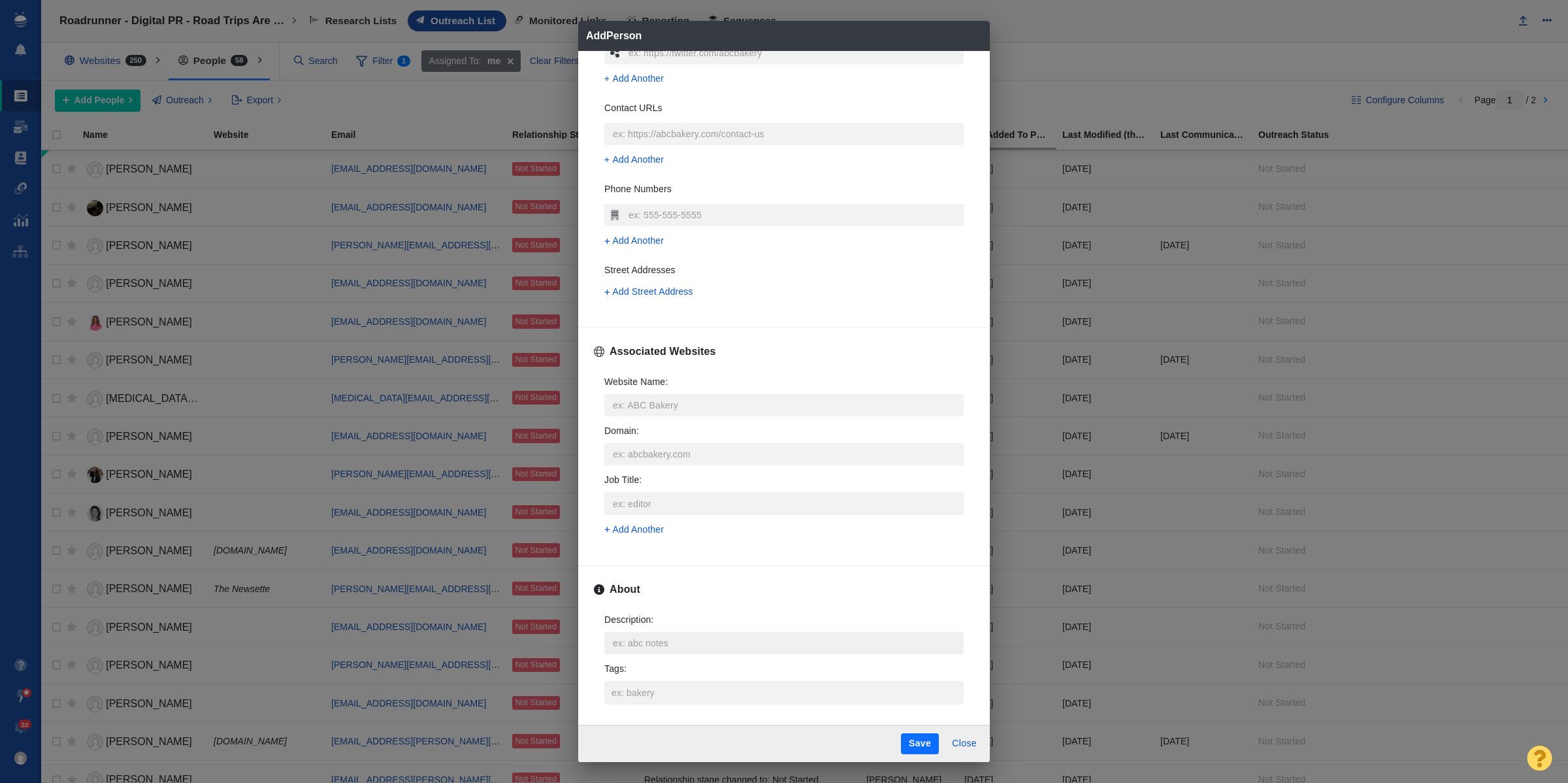
click at [677, 641] on textarea "Description : x" at bounding box center [784, 642] width 360 height 22
type textarea "x"
type textarea "https://page-one-power.muckrack.com/jessica-sulima"
type textarea "x"
type textarea "https://page-one-power.muckrack.com/jessica-sulima"
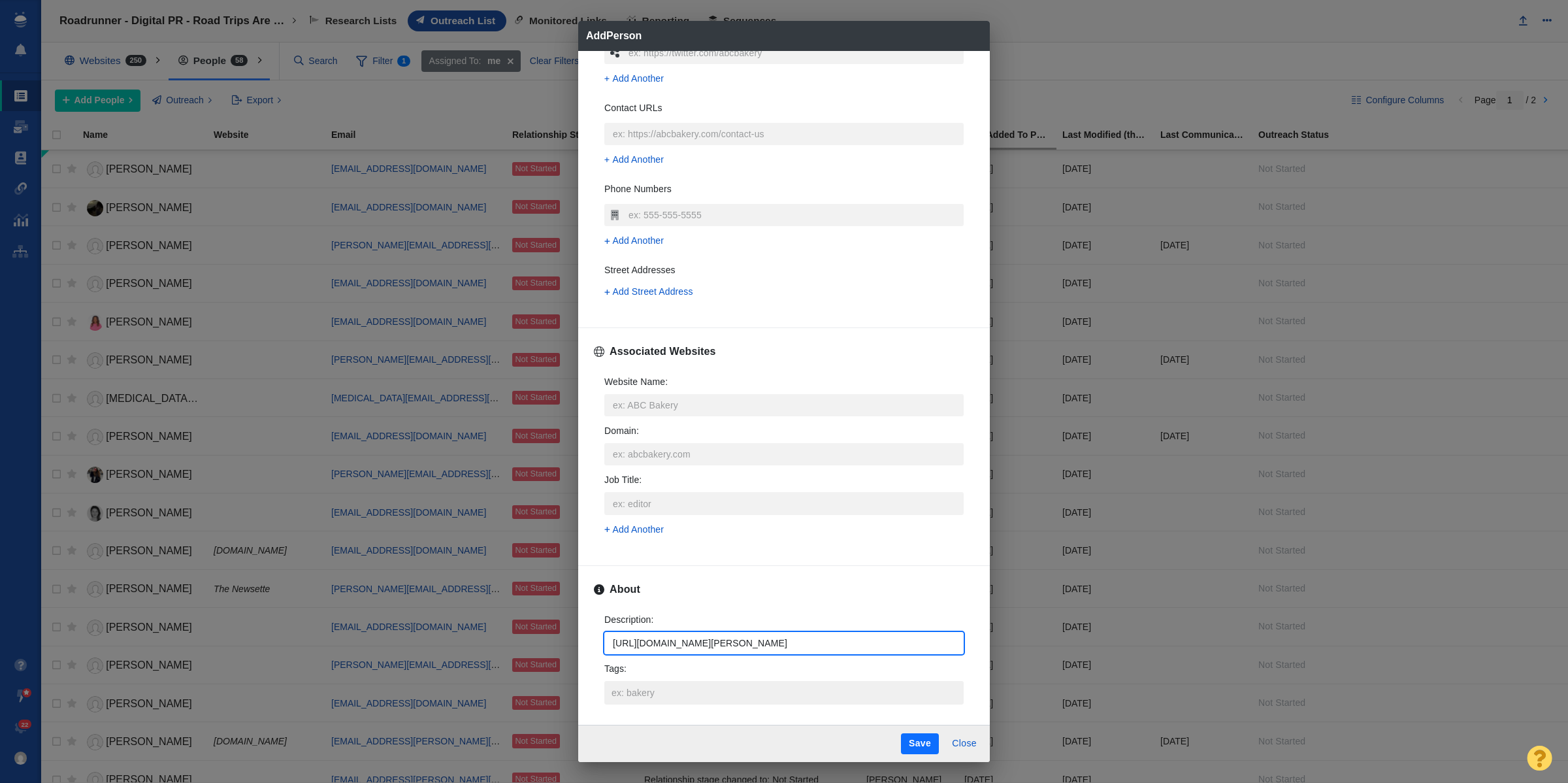
type textarea "x"
click at [696, 704] on input "Tags :" at bounding box center [784, 692] width 351 height 23
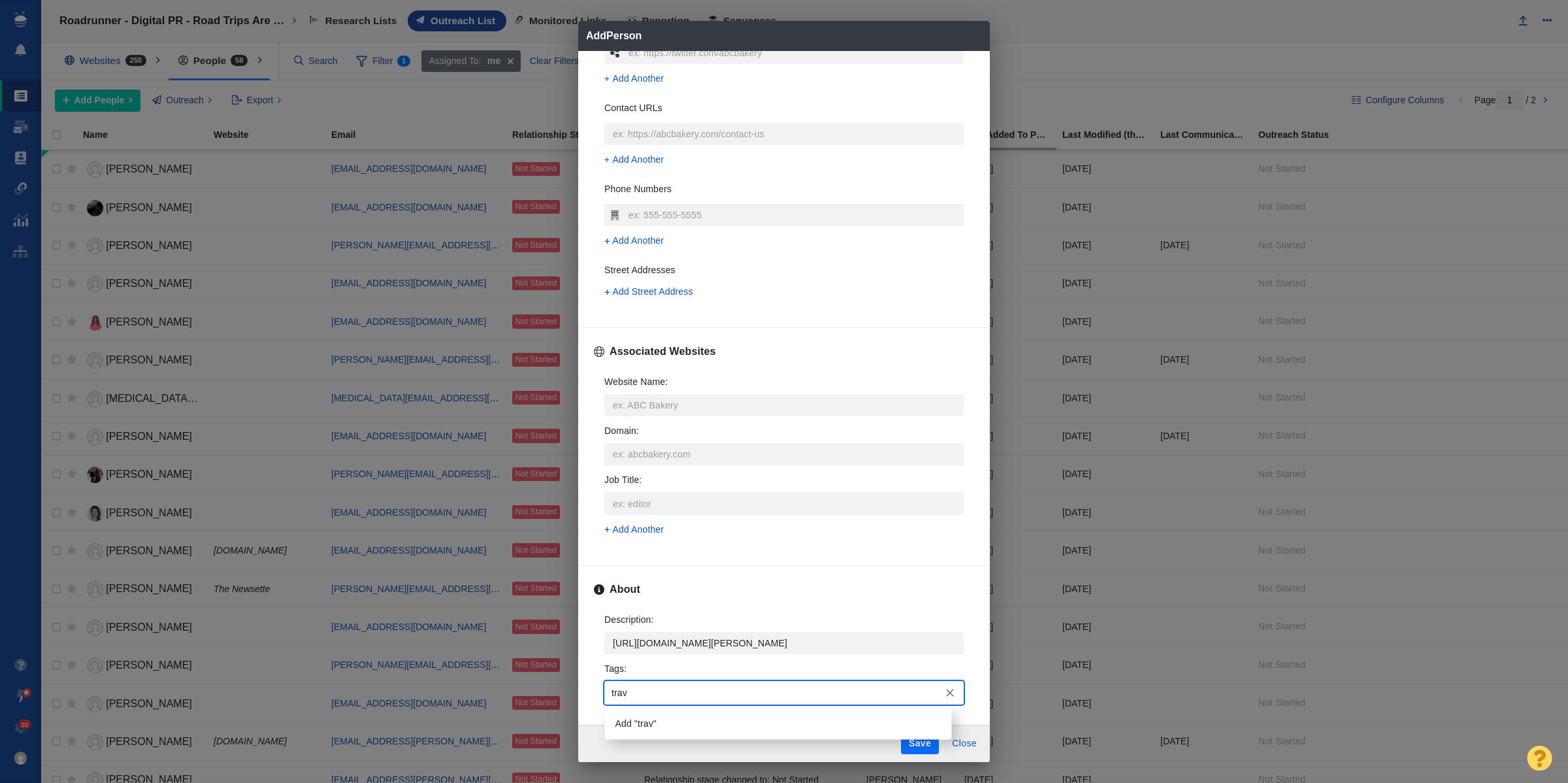
type input "trave"
click at [713, 723] on li "travel" at bounding box center [779, 723] width 347 height 22
type input "soci"
click at [713, 723] on li "Social Media" at bounding box center [779, 723] width 347 height 22
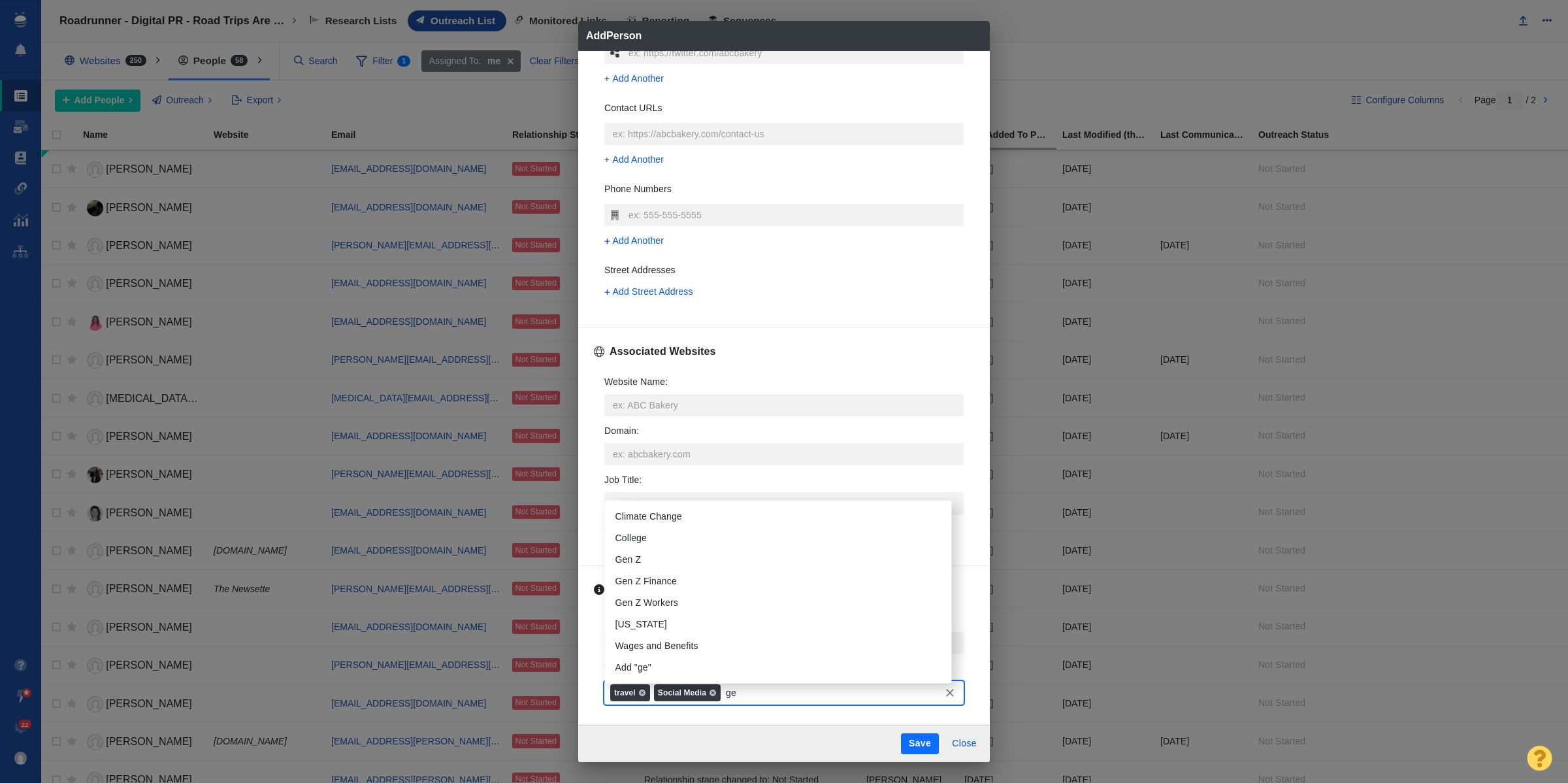
type input "gen"
click at [660, 611] on li "Gen Z" at bounding box center [779, 602] width 347 height 22
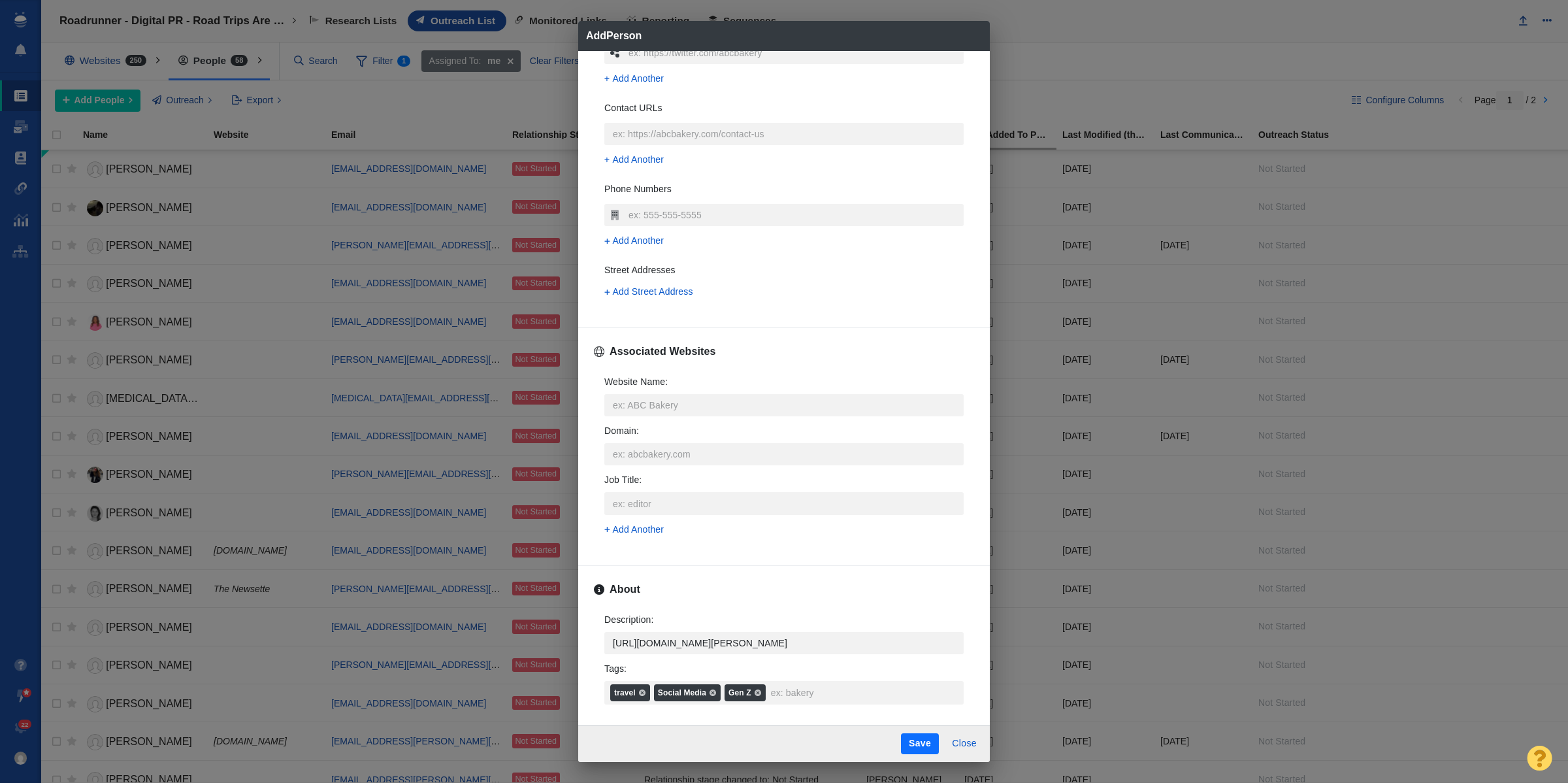
click at [925, 736] on button "Save" at bounding box center [920, 744] width 38 height 21
type textarea "x"
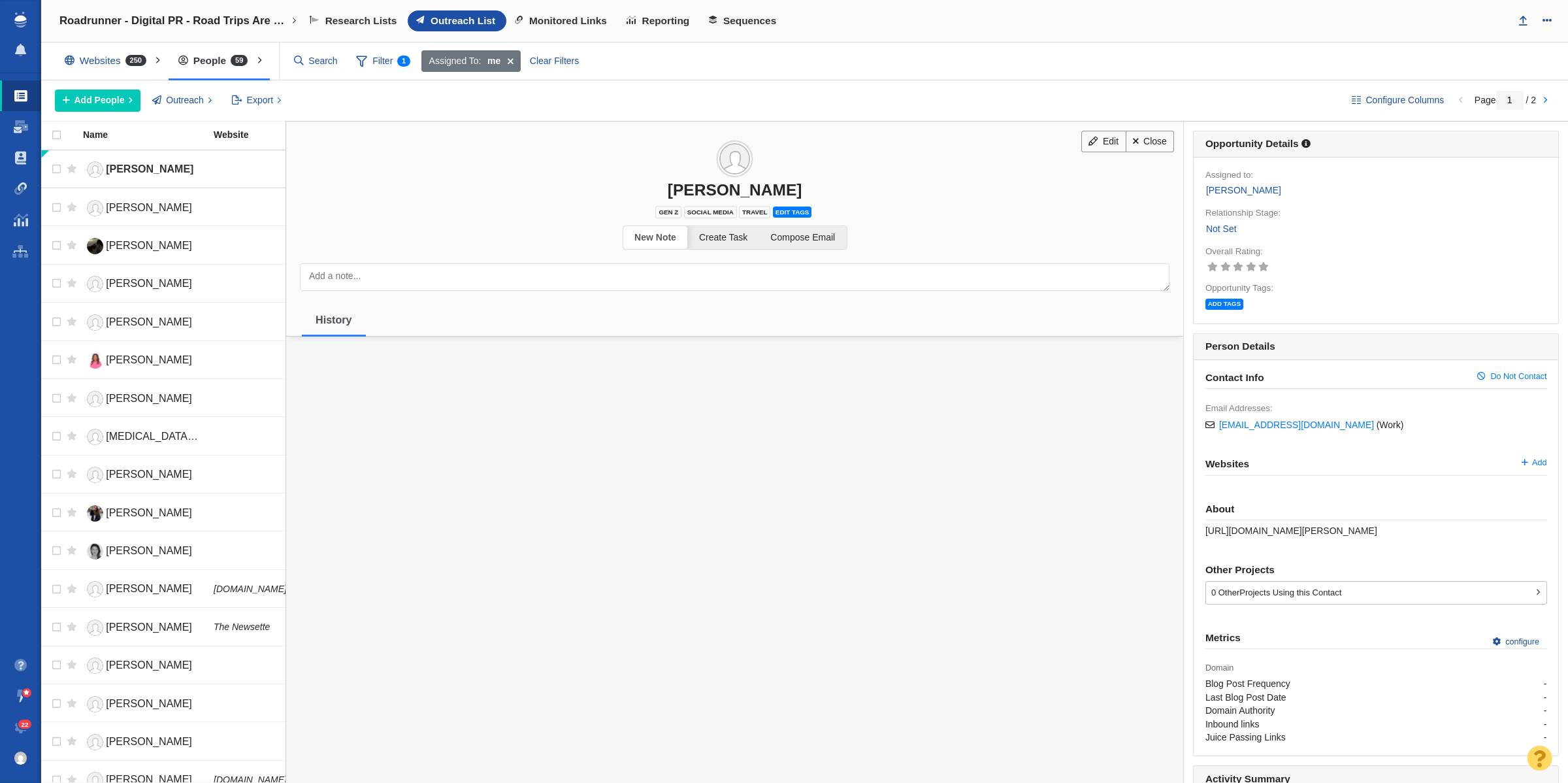
click at [1220, 225] on link "Not Set" at bounding box center [1221, 229] width 32 height 15
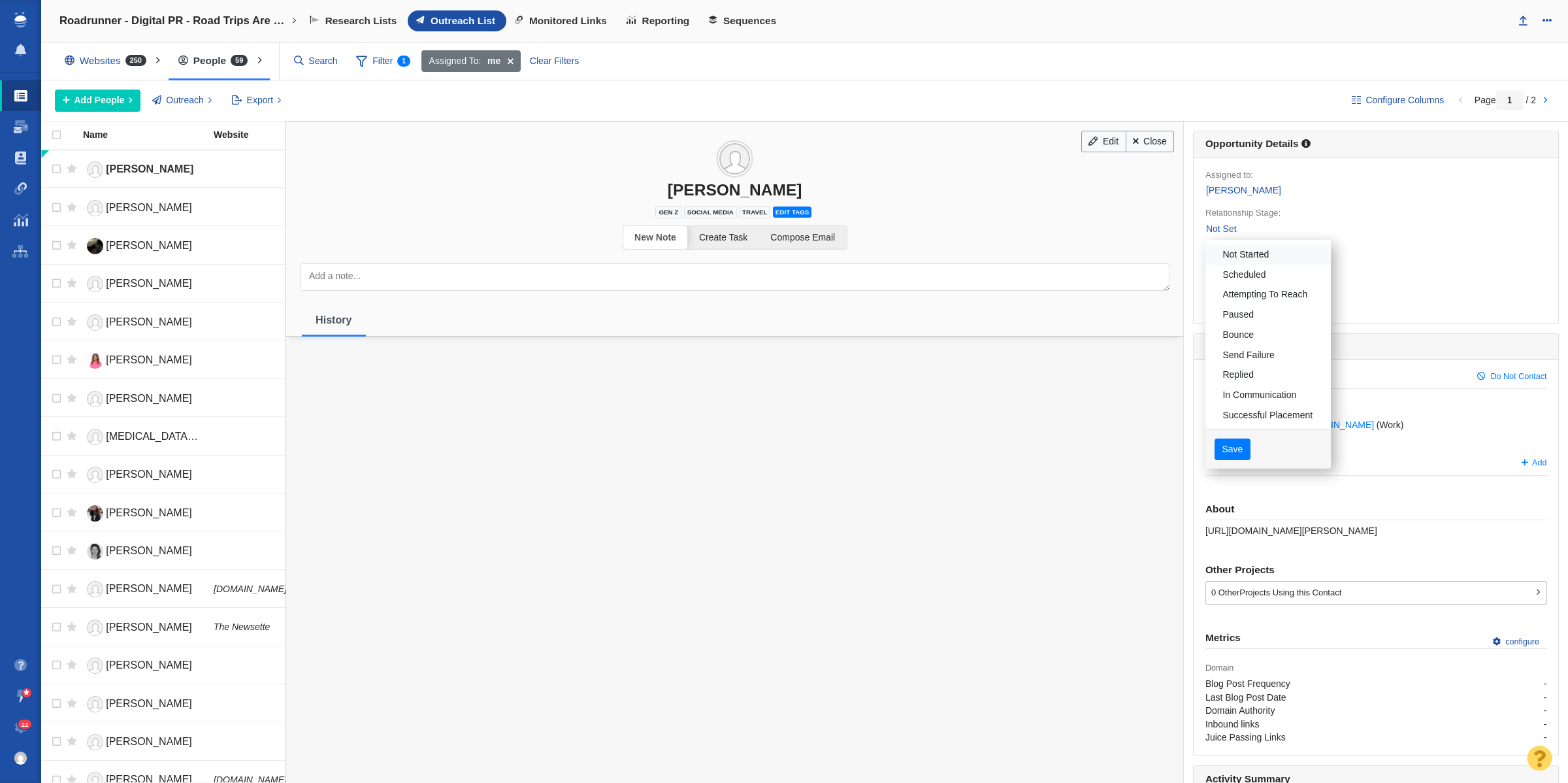
click at [1235, 252] on link "Not Started" at bounding box center [1268, 254] width 125 height 20
click at [1227, 460] on button "Save" at bounding box center [1233, 449] width 36 height 22
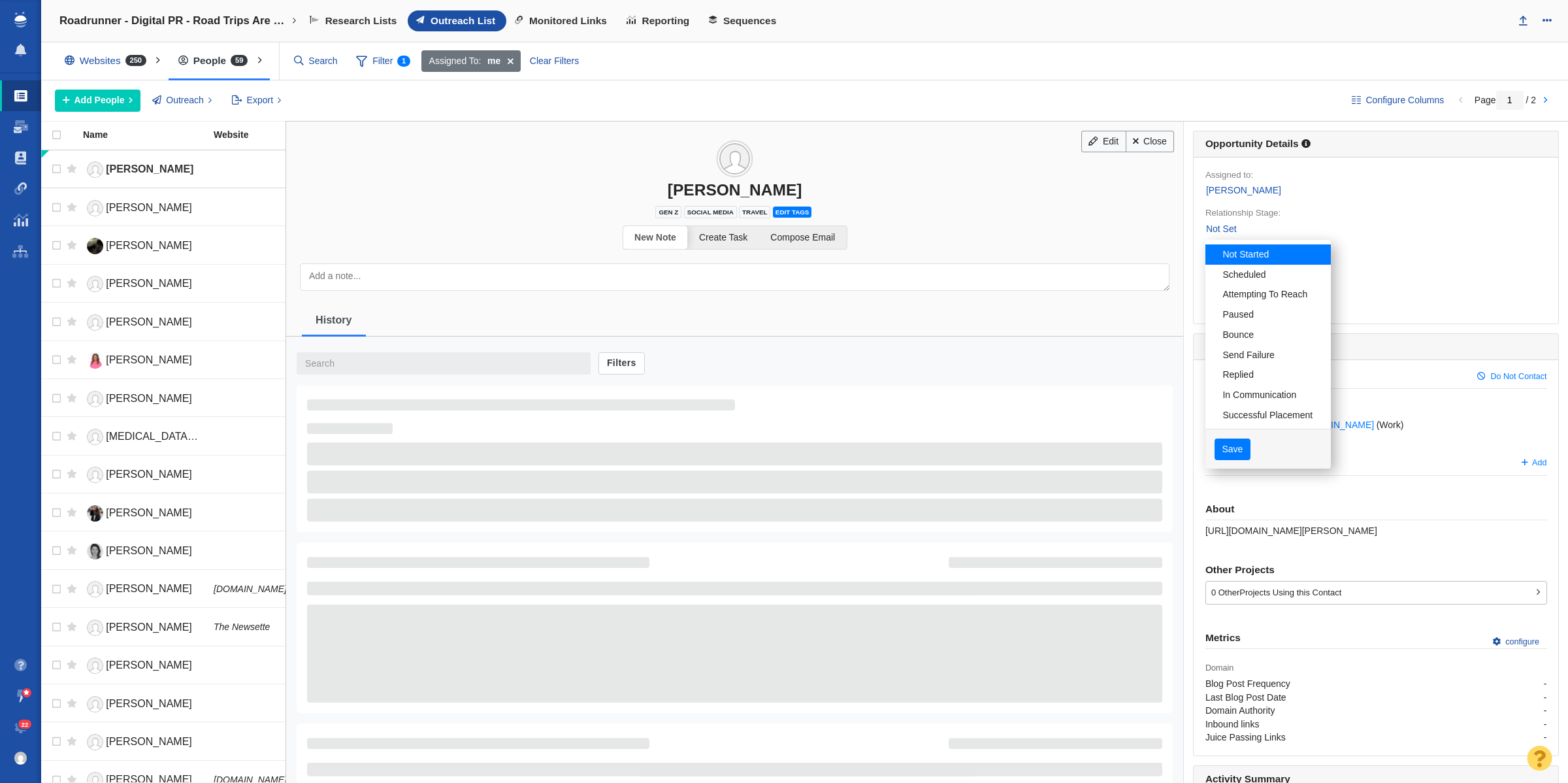
click at [1226, 439] on div "Save" at bounding box center [1268, 449] width 125 height 41
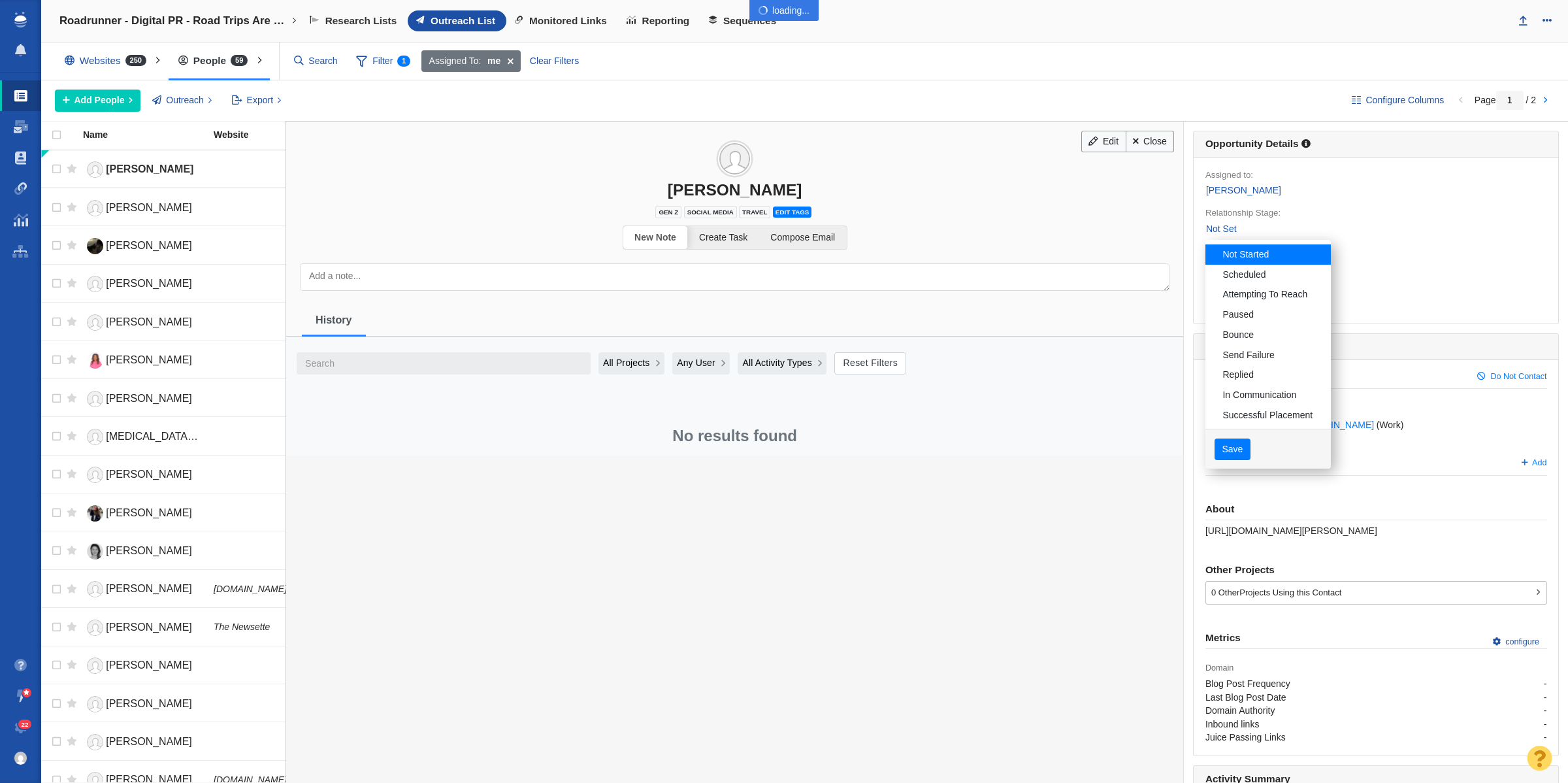
click at [1226, 449] on div at bounding box center [784, 391] width 1568 height 783
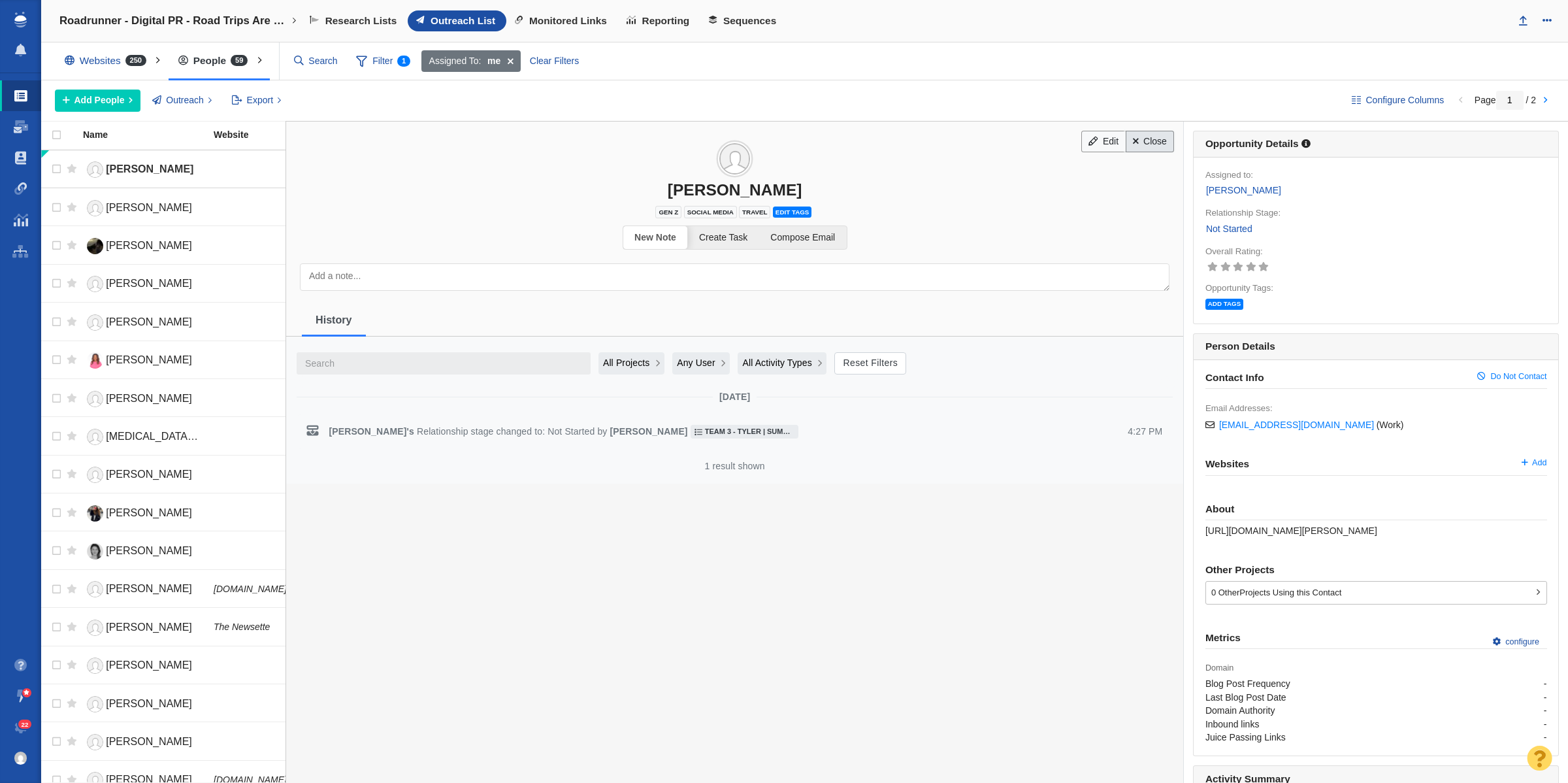
click at [1145, 142] on link "Close" at bounding box center [1150, 141] width 49 height 22
